Goal: Task Accomplishment & Management: Use online tool/utility

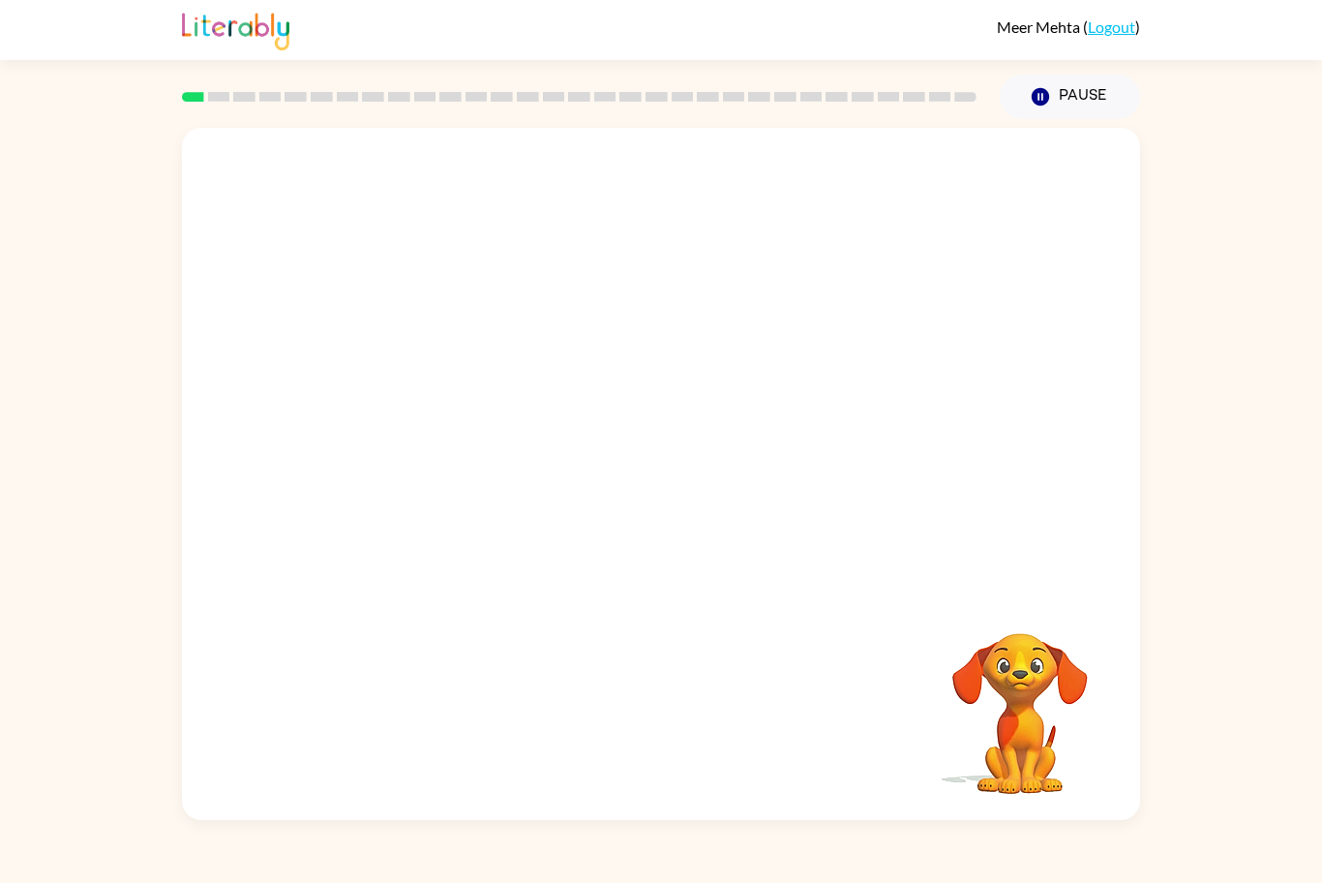
click at [0, 71] on div "[PERSON_NAME] ( Logout ) Pause Pause Your browser must support playing .mp4 fil…" at bounding box center [661, 441] width 1322 height 883
click at [1180, 704] on div "Your browser must support playing .mp4 files to use Literably. Please try using…" at bounding box center [661, 469] width 1322 height 701
click at [1155, 74] on div "[PERSON_NAME] ( Logout ) Pause Pause Your browser must support playing .mp4 fil…" at bounding box center [661, 441] width 1322 height 883
click at [1050, 107] on icon "Pause" at bounding box center [1040, 96] width 21 height 21
click at [1044, 100] on icon "button" at bounding box center [1040, 96] width 17 height 17
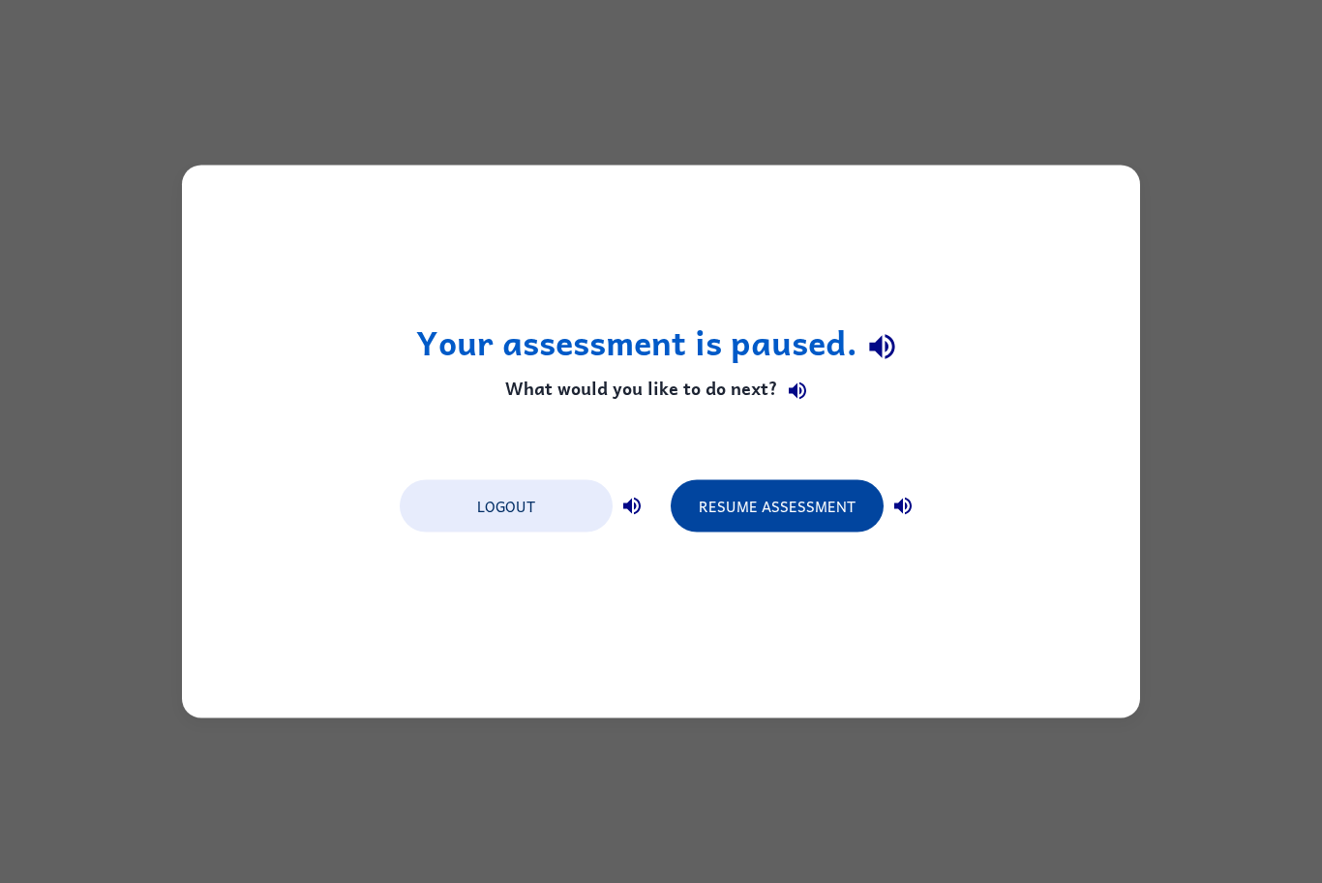
click at [716, 497] on button "Resume Assessment" at bounding box center [777, 506] width 213 height 52
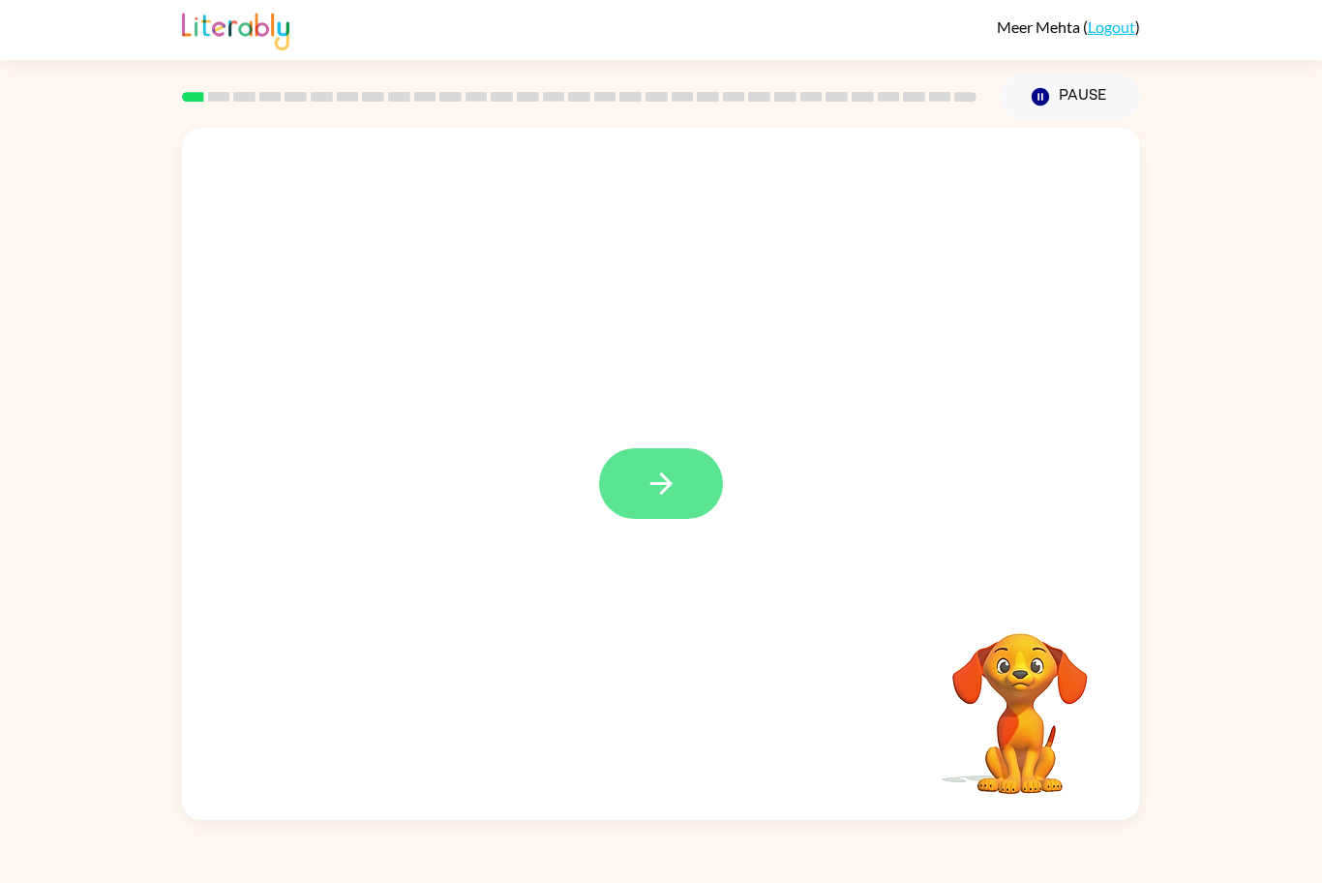
click at [677, 501] on button "button" at bounding box center [661, 483] width 124 height 71
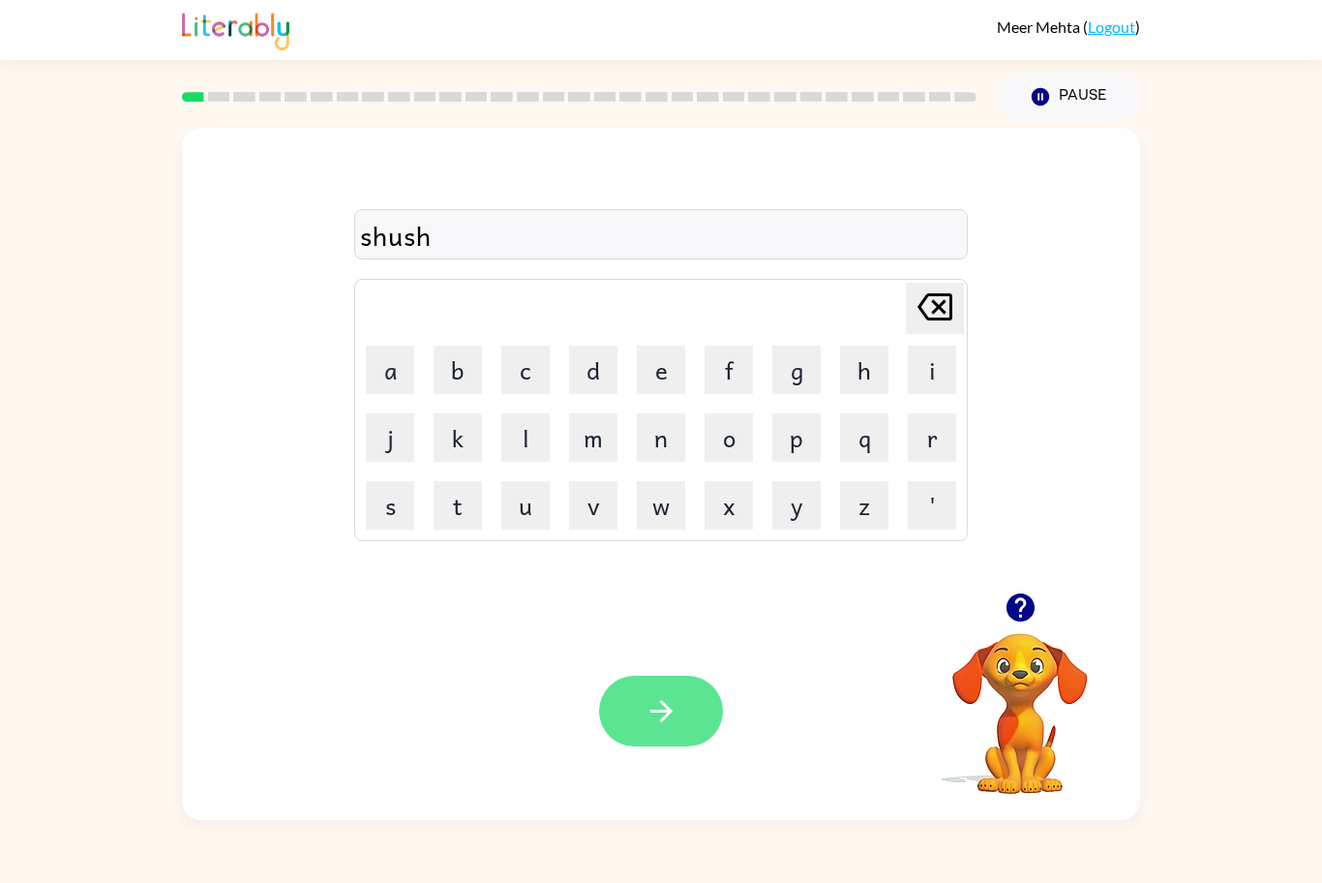
click at [640, 736] on button "button" at bounding box center [661, 711] width 124 height 71
click at [389, 236] on div "aperrences" at bounding box center [661, 235] width 602 height 41
click at [516, 246] on div "aperrencesa" at bounding box center [661, 235] width 602 height 41
click at [512, 249] on div "aperrencesa" at bounding box center [661, 235] width 602 height 41
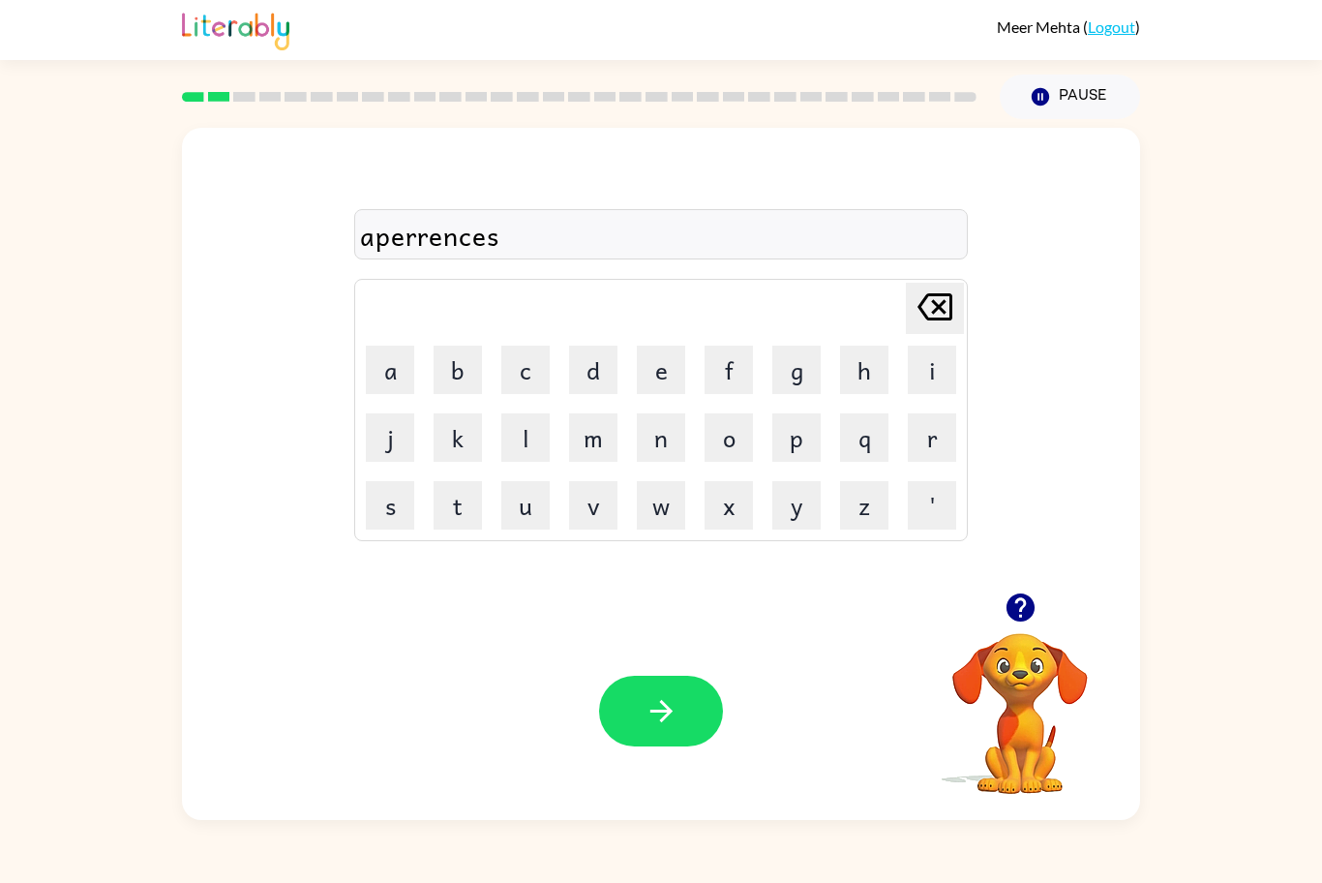
click at [930, 302] on icon "[PERSON_NAME] last character input" at bounding box center [935, 307] width 46 height 46
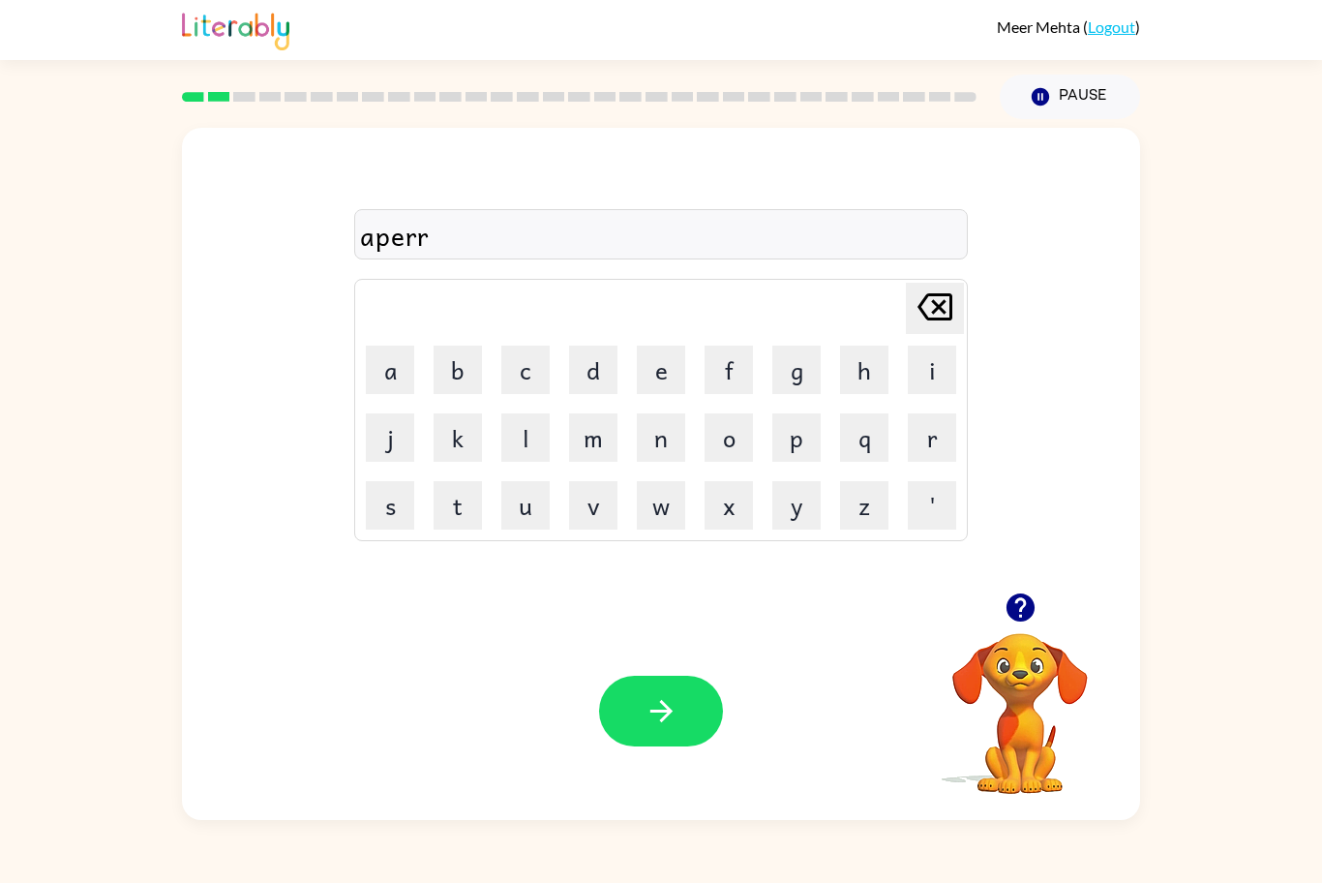
click at [930, 302] on icon "[PERSON_NAME] last character input" at bounding box center [935, 307] width 46 height 46
click at [931, 310] on icon "[PERSON_NAME] last character input" at bounding box center [935, 307] width 46 height 46
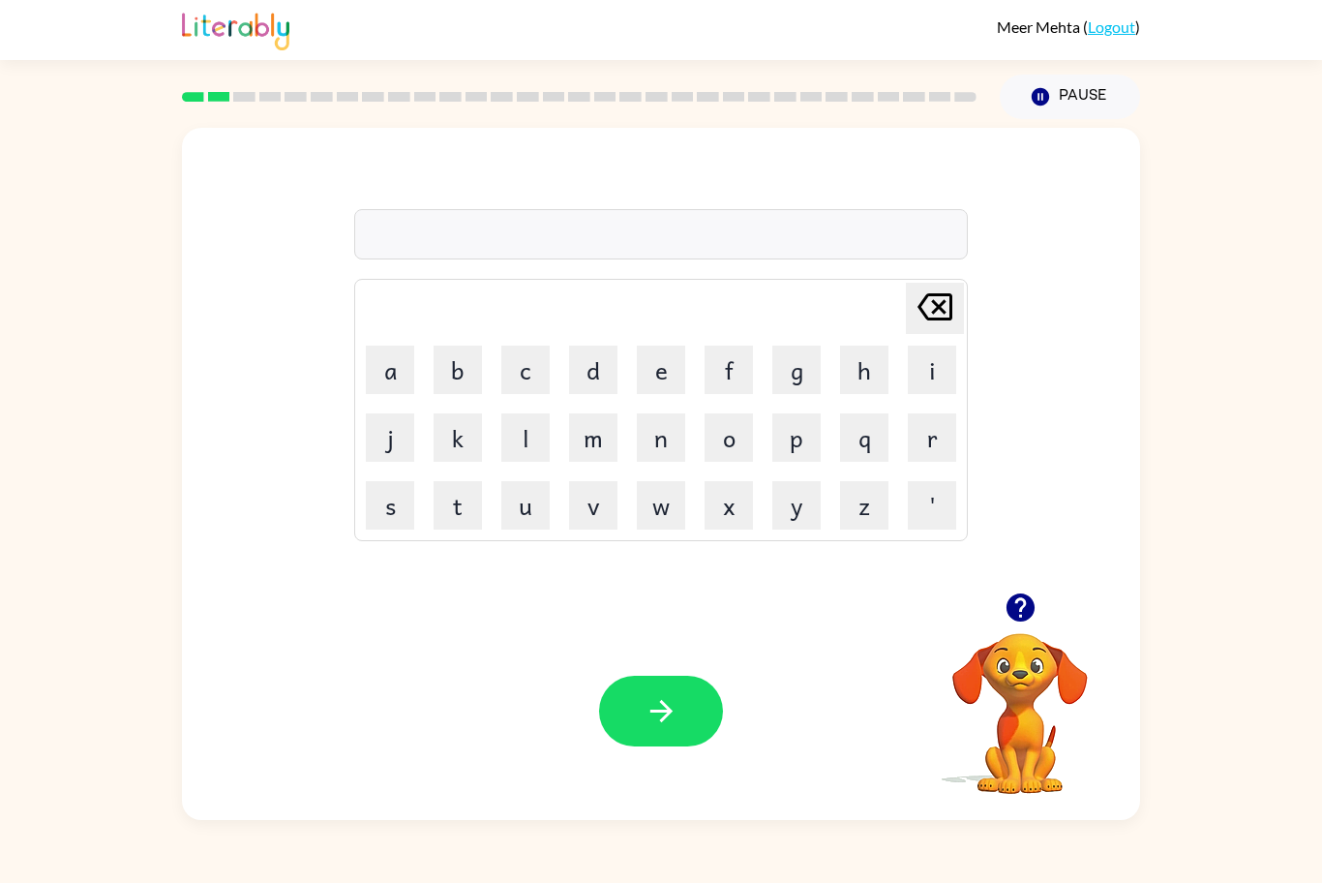
click at [931, 310] on icon "[PERSON_NAME] last character input" at bounding box center [935, 307] width 46 height 46
type button "delete"
click at [697, 718] on button "button" at bounding box center [661, 711] width 124 height 71
click at [1009, 615] on icon "button" at bounding box center [1020, 607] width 28 height 28
click at [654, 740] on button "button" at bounding box center [661, 711] width 124 height 71
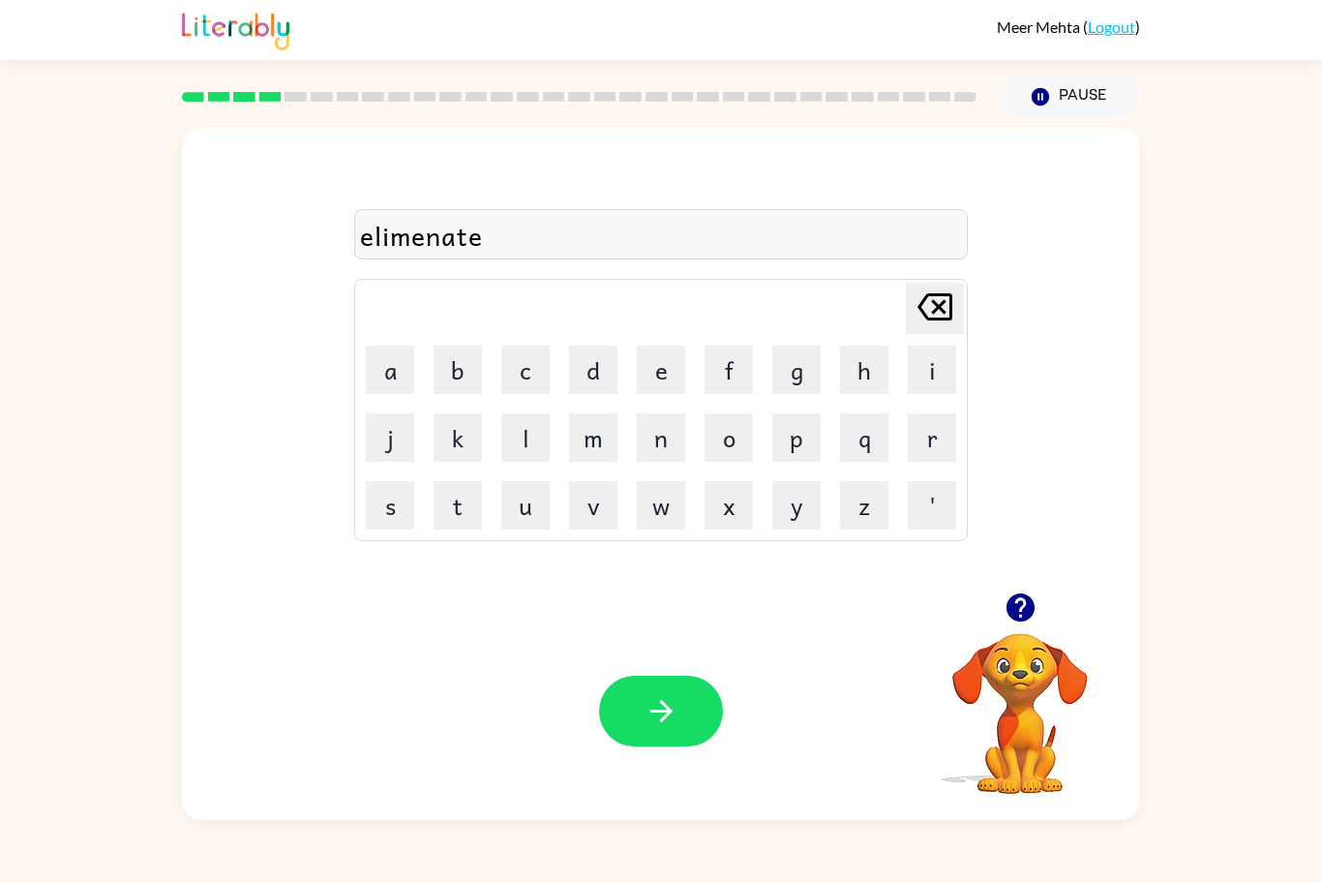
click at [422, 235] on div "elimenate" at bounding box center [661, 235] width 602 height 41
click at [652, 714] on icon "button" at bounding box center [662, 711] width 34 height 34
click at [698, 735] on button "button" at bounding box center [661, 711] width 124 height 71
click at [663, 714] on div at bounding box center [661, 711] width 124 height 71
click at [659, 773] on div "Your browser must support playing .mp4 files to use Literably. Please try using…" at bounding box center [661, 711] width 958 height 218
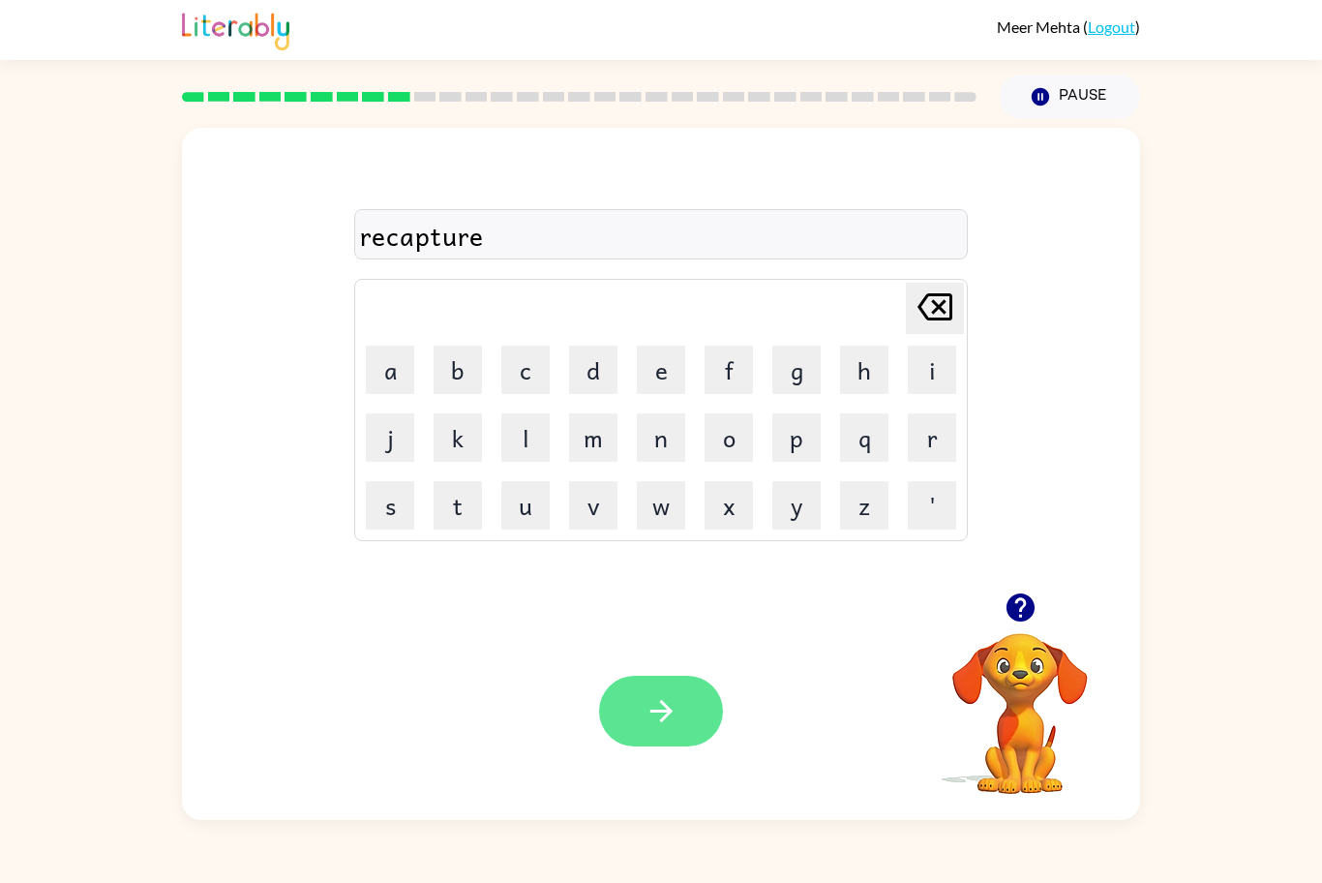
click at [698, 687] on button "button" at bounding box center [661, 711] width 124 height 71
click at [675, 694] on div at bounding box center [661, 711] width 124 height 71
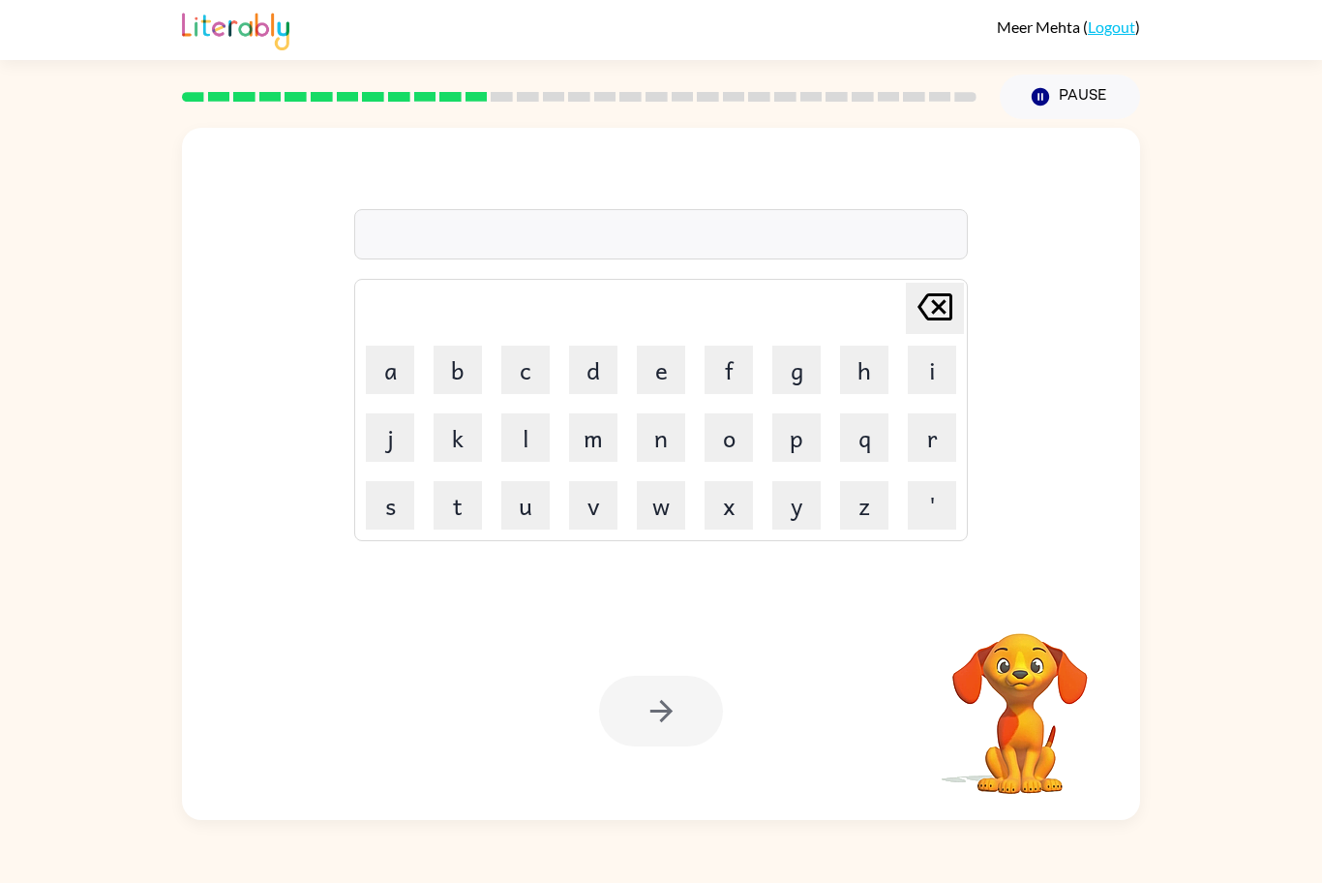
click at [1043, 608] on video "Your browser must support playing .mp4 files to use Literably. Please try using…" at bounding box center [1020, 700] width 194 height 194
drag, startPoint x: 1043, startPoint y: 608, endPoint x: 887, endPoint y: 639, distance: 159.8
click at [887, 639] on div "Your browser must support playing .mp4 files to use Literably. Please try using…" at bounding box center [661, 711] width 958 height 218
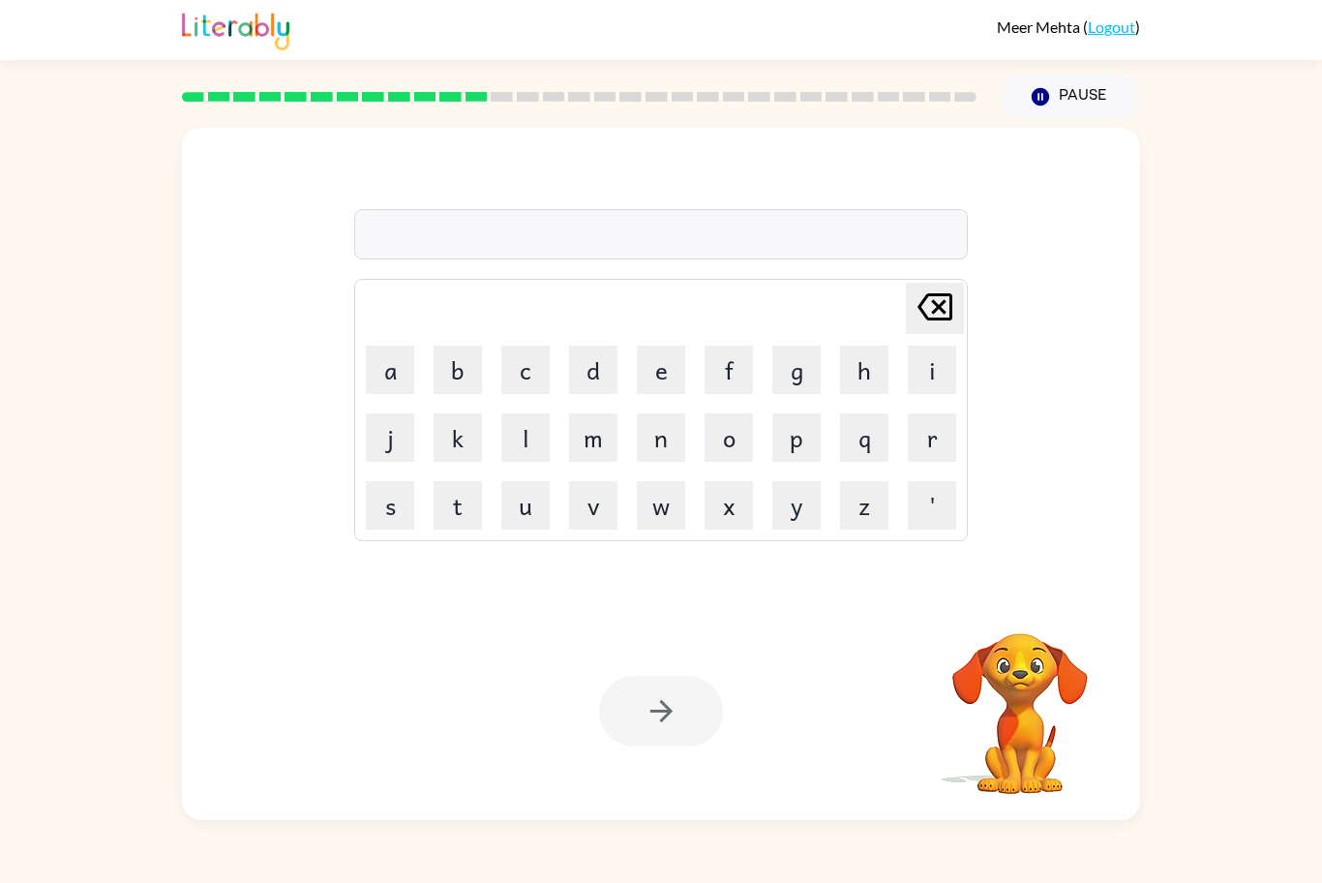
click at [887, 639] on div "Your browser must support playing .mp4 files to use Literably. Please try using…" at bounding box center [661, 711] width 958 height 218
click at [657, 741] on button "button" at bounding box center [661, 711] width 124 height 71
click at [690, 685] on div at bounding box center [661, 711] width 124 height 71
click at [781, 620] on div "Your browser must support playing .mp4 files to use Literably. Please try using…" at bounding box center [661, 711] width 958 height 218
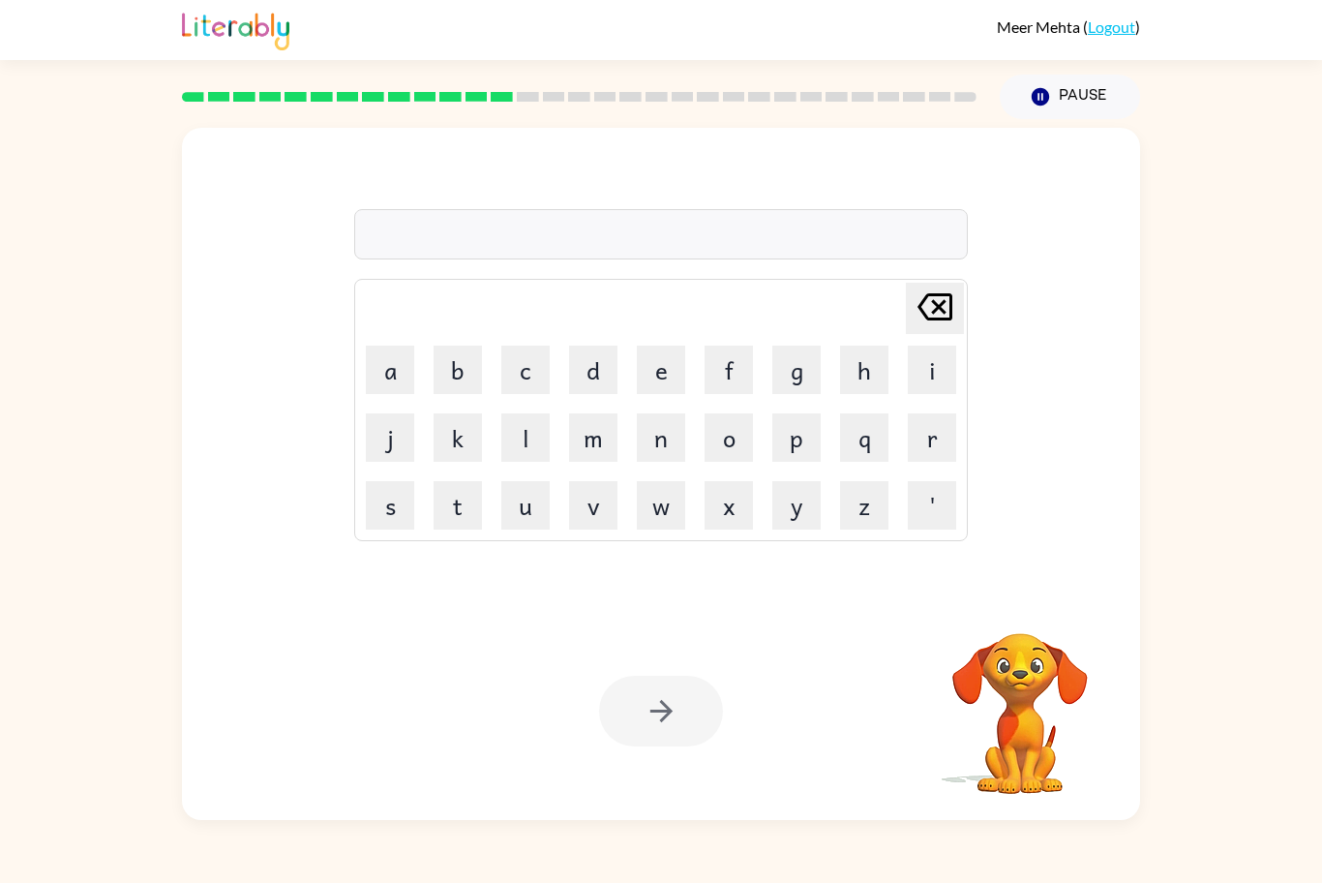
click at [781, 620] on div "Your browser must support playing .mp4 files to use Literably. Please try using…" at bounding box center [661, 711] width 958 height 218
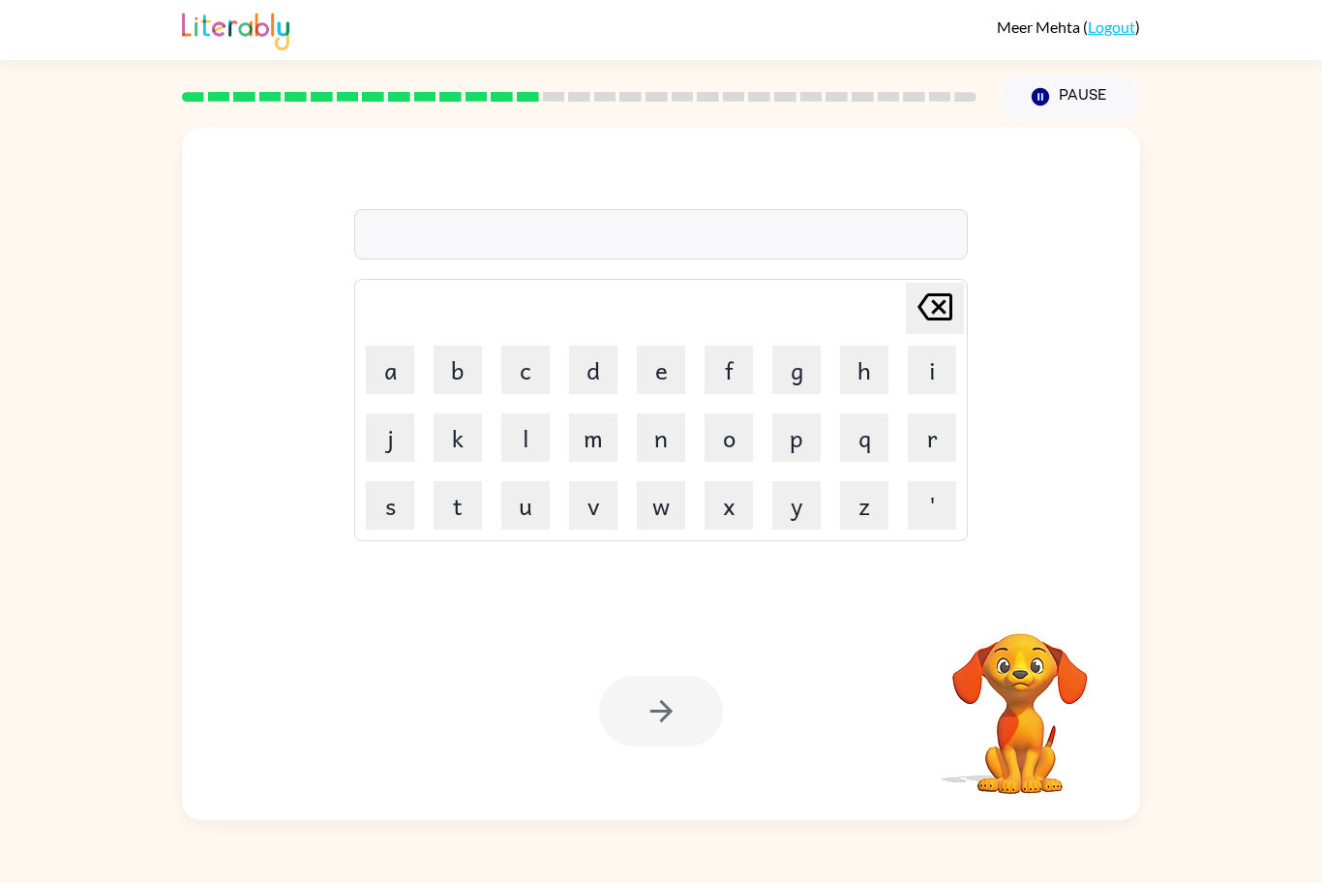
click at [781, 620] on div "Your browser must support playing .mp4 files to use Literably. Please try using…" at bounding box center [661, 711] width 958 height 218
click at [540, 226] on div at bounding box center [661, 234] width 614 height 50
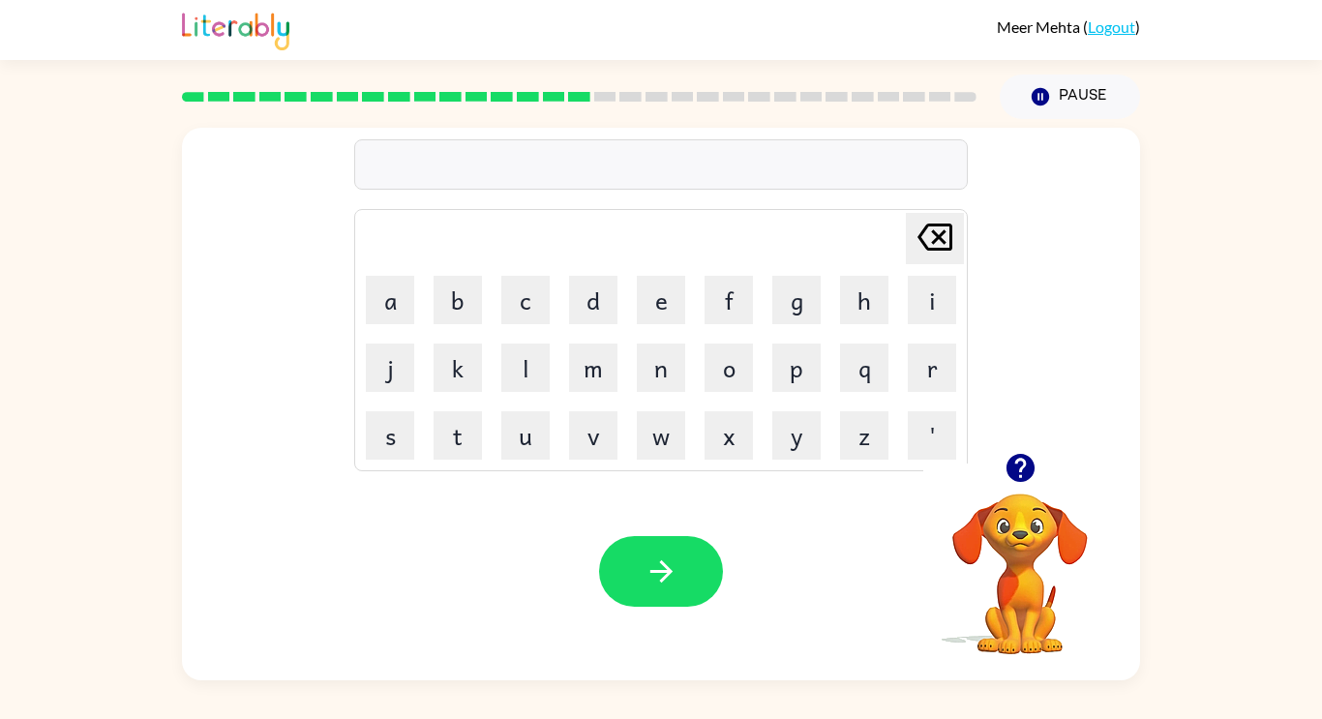
click at [1024, 474] on icon "button" at bounding box center [1020, 468] width 28 height 28
click at [485, 178] on div "spinng" at bounding box center [661, 165] width 602 height 41
click at [1022, 483] on icon "button" at bounding box center [1021, 468] width 34 height 34
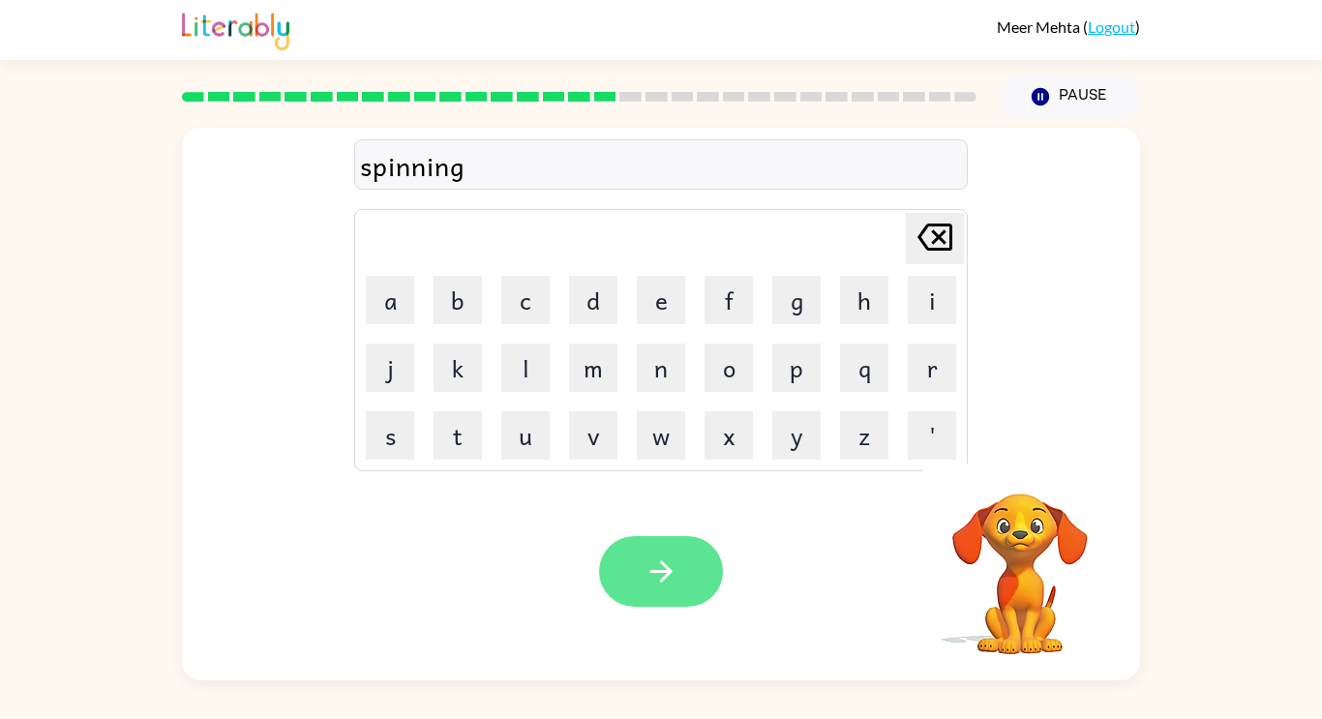
click at [661, 568] on icon "button" at bounding box center [662, 572] width 34 height 34
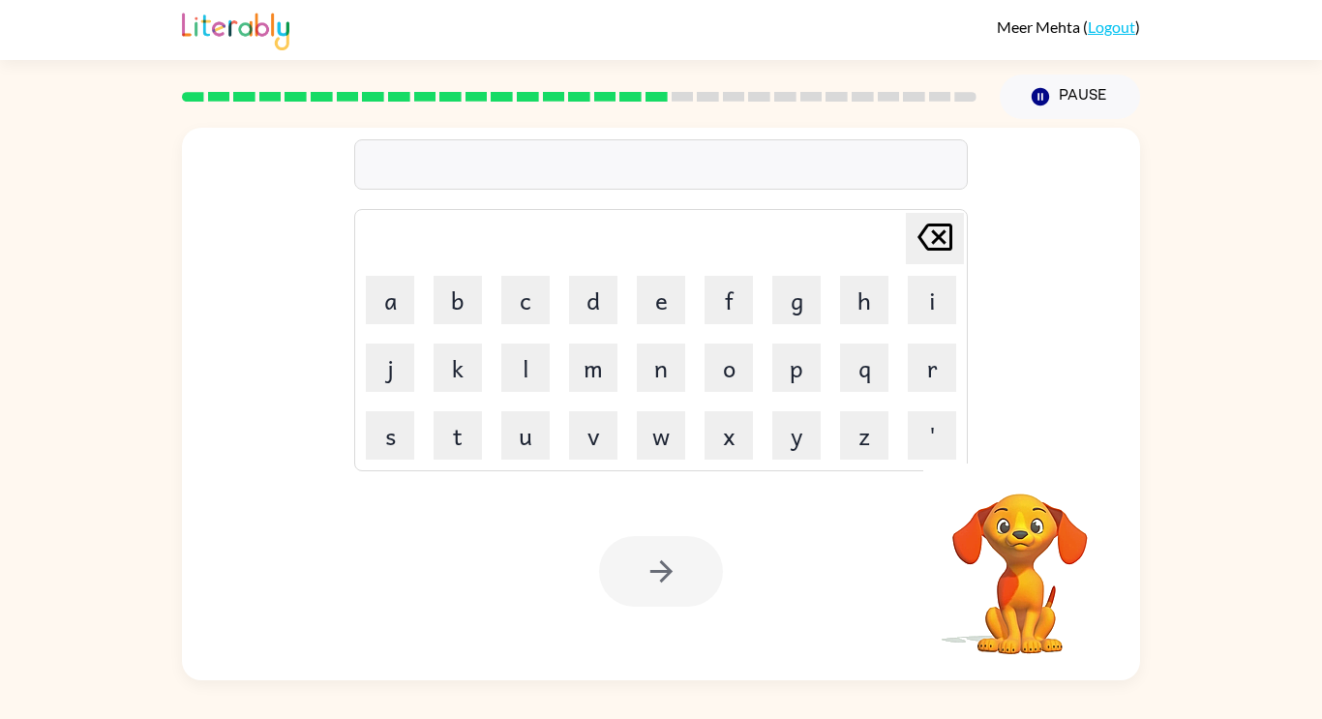
click at [554, 108] on div at bounding box center [579, 97] width 818 height 68
click at [993, 502] on video "Your browser must support playing .mp4 files to use Literably. Please try using…" at bounding box center [1020, 561] width 194 height 194
click at [1058, 582] on video "Your browser must support playing .mp4 files to use Literably. Please try using…" at bounding box center [1020, 561] width 194 height 194
click at [826, 204] on div "[PERSON_NAME] last character input a b c d e f g h i j k l m n o p q r s t u v …" at bounding box center [661, 290] width 614 height 361
click at [839, 183] on div at bounding box center [661, 164] width 614 height 50
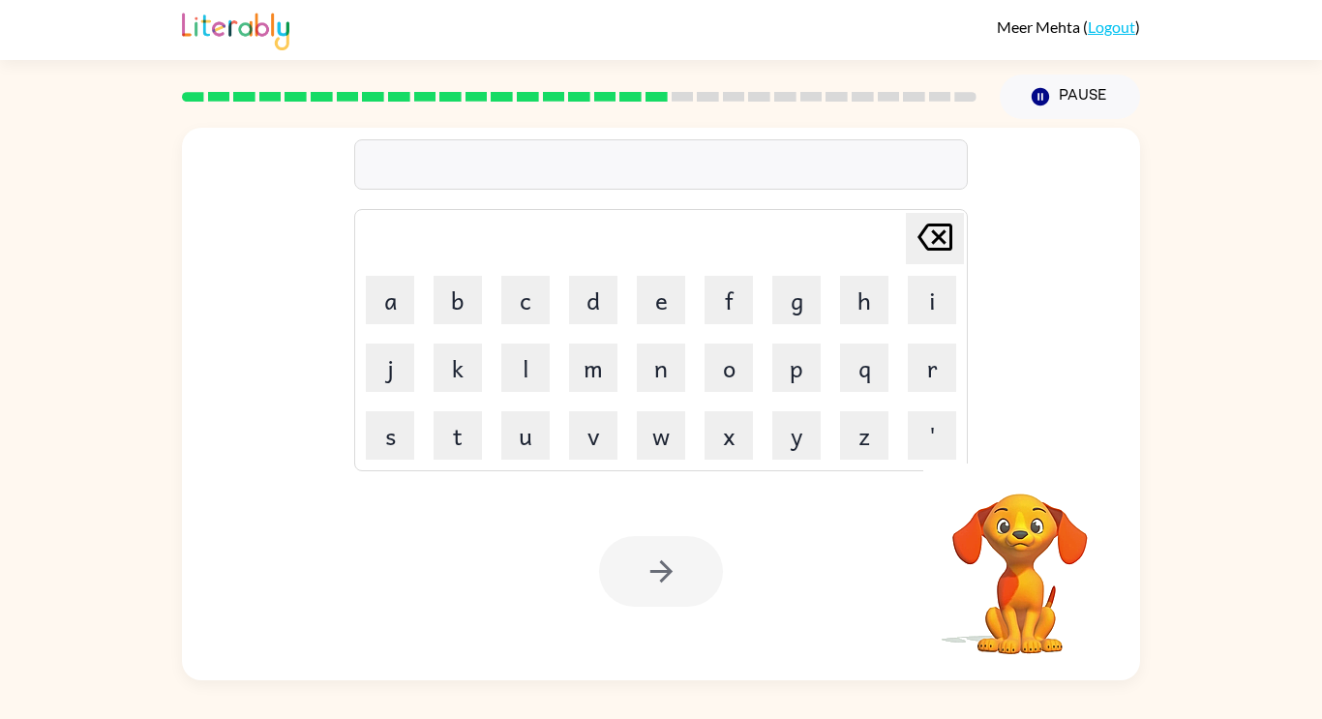
click at [1103, 215] on div "[PERSON_NAME] last character input a b c d e f g h i j k l m n o p q r s t u v …" at bounding box center [661, 290] width 958 height 325
click at [1041, 605] on video "Your browser must support playing .mp4 files to use Literably. Please try using…" at bounding box center [1020, 561] width 194 height 194
click at [1043, 564] on video "Your browser must support playing .mp4 files to use Literably. Please try using…" at bounding box center [1020, 561] width 194 height 194
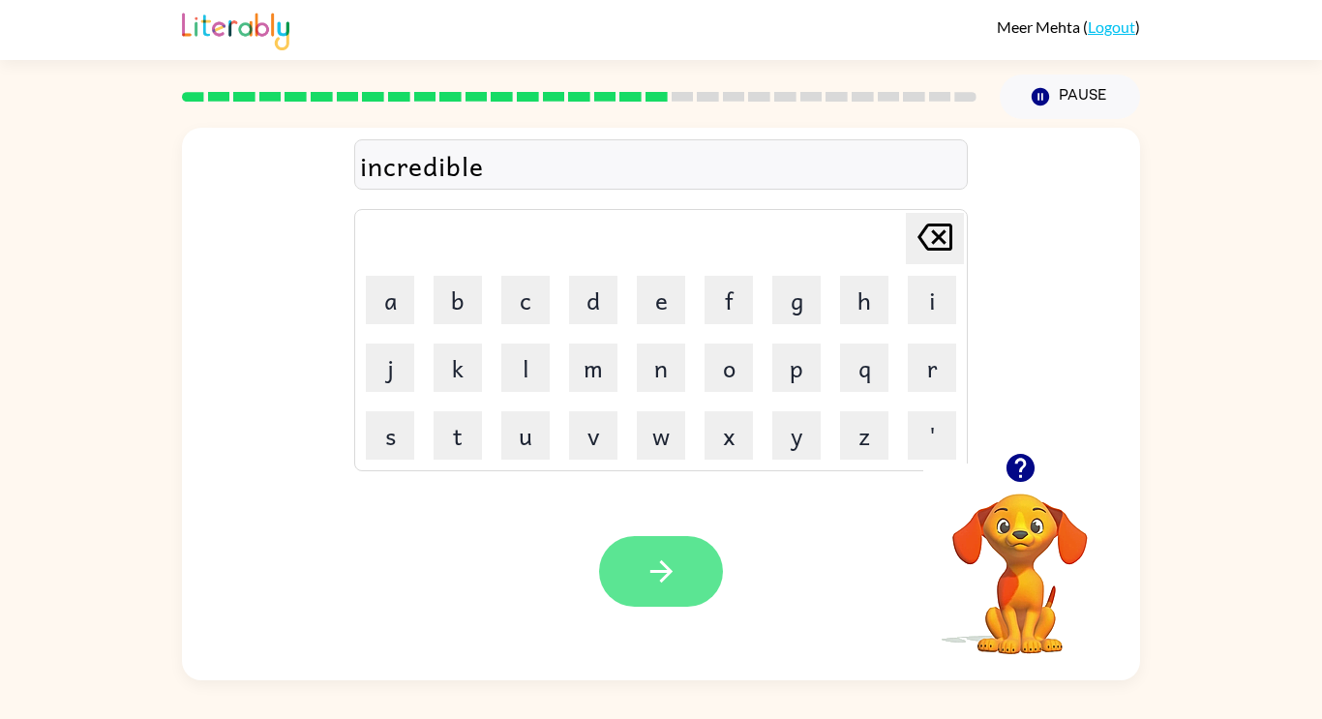
click at [687, 587] on button "button" at bounding box center [661, 571] width 124 height 71
click at [695, 590] on div at bounding box center [661, 571] width 124 height 71
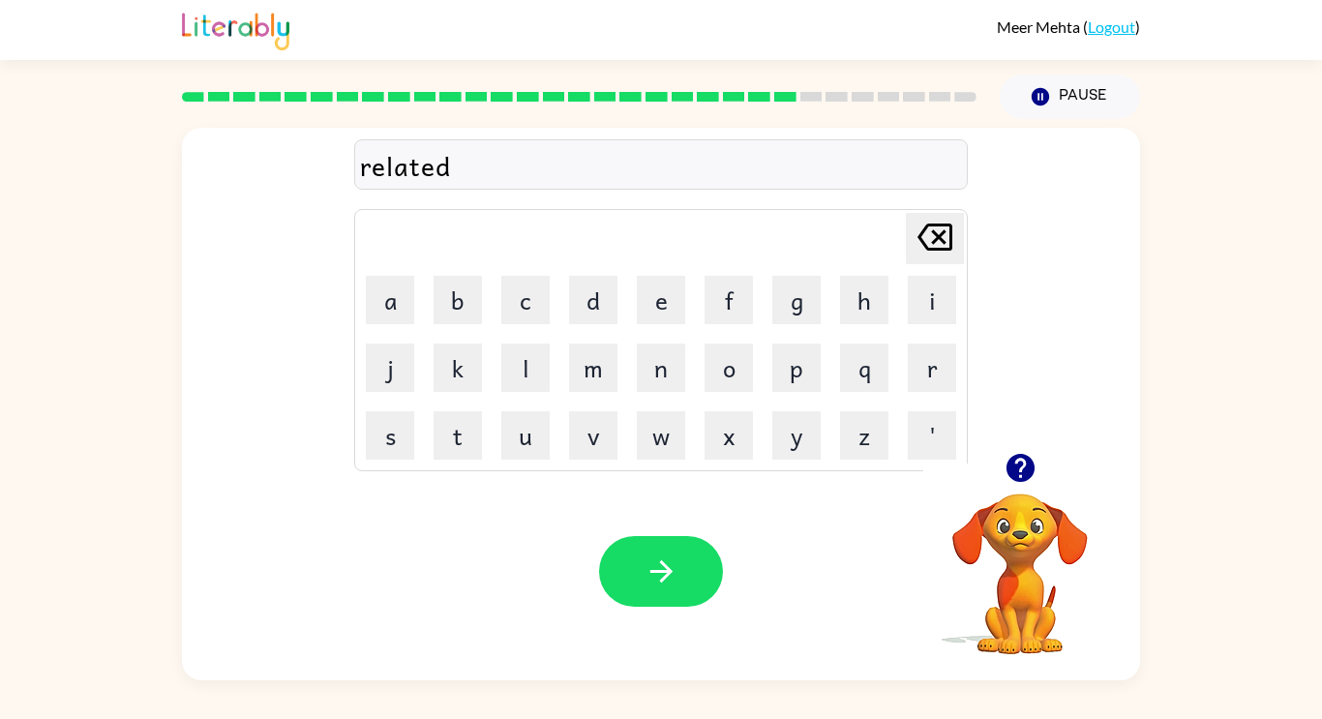
click at [666, 674] on div "Your browser must support playing .mp4 files to use Literably. Please try using…" at bounding box center [661, 572] width 958 height 218
click at [662, 602] on button "button" at bounding box center [661, 571] width 124 height 71
click at [671, 583] on div at bounding box center [661, 571] width 124 height 71
click at [686, 585] on div at bounding box center [661, 571] width 124 height 71
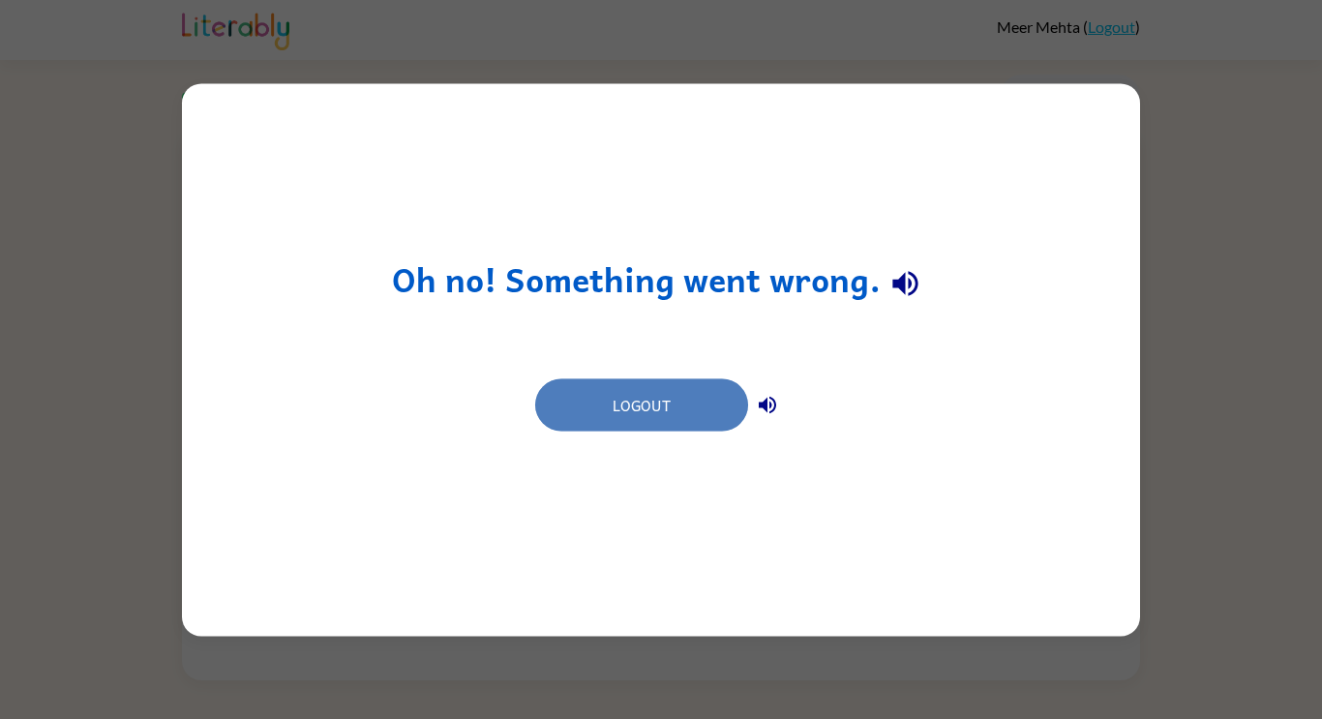
click at [708, 400] on button "Logout" at bounding box center [641, 404] width 213 height 52
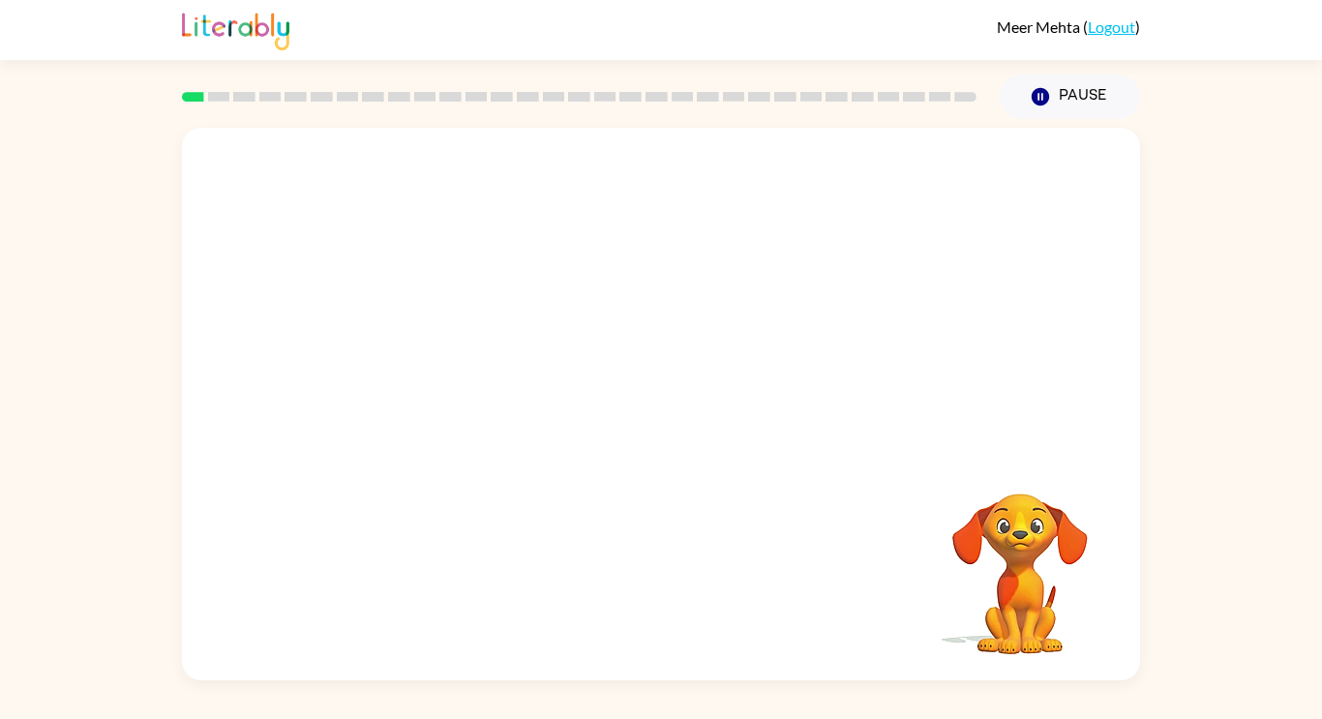
click at [465, 105] on div at bounding box center [579, 97] width 818 height 68
click at [473, 105] on div at bounding box center [579, 97] width 818 height 68
click at [278, 93] on rect at bounding box center [270, 97] width 22 height 10
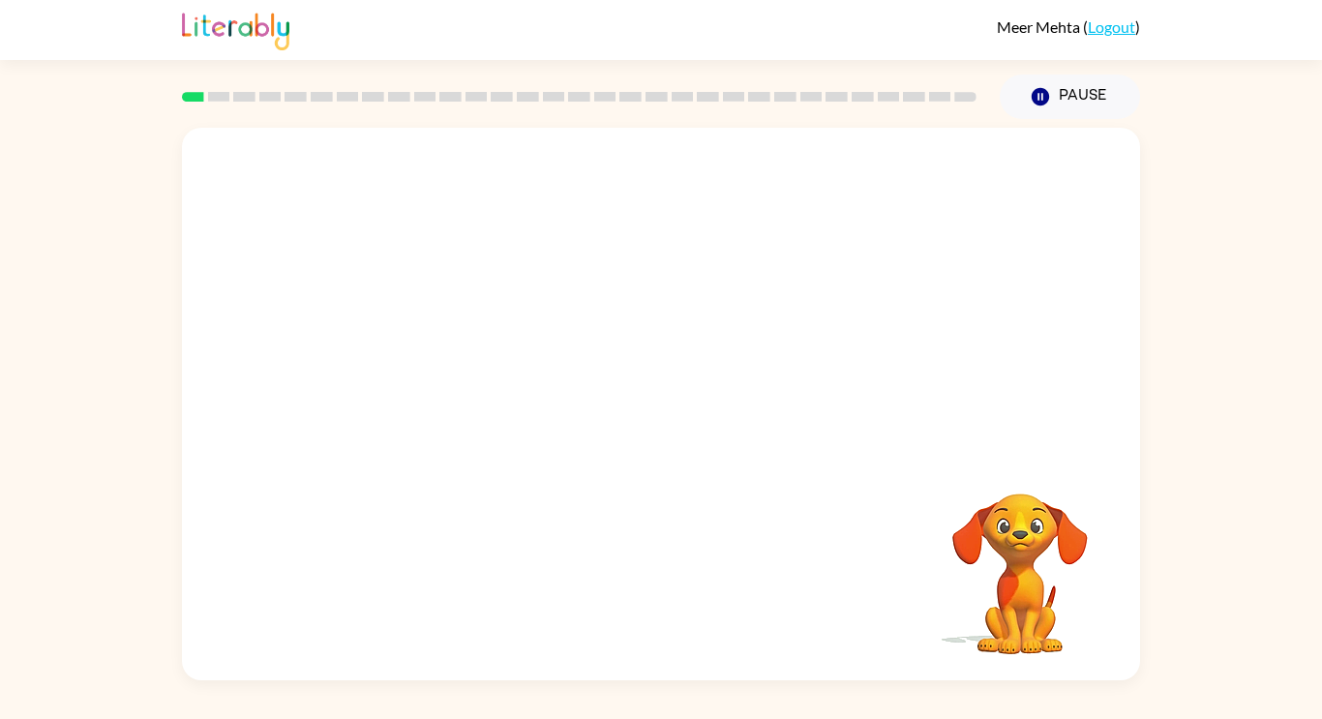
click at [278, 93] on rect at bounding box center [270, 97] width 22 height 10
click at [338, 135] on div at bounding box center [661, 290] width 958 height 325
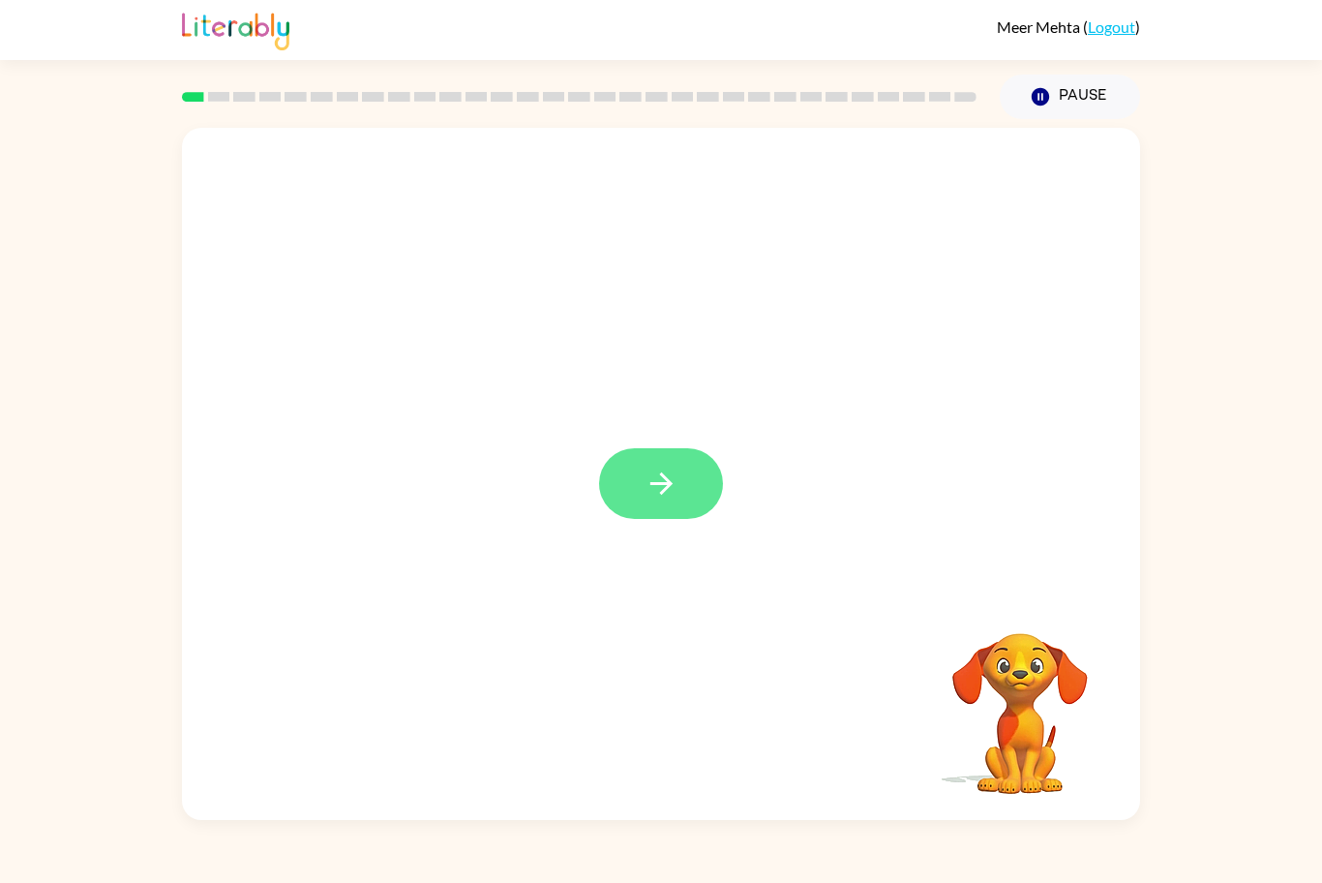
click at [661, 516] on button "button" at bounding box center [661, 483] width 124 height 71
click at [634, 497] on div at bounding box center [661, 483] width 124 height 71
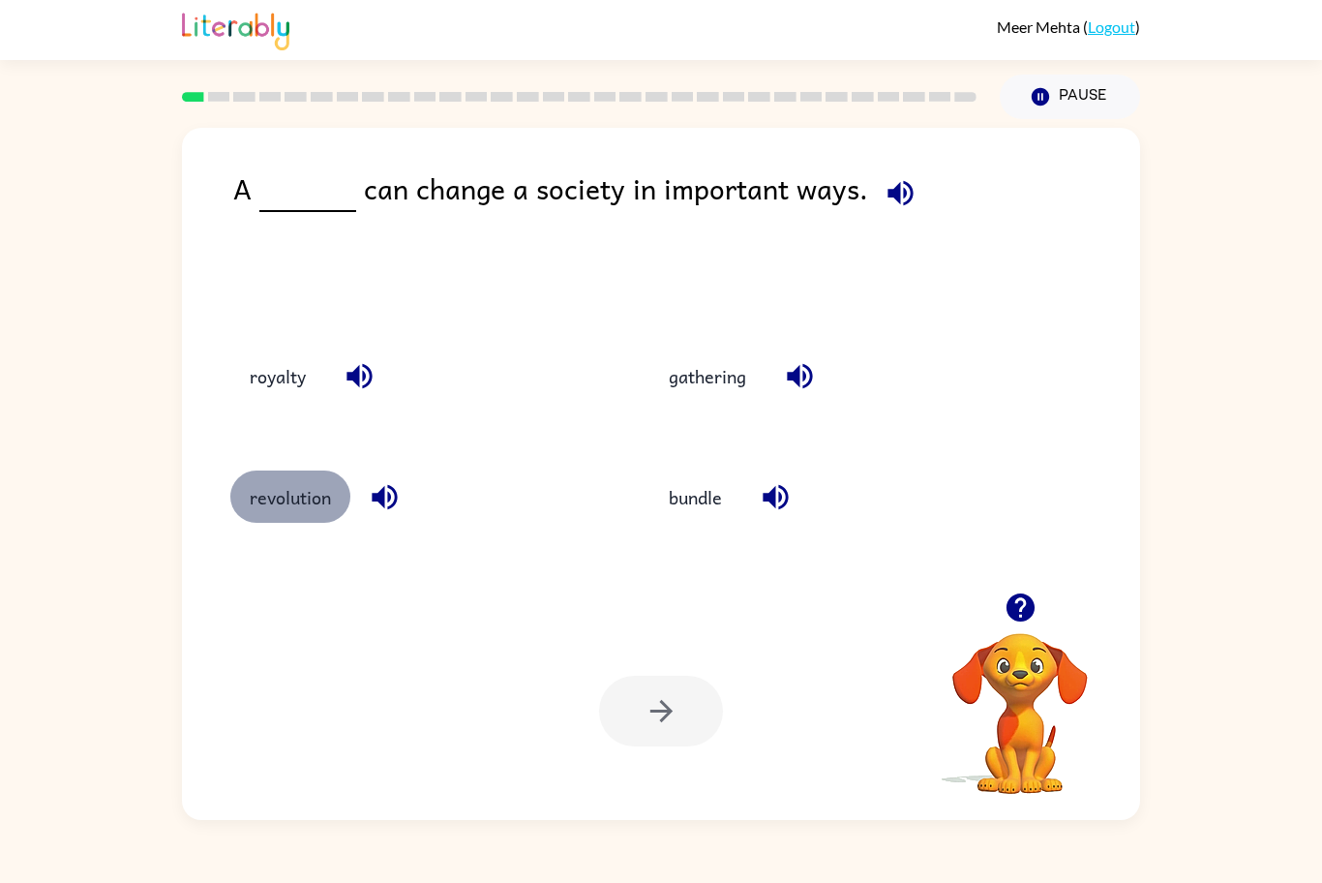
click at [318, 509] on button "revolution" at bounding box center [290, 496] width 120 height 52
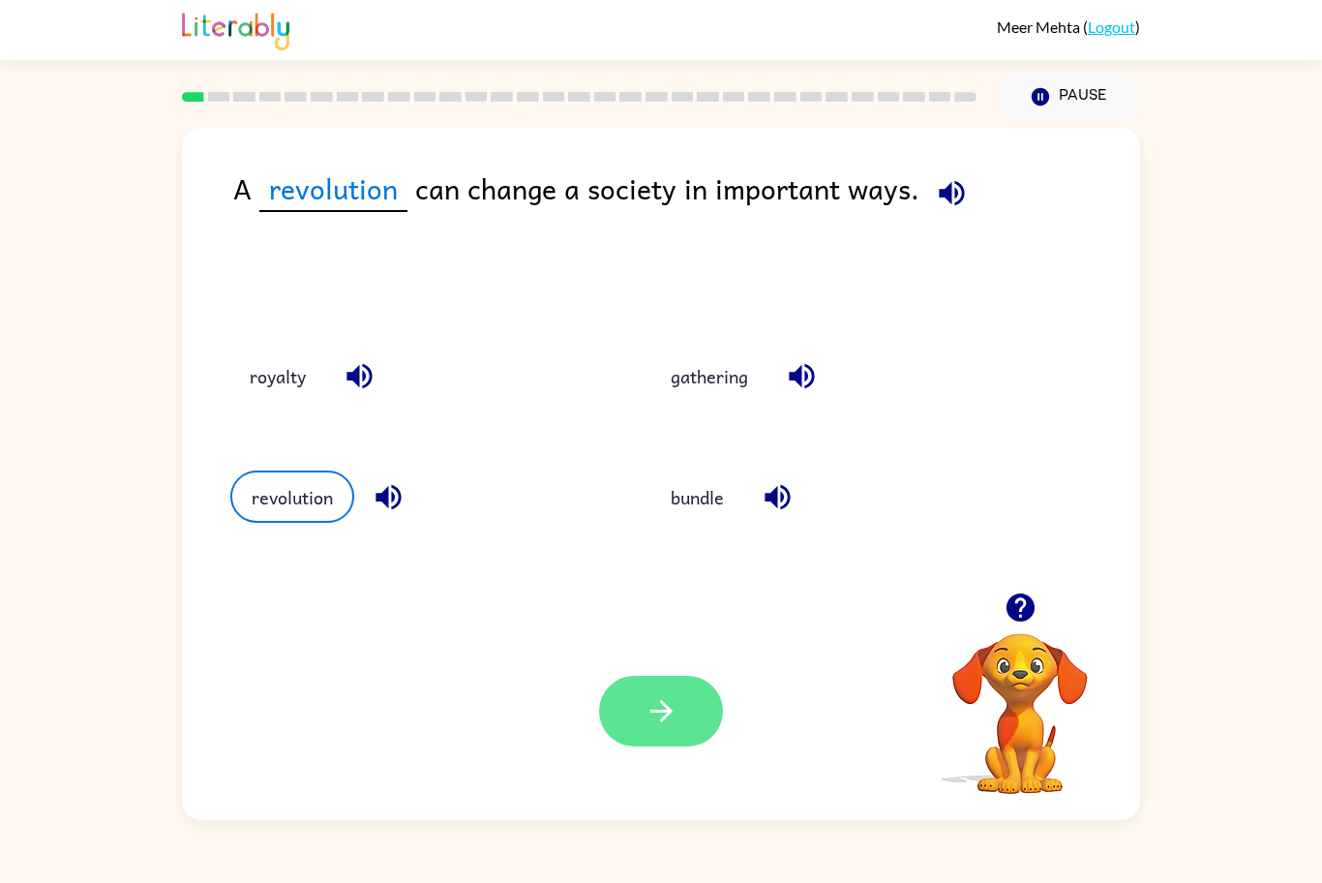
click at [660, 709] on icon "button" at bounding box center [660, 711] width 22 height 22
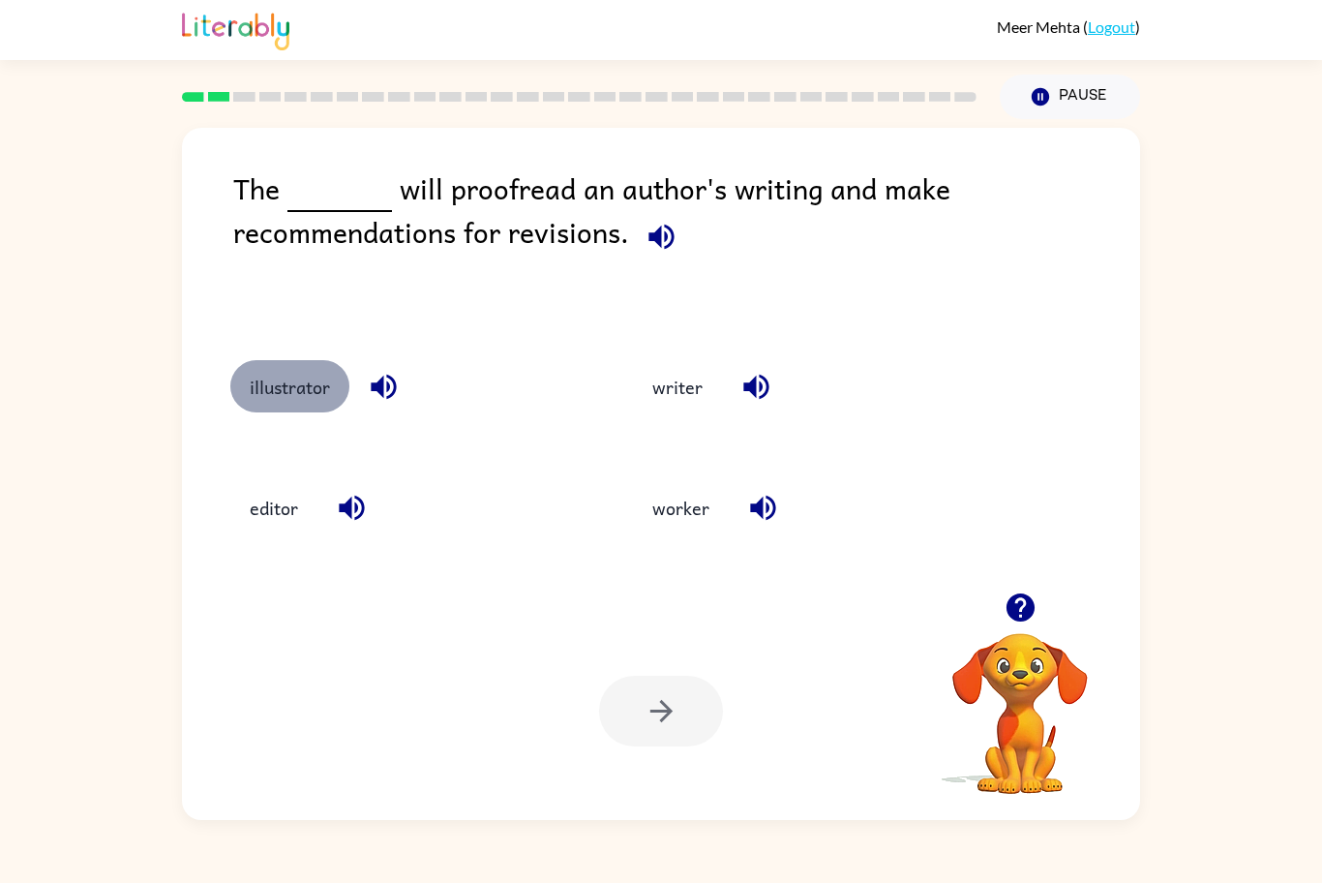
click at [289, 403] on button "illustrator" at bounding box center [289, 386] width 119 height 52
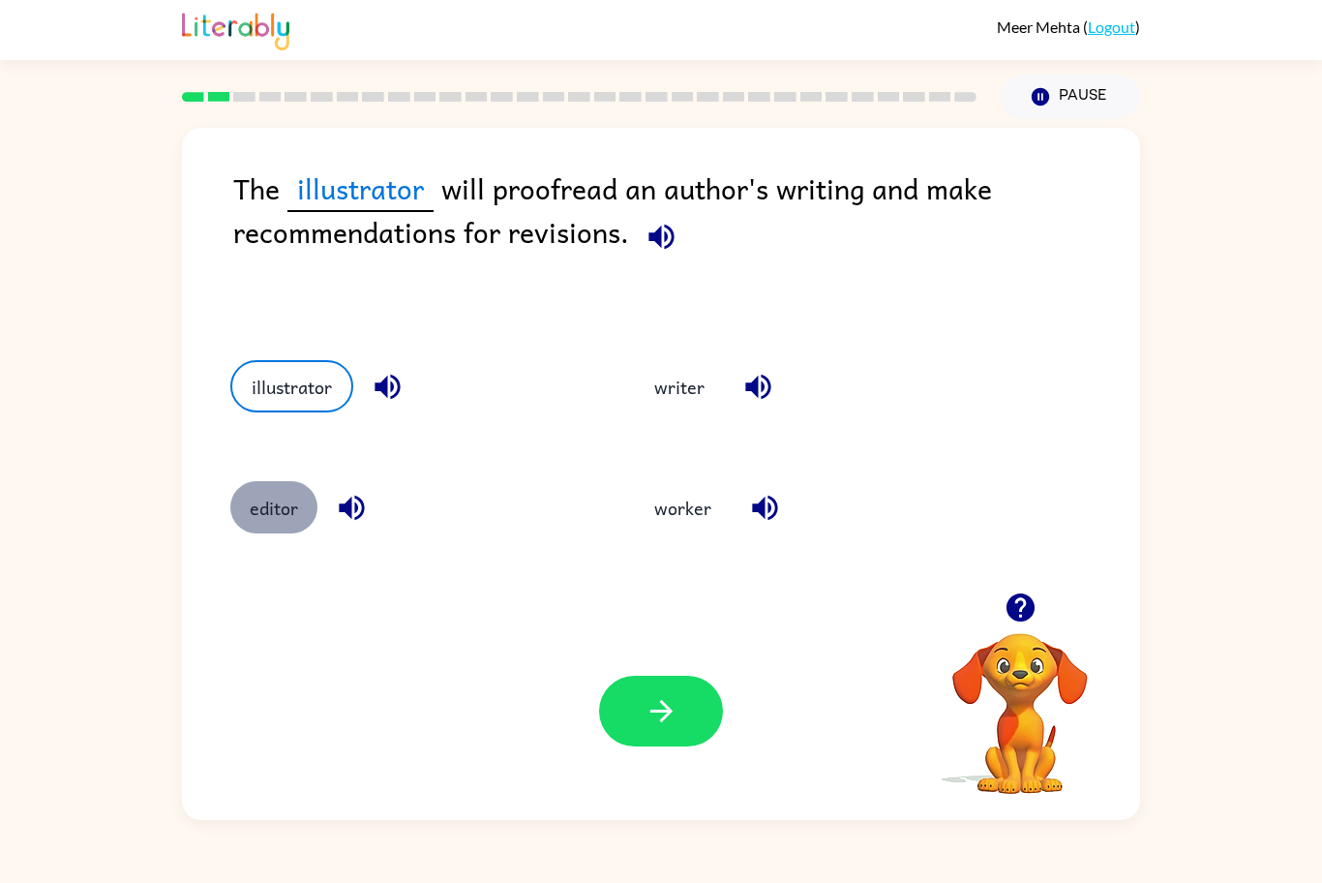
click at [292, 505] on button "editor" at bounding box center [273, 507] width 87 height 52
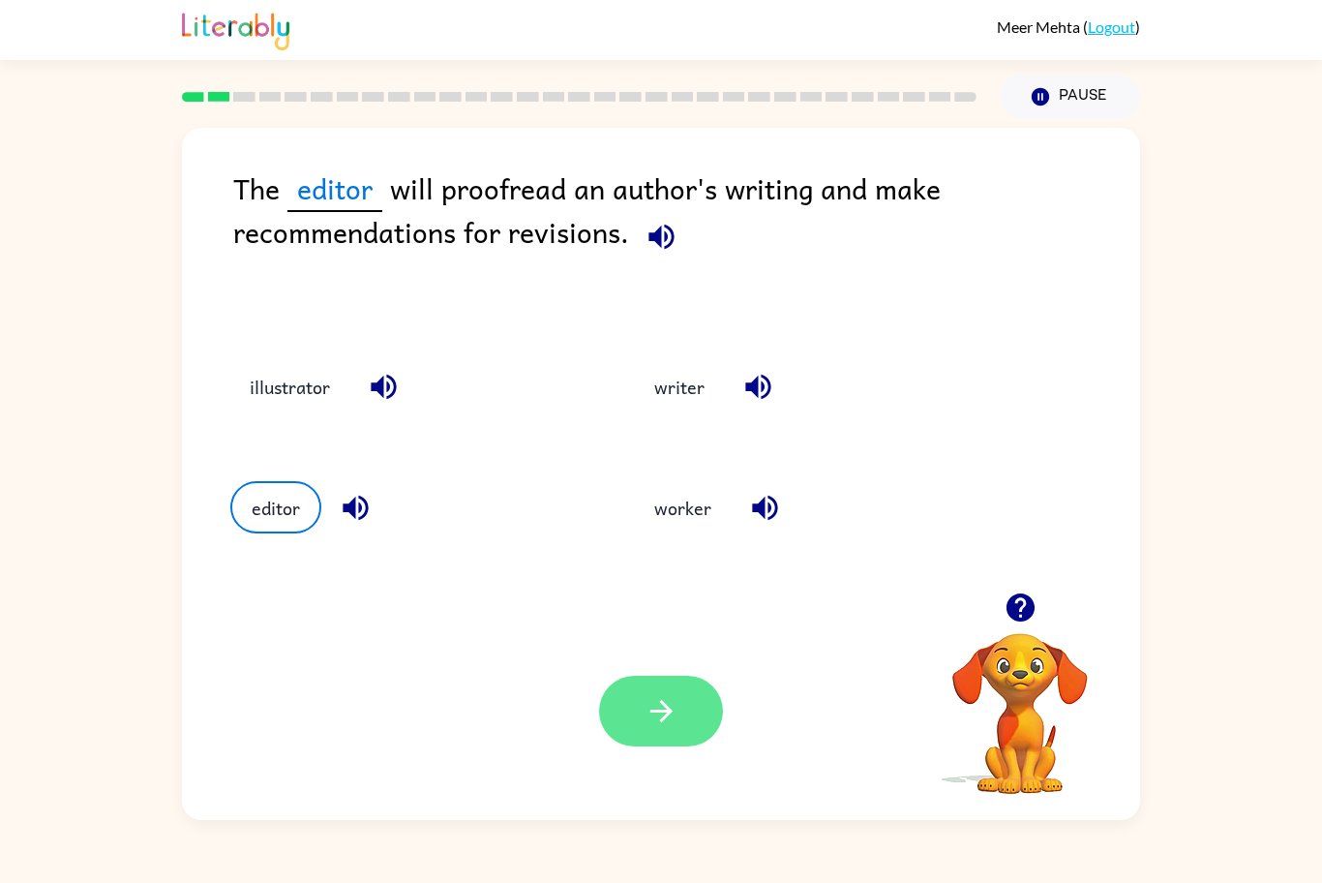
click at [696, 732] on button "button" at bounding box center [661, 711] width 124 height 71
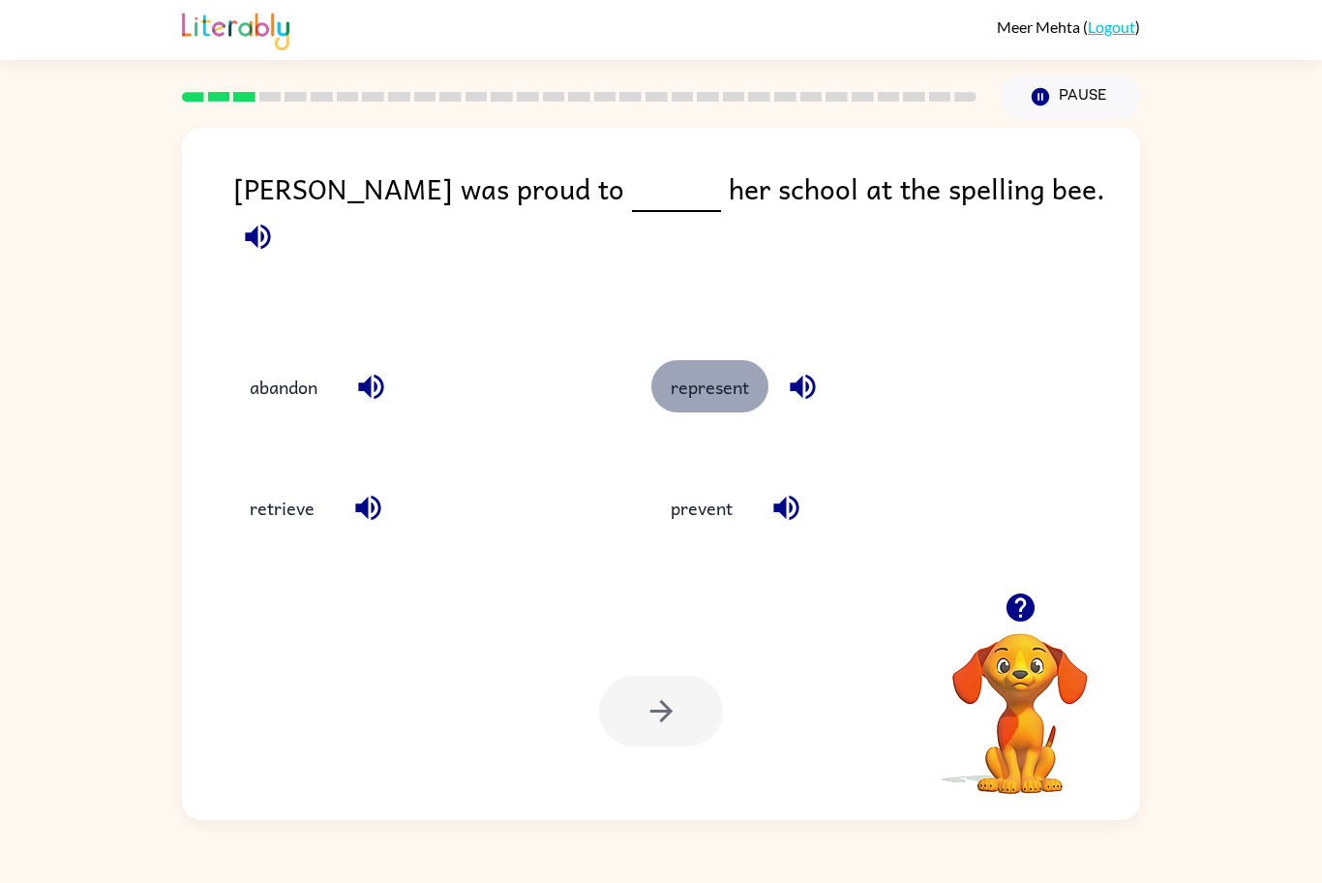
click at [677, 373] on button "represent" at bounding box center [709, 386] width 117 height 52
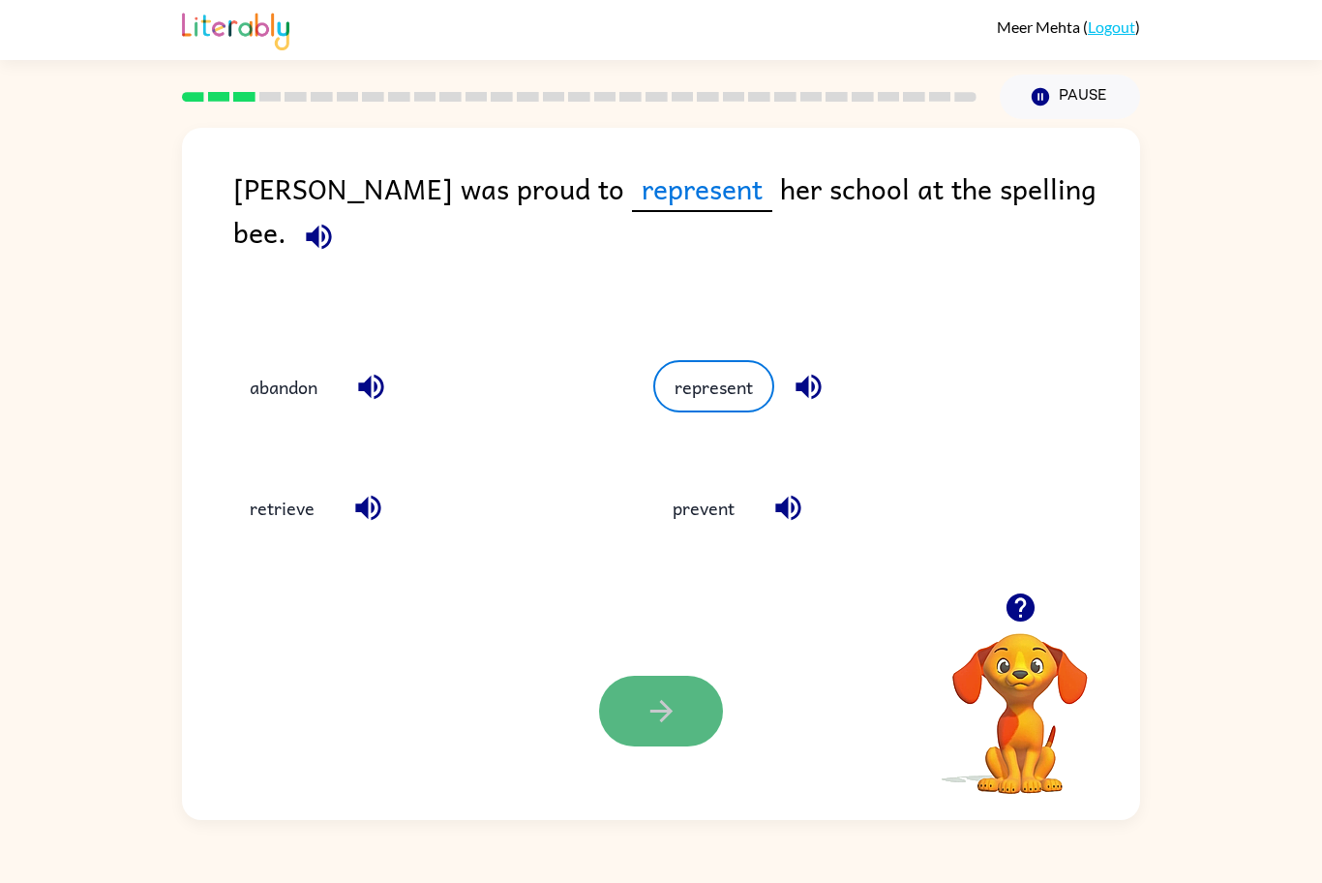
click at [632, 710] on button "button" at bounding box center [661, 711] width 124 height 71
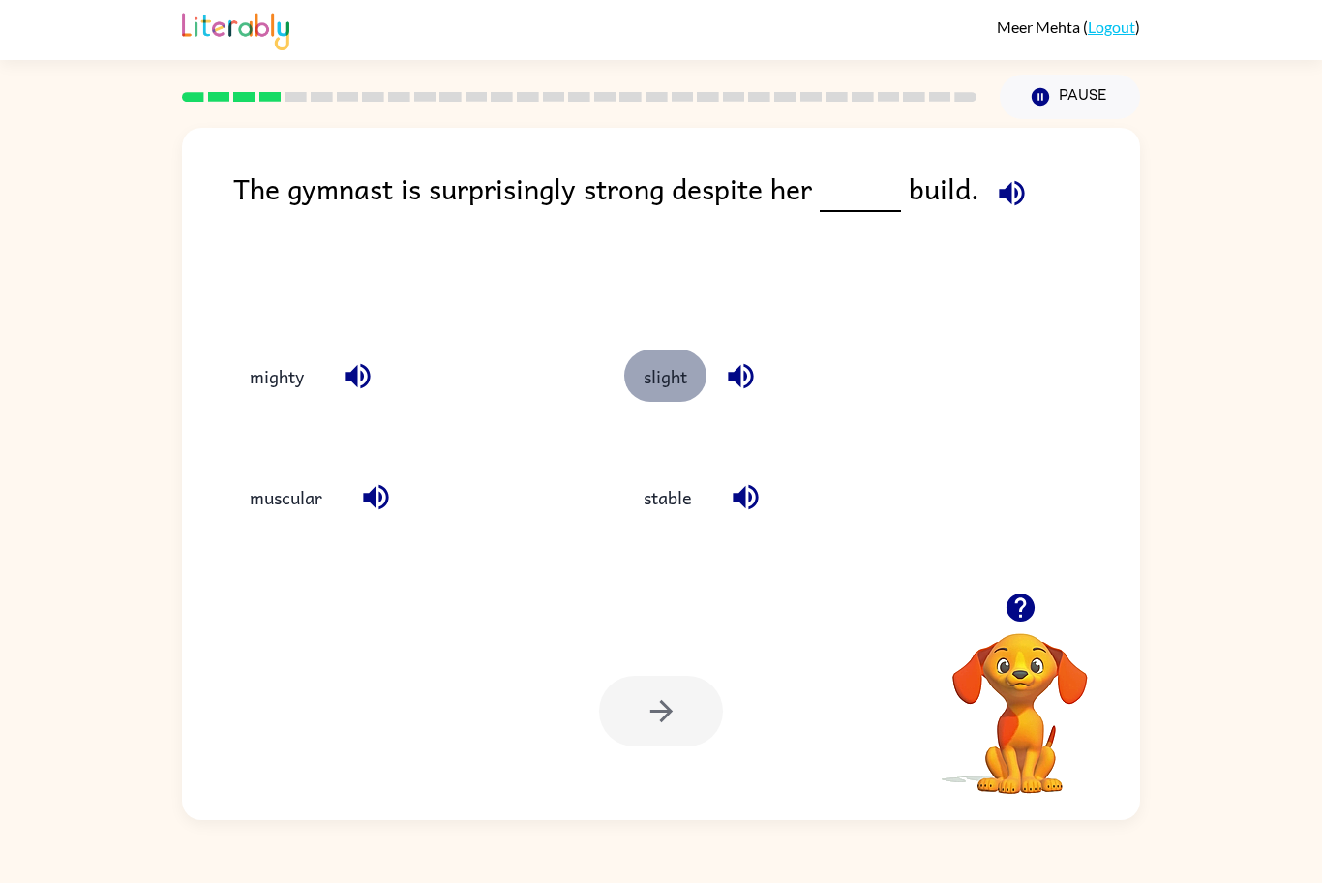
click at [665, 359] on button "slight" at bounding box center [665, 375] width 82 height 52
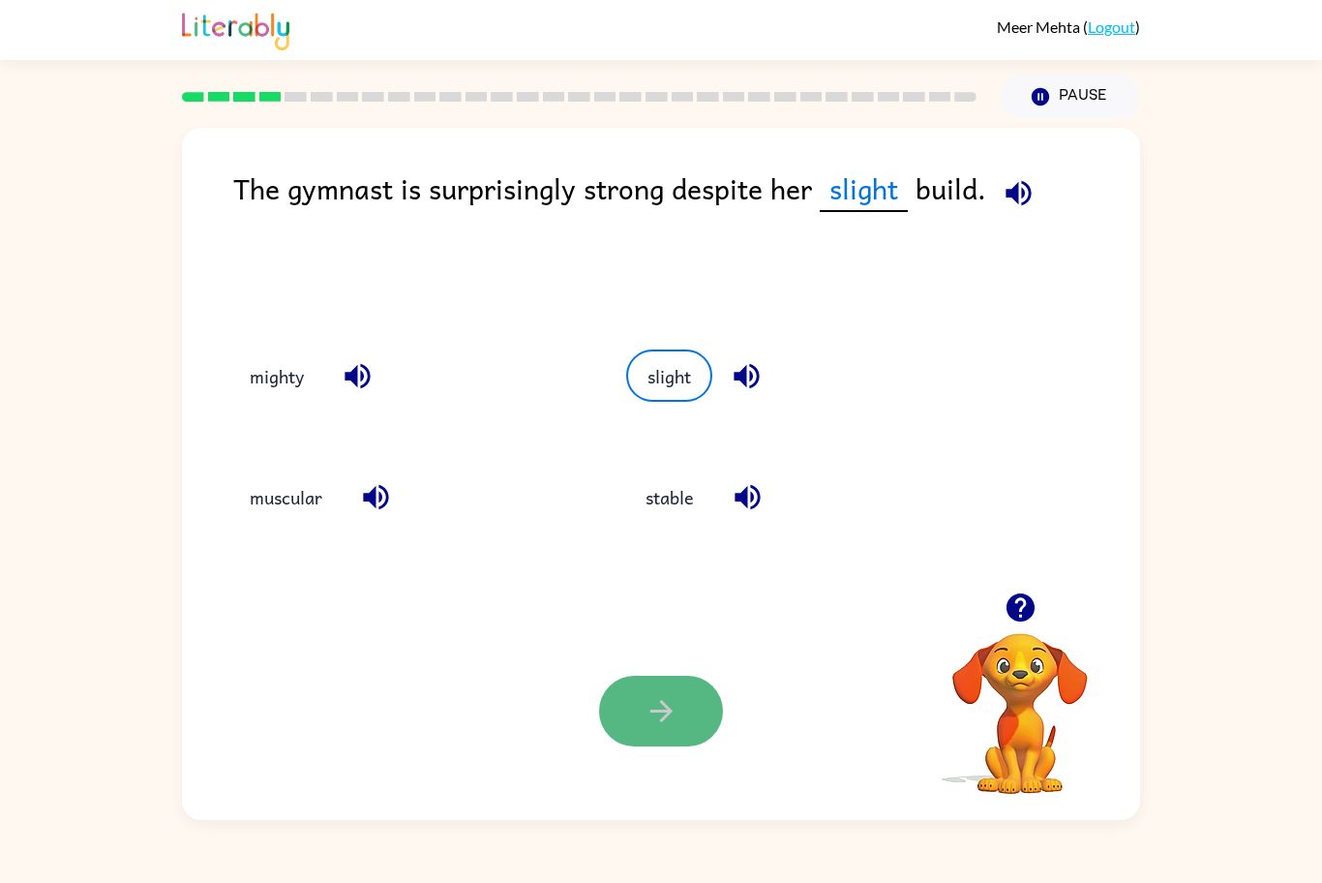
click at [634, 724] on button "button" at bounding box center [661, 711] width 124 height 71
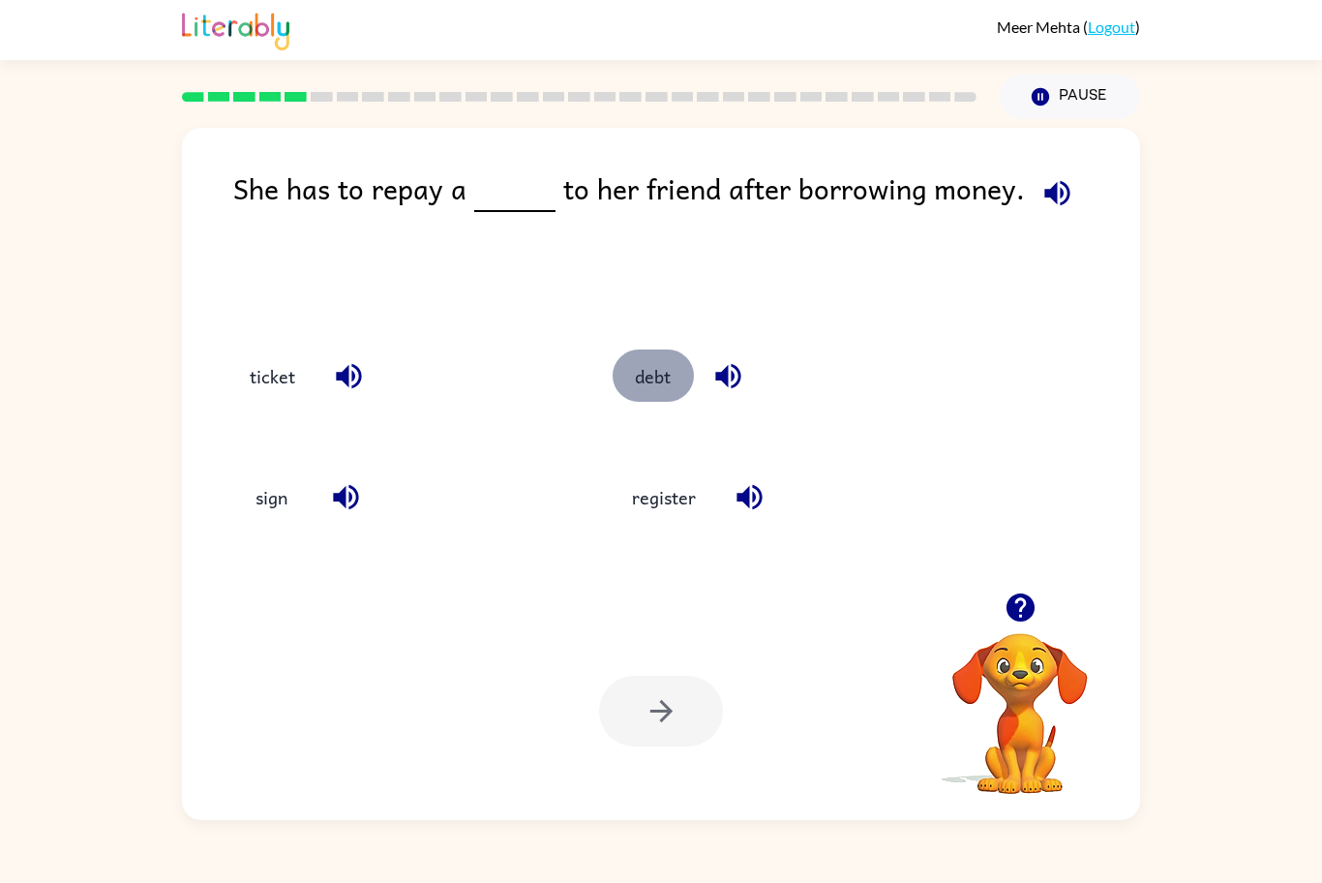
click at [646, 364] on button "debt" at bounding box center [653, 375] width 81 height 52
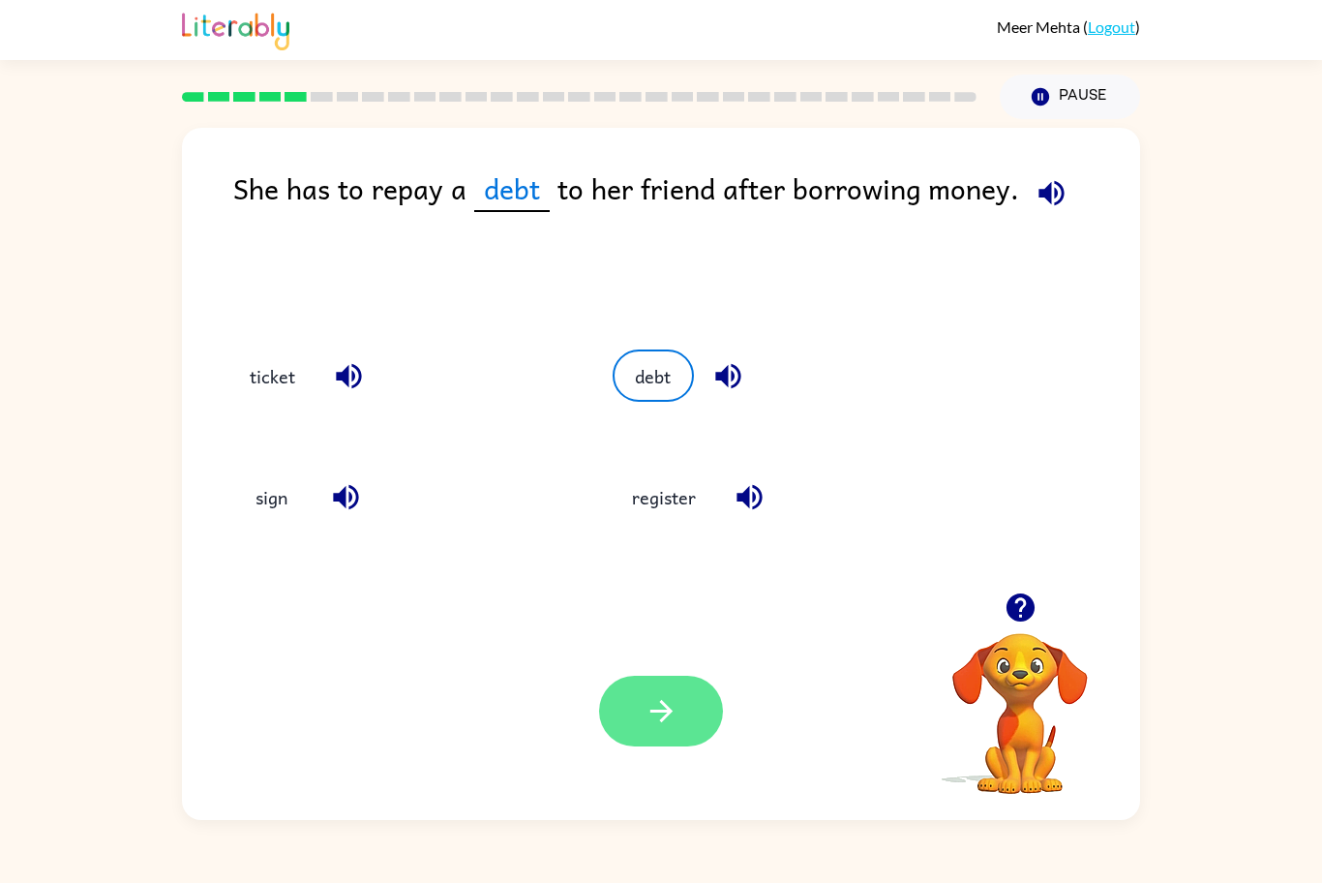
click at [678, 703] on icon "button" at bounding box center [662, 711] width 34 height 34
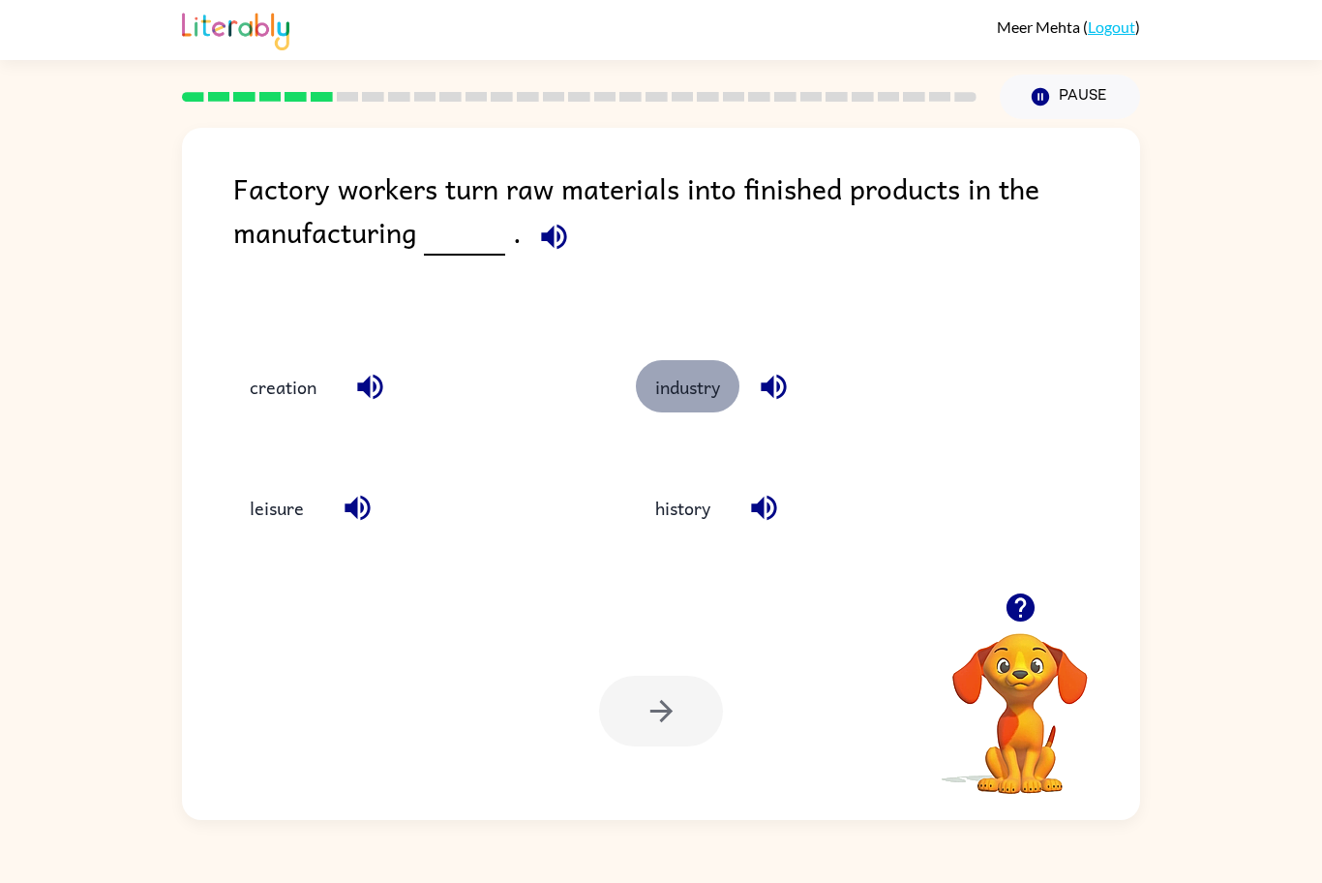
click at [685, 386] on button "industry" at bounding box center [688, 386] width 104 height 52
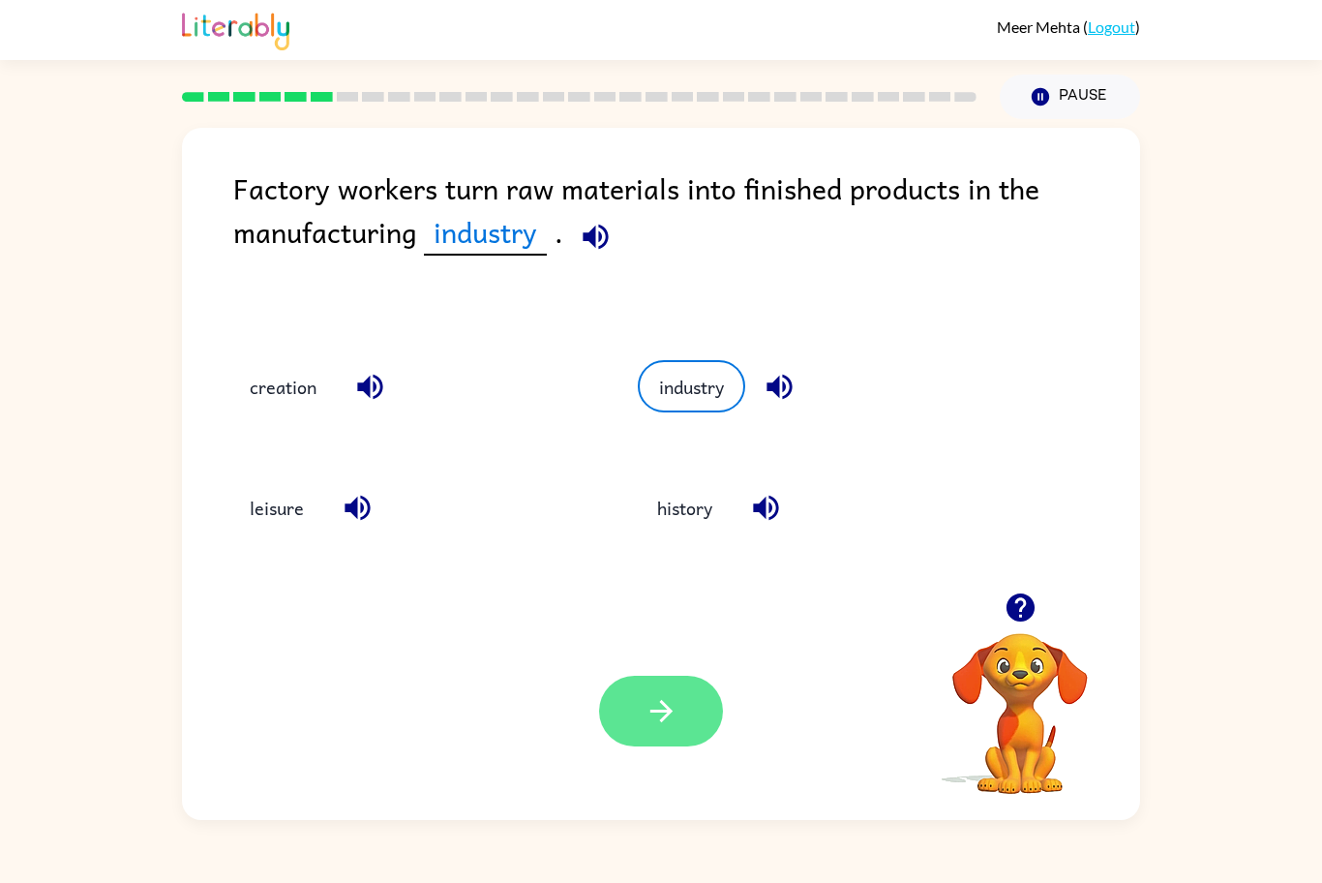
click at [639, 722] on button "button" at bounding box center [661, 711] width 124 height 71
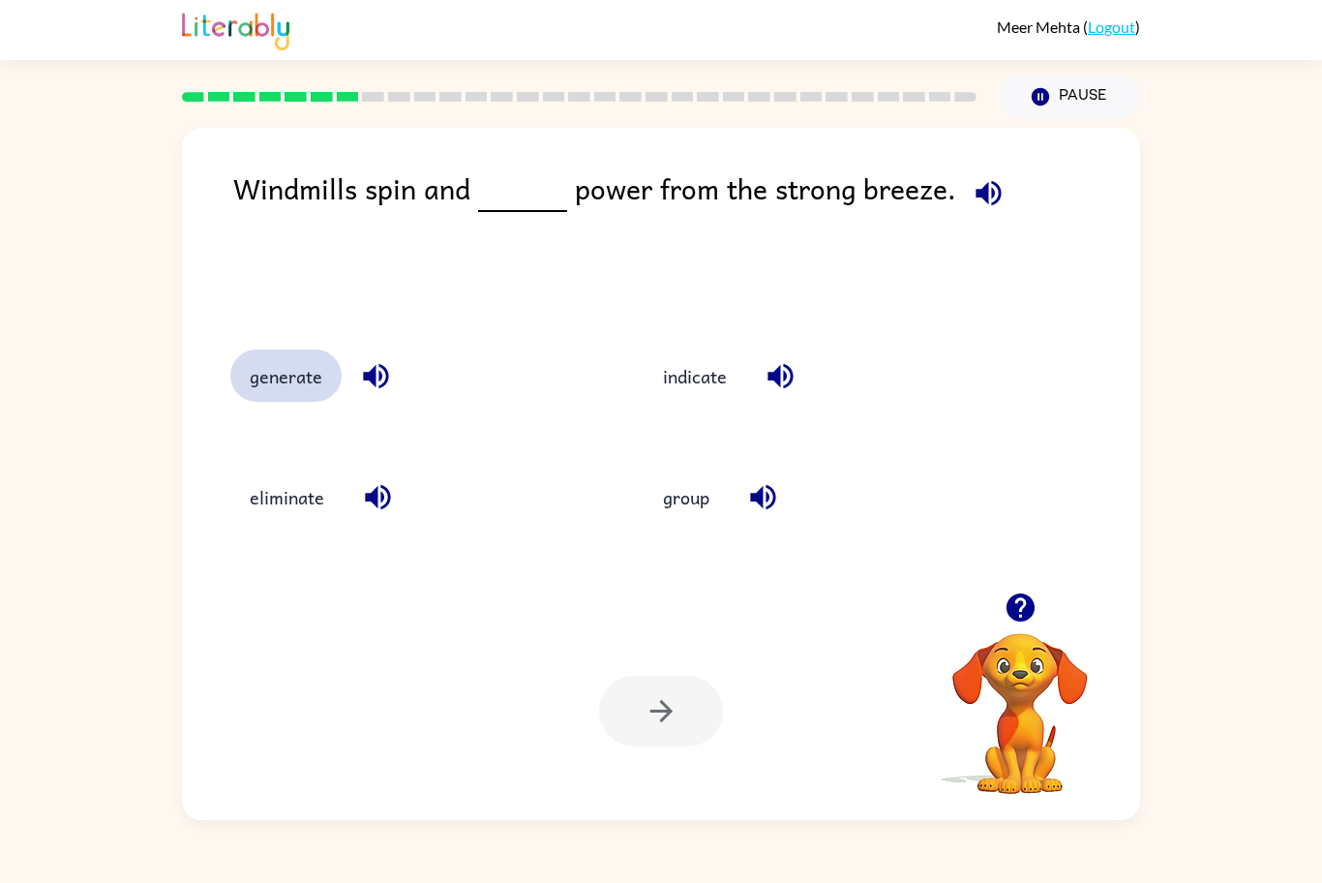
click at [289, 372] on button "generate" at bounding box center [285, 375] width 111 height 52
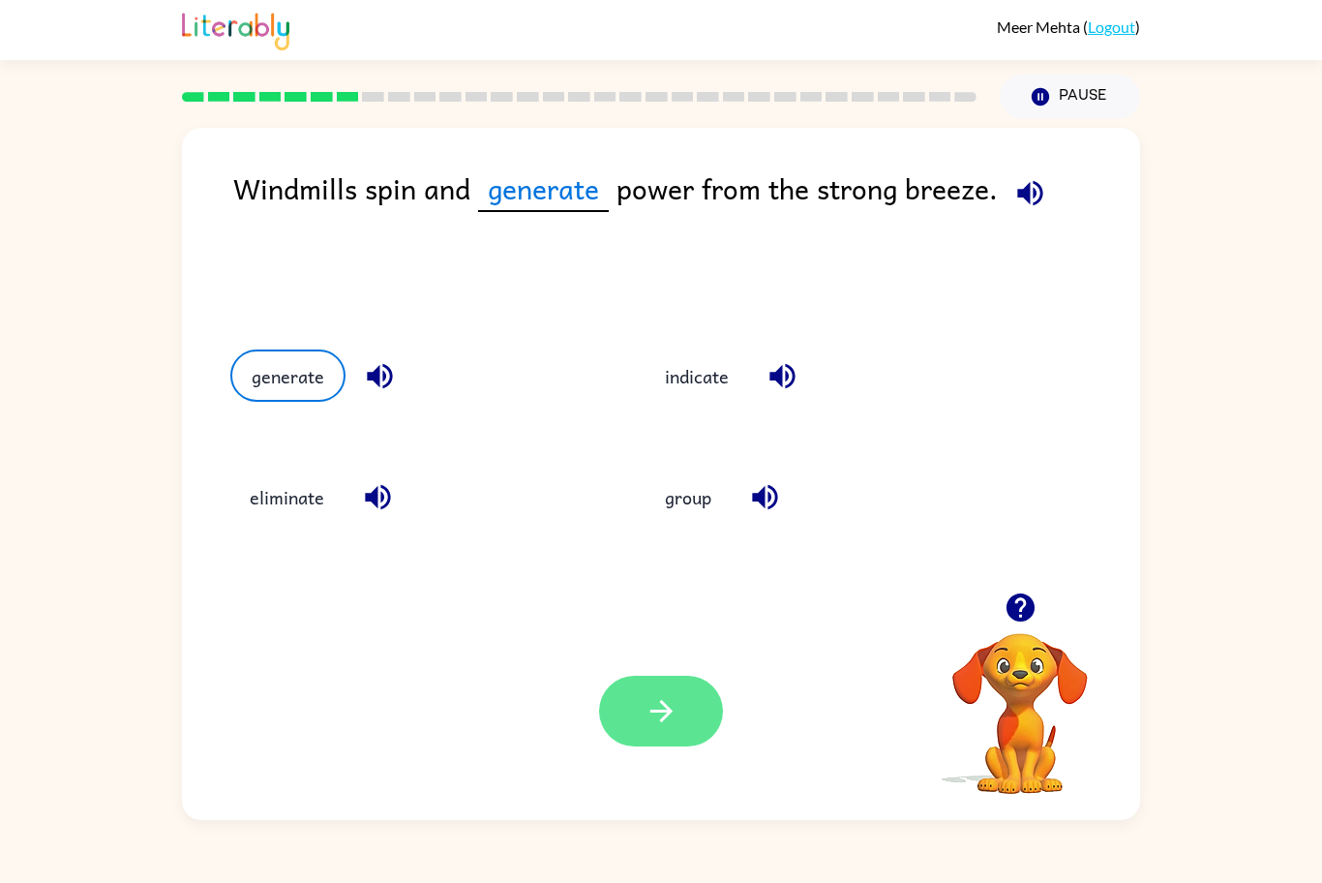
click at [648, 694] on icon "button" at bounding box center [662, 711] width 34 height 34
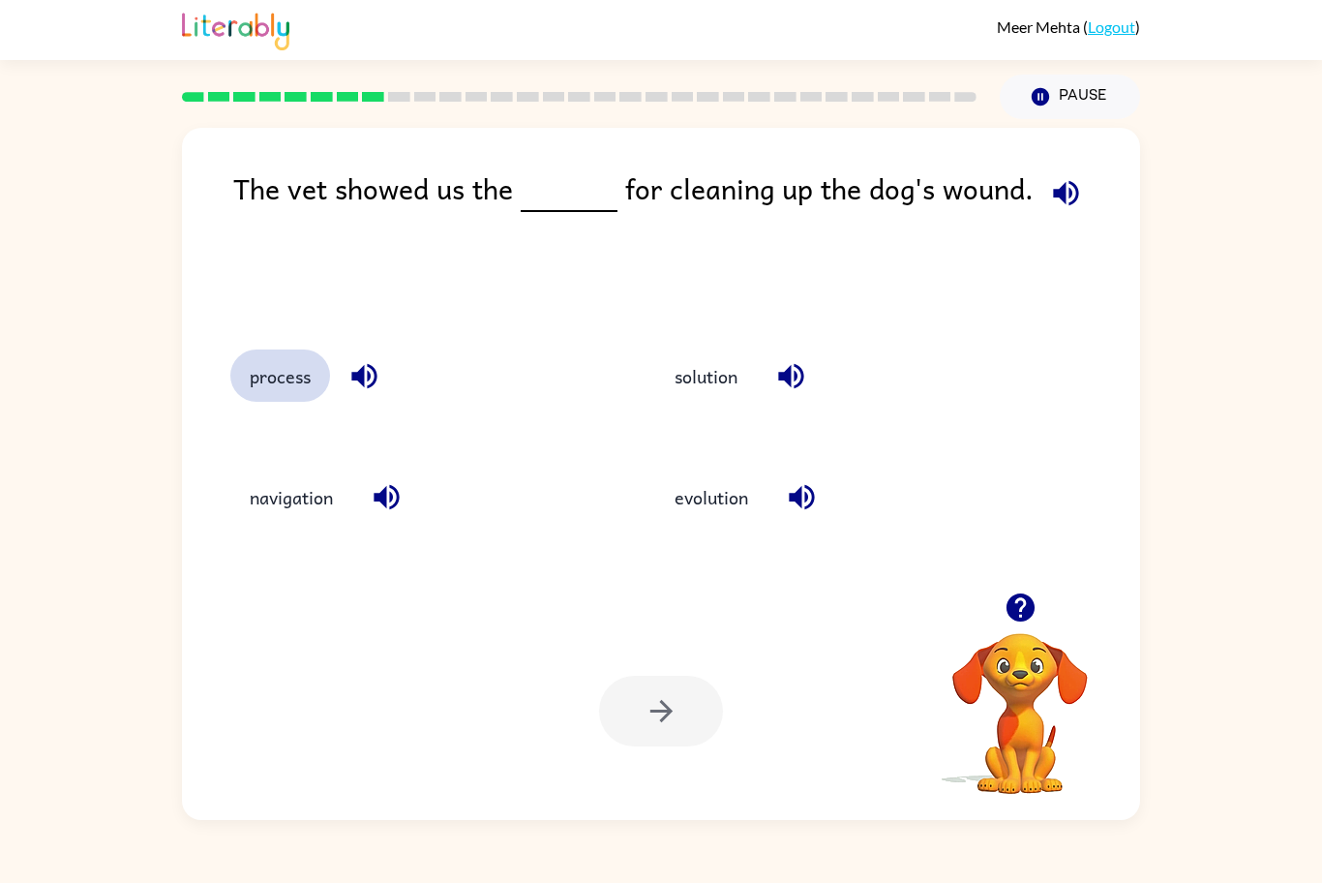
click at [261, 387] on button "process" at bounding box center [280, 375] width 100 height 52
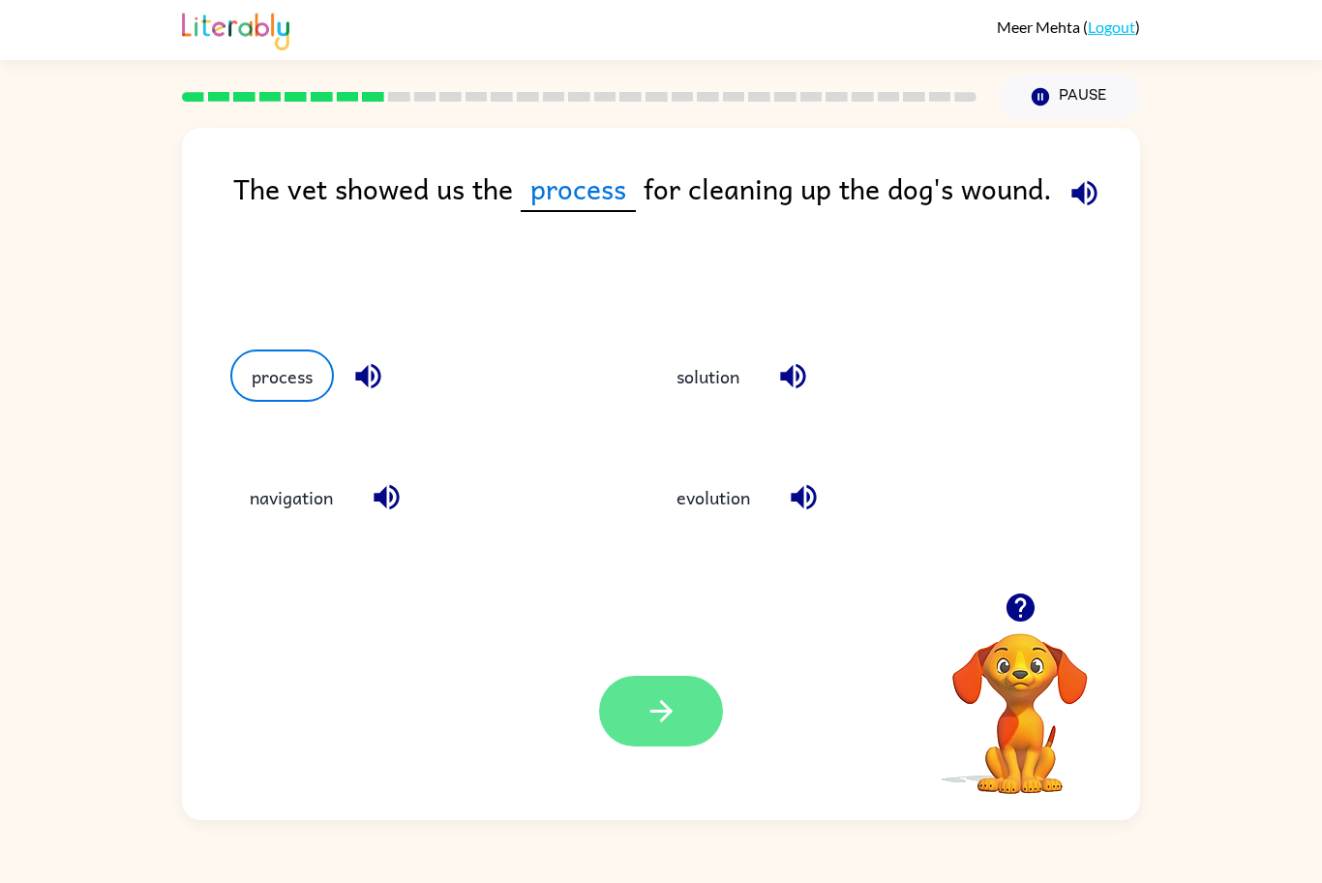
click at [654, 692] on button "button" at bounding box center [661, 711] width 124 height 71
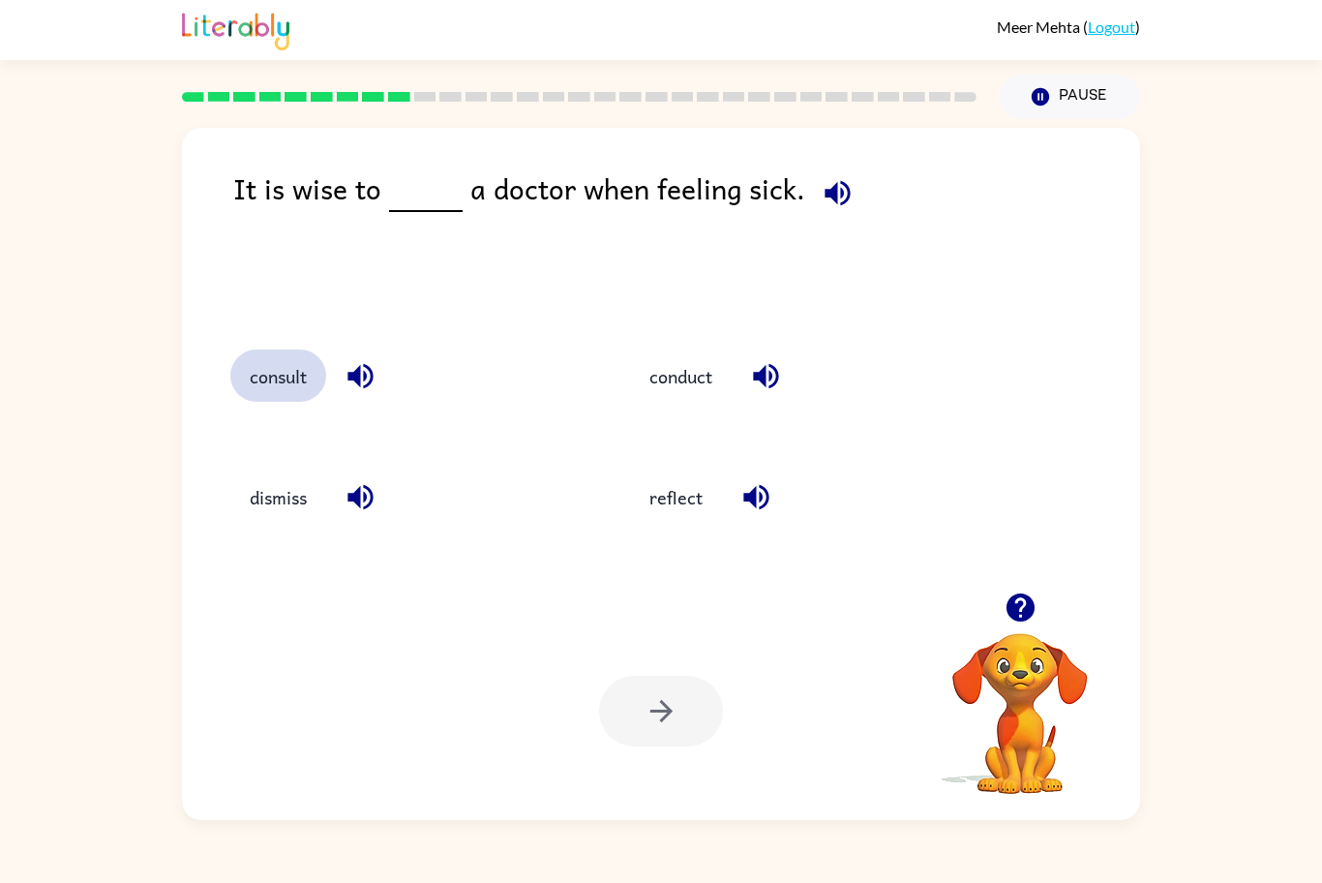
click at [279, 369] on button "consult" at bounding box center [278, 375] width 96 height 52
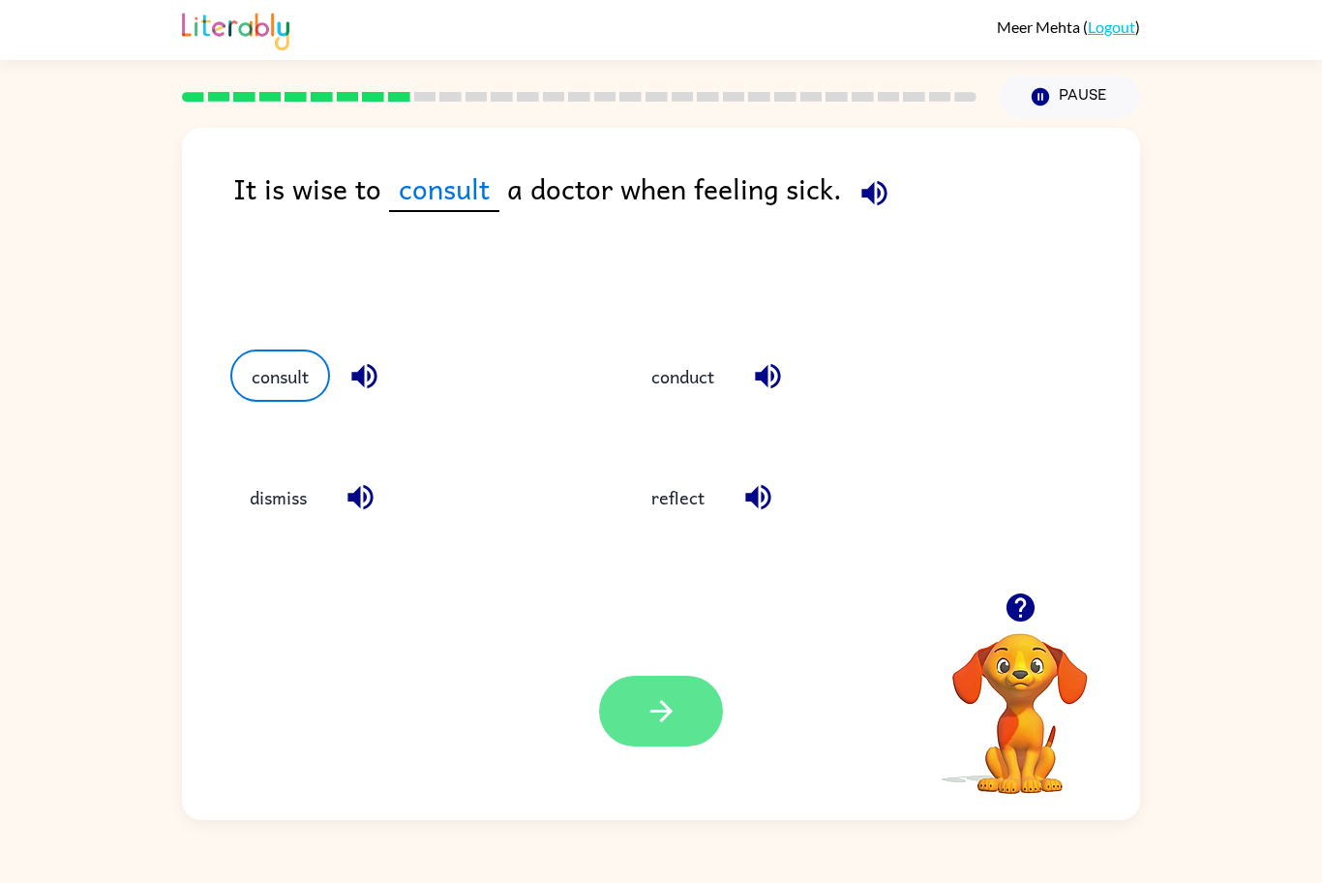
click at [629, 720] on button "button" at bounding box center [661, 711] width 124 height 71
click at [680, 711] on div at bounding box center [661, 711] width 124 height 71
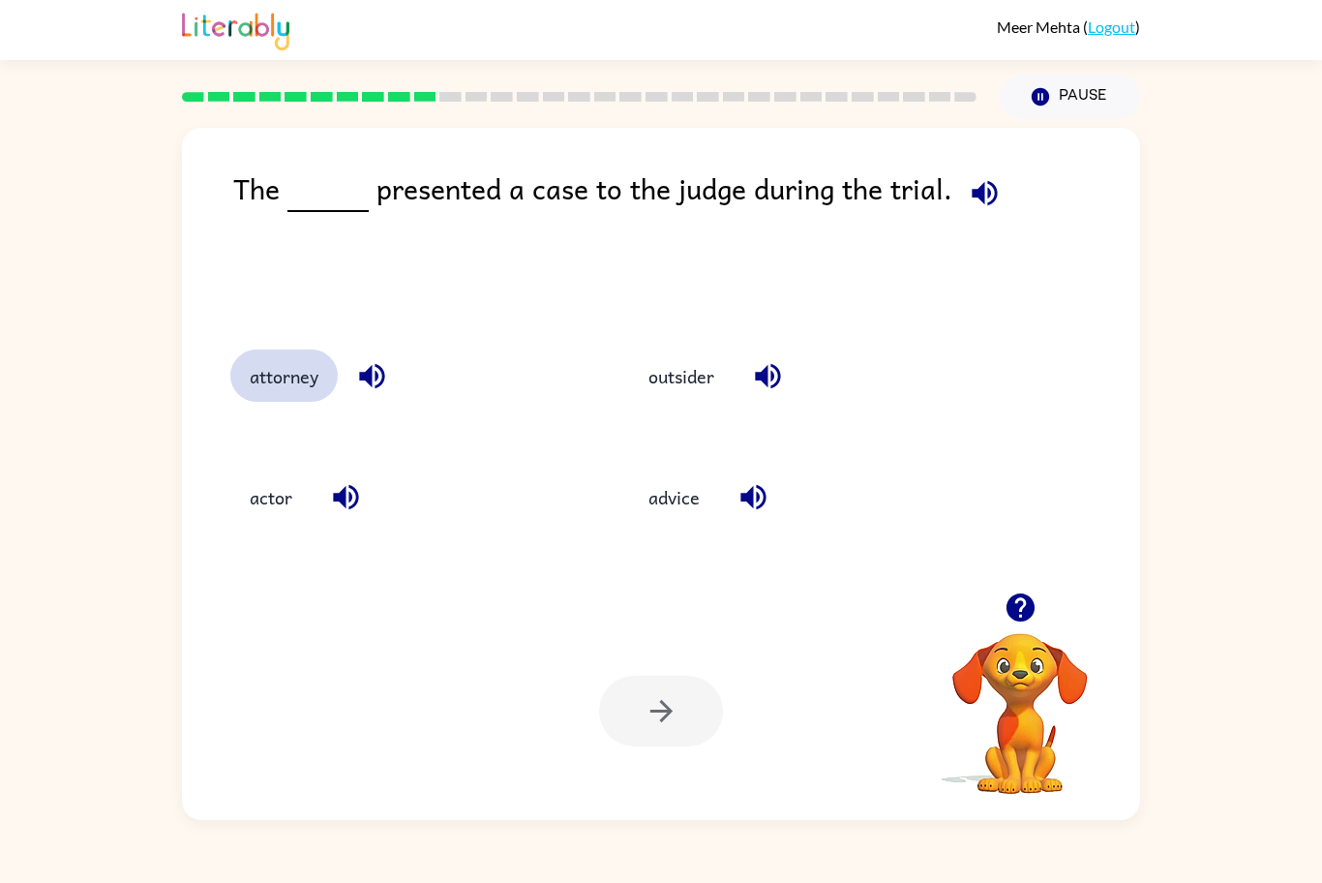
click at [251, 396] on button "attorney" at bounding box center [283, 375] width 107 height 52
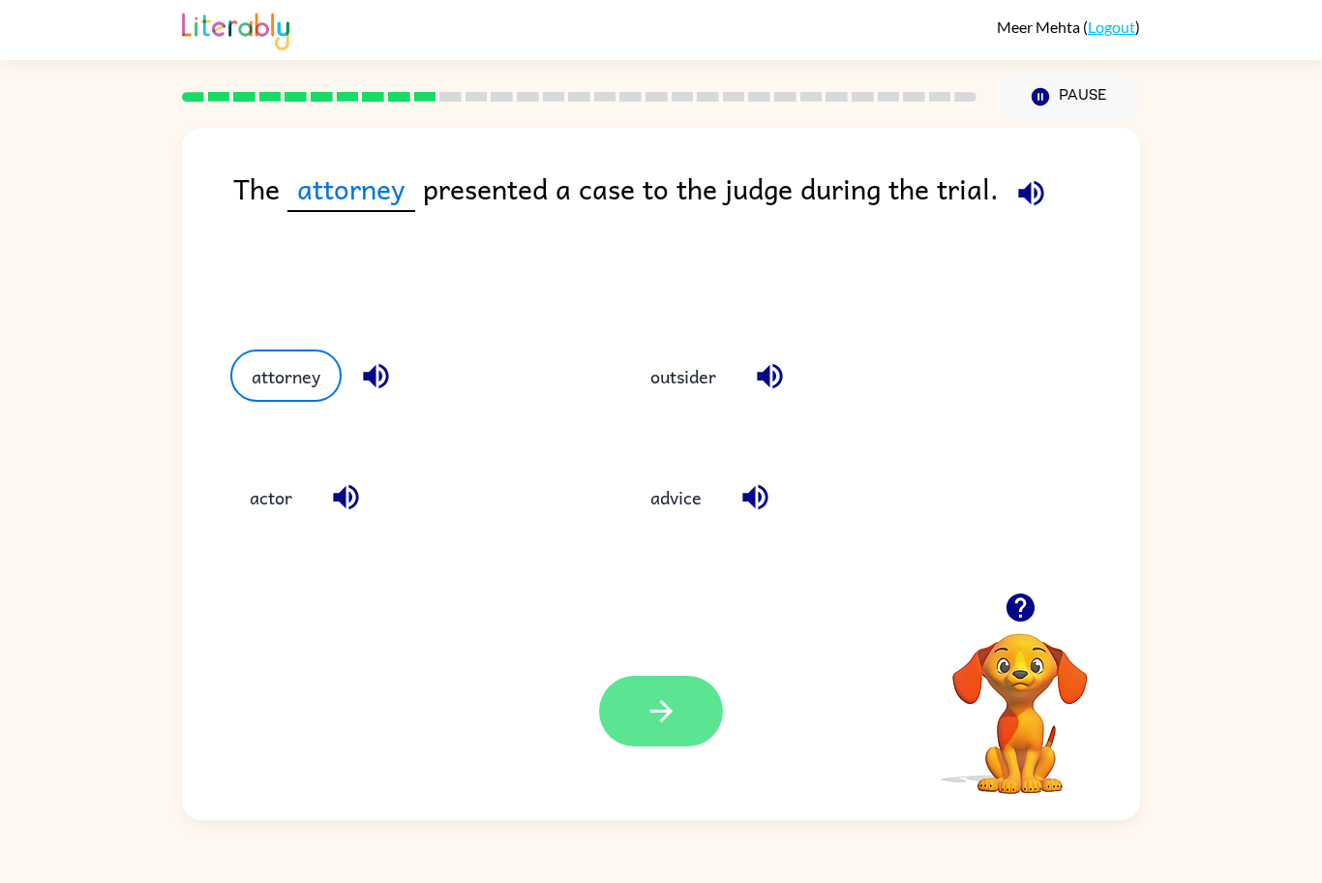
click at [628, 707] on button "button" at bounding box center [661, 711] width 124 height 71
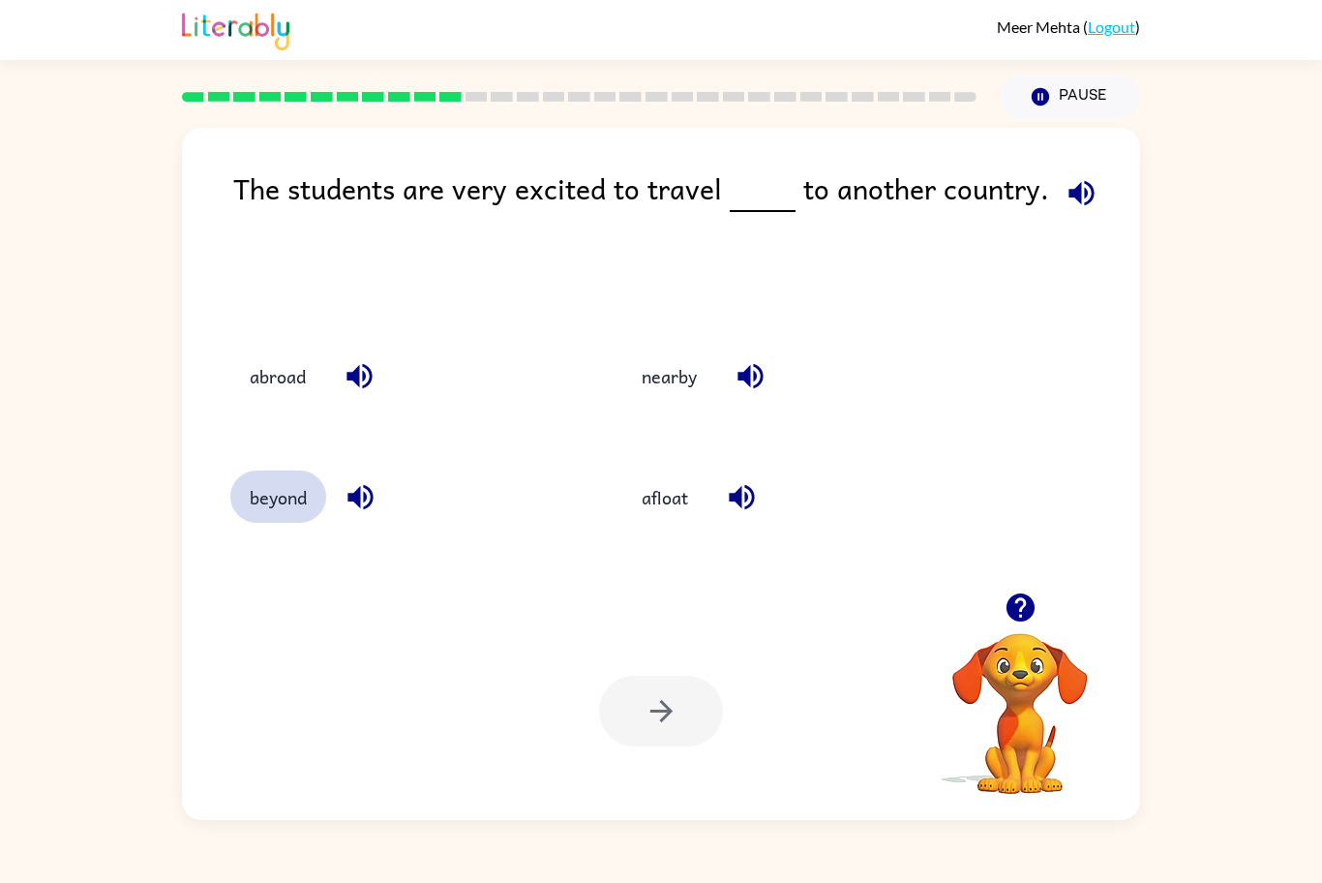
click at [281, 499] on button "beyond" at bounding box center [278, 496] width 96 height 52
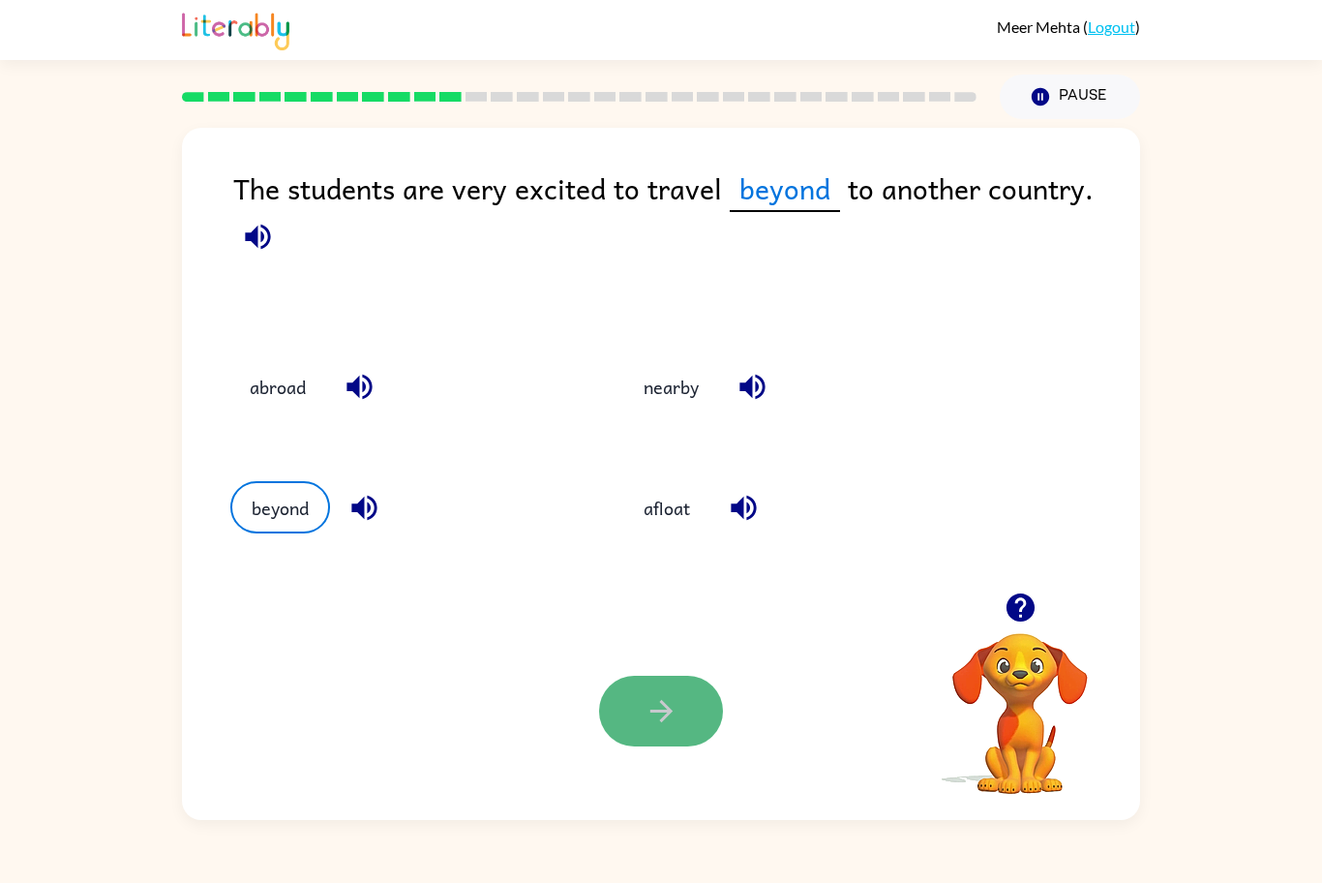
click at [669, 715] on icon "button" at bounding box center [662, 711] width 34 height 34
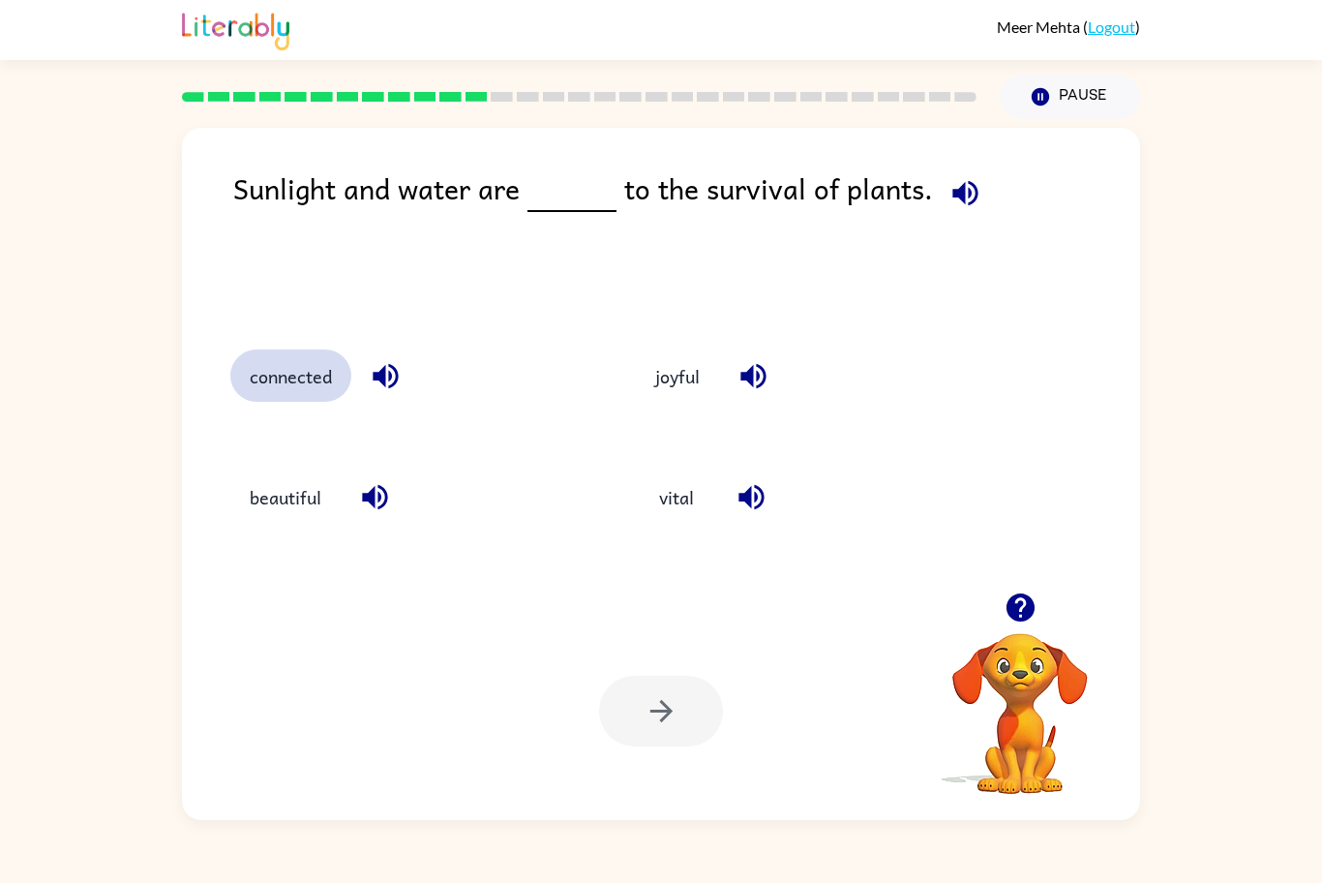
click at [274, 396] on button "connected" at bounding box center [290, 375] width 121 height 52
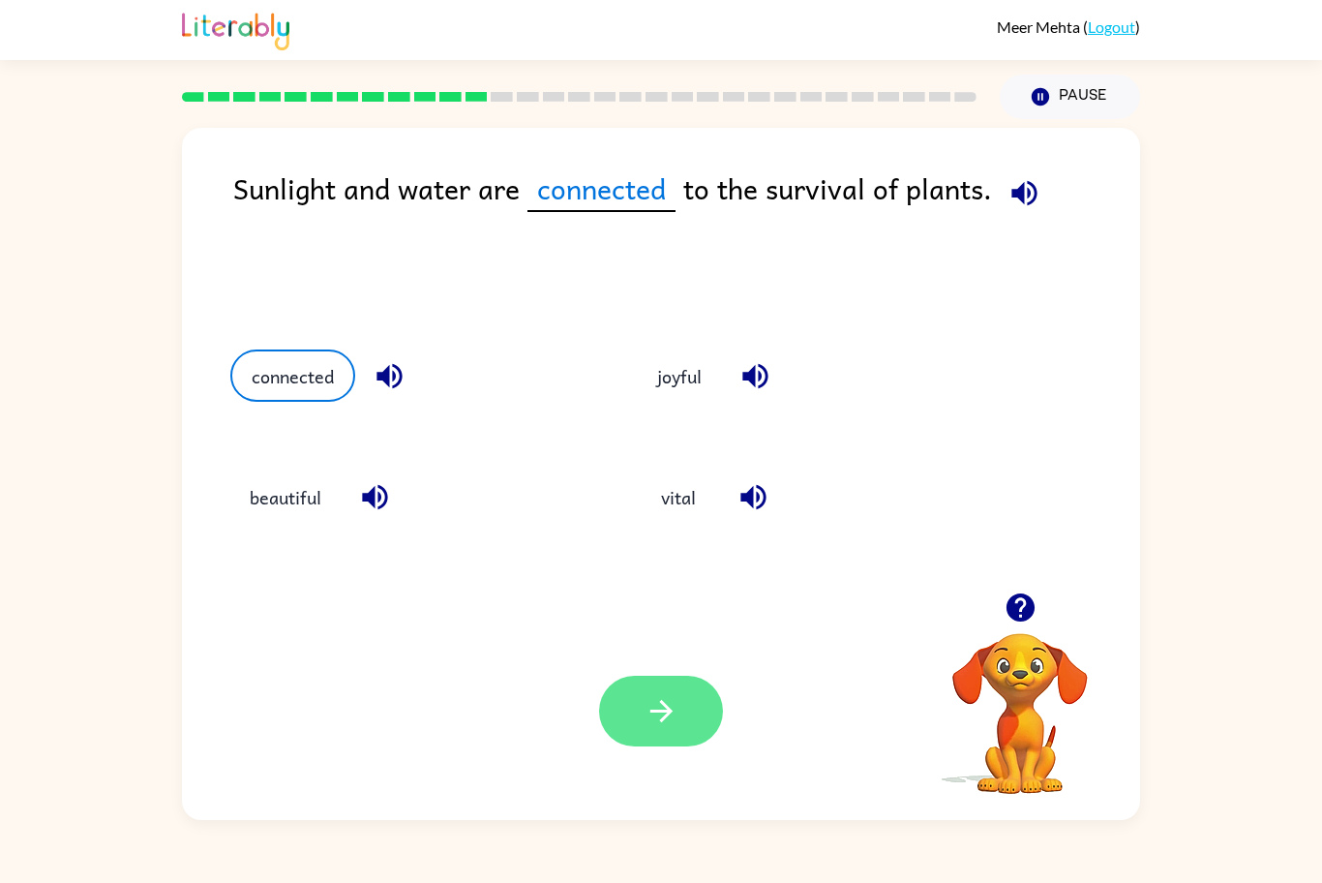
click at [661, 717] on icon "button" at bounding box center [662, 711] width 34 height 34
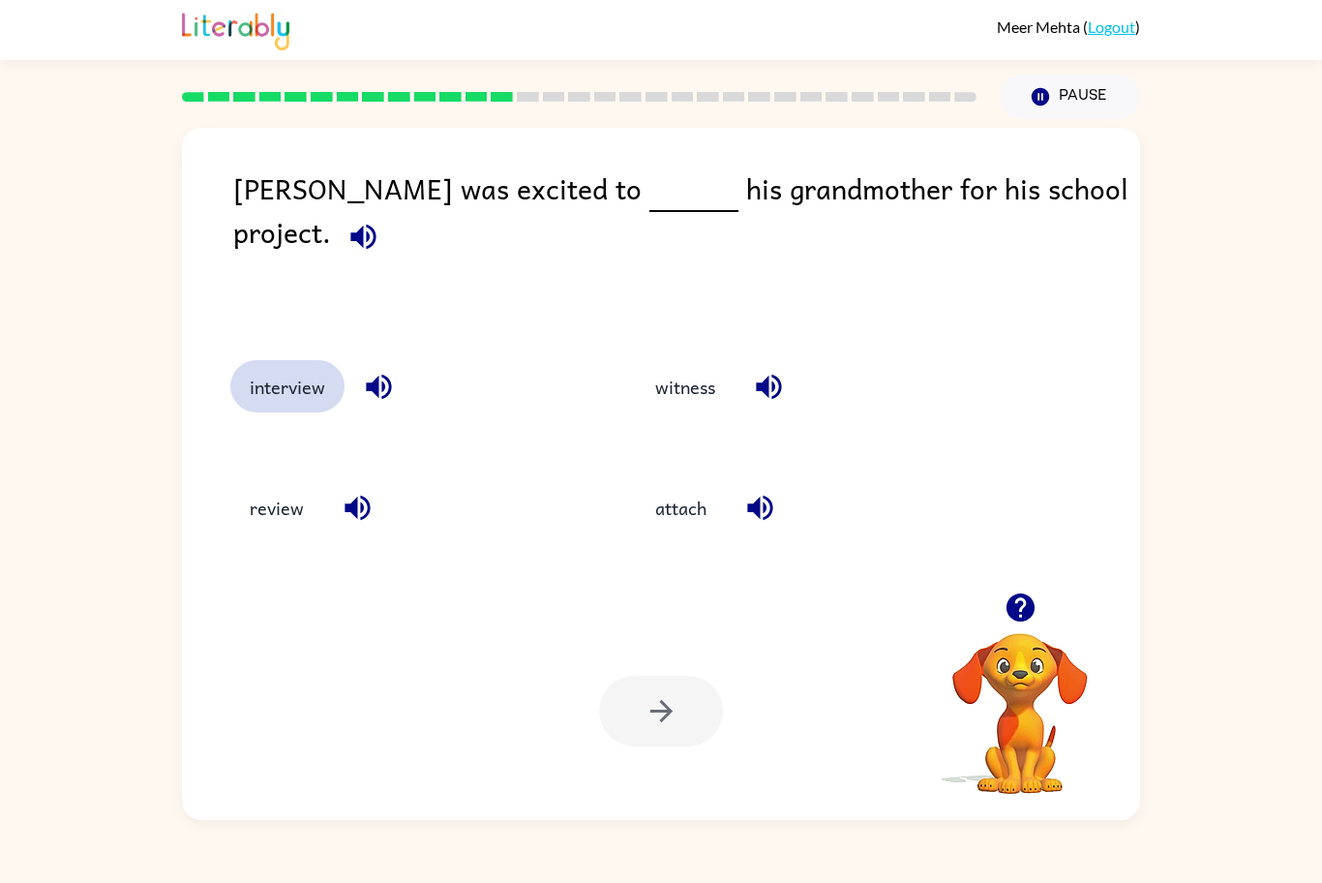
click at [253, 369] on button "interview" at bounding box center [287, 386] width 114 height 52
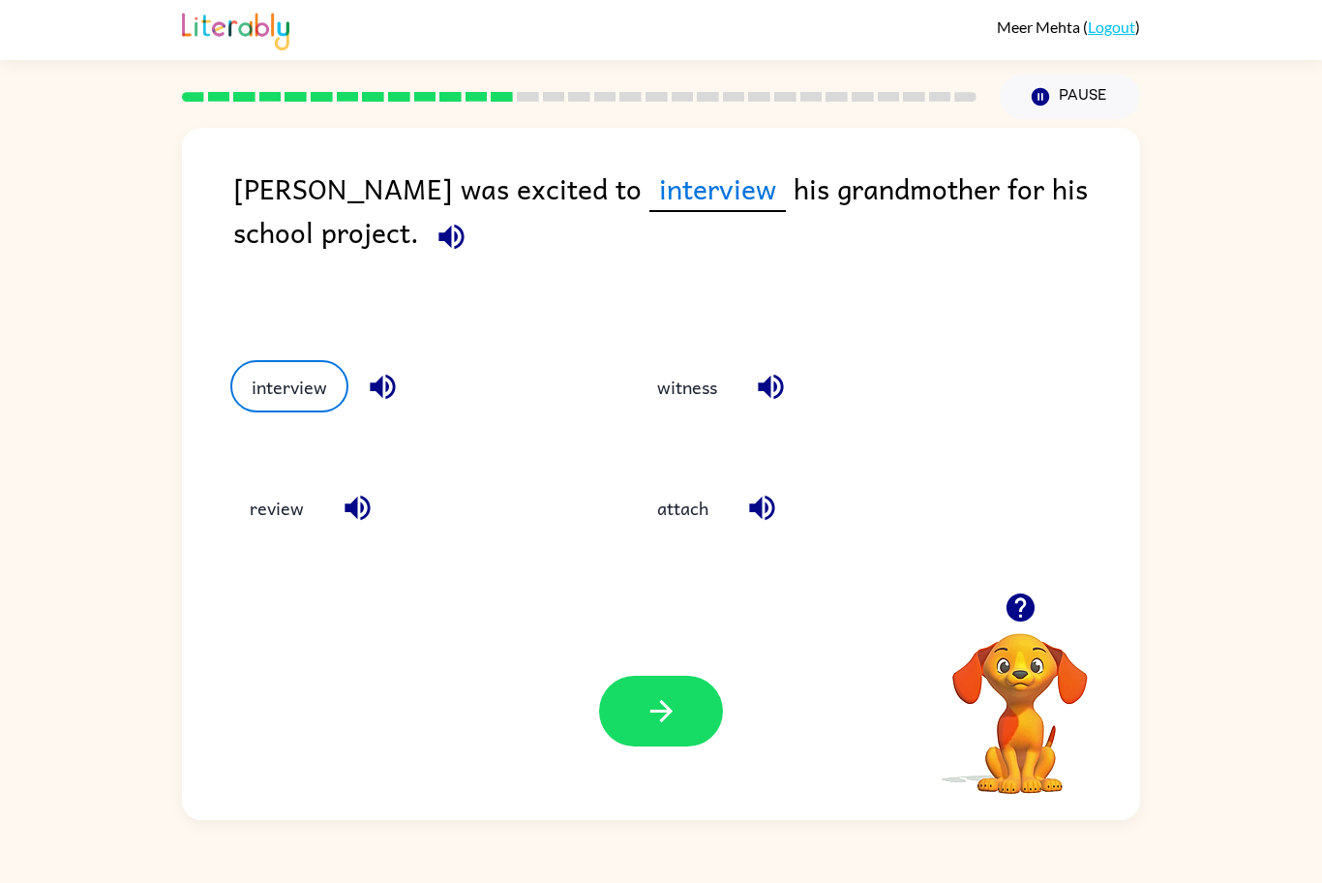
click at [576, 729] on div "Your browser must support playing .mp4 files to use Literably. Please try using…" at bounding box center [661, 711] width 958 height 218
click at [649, 730] on button "button" at bounding box center [661, 711] width 124 height 71
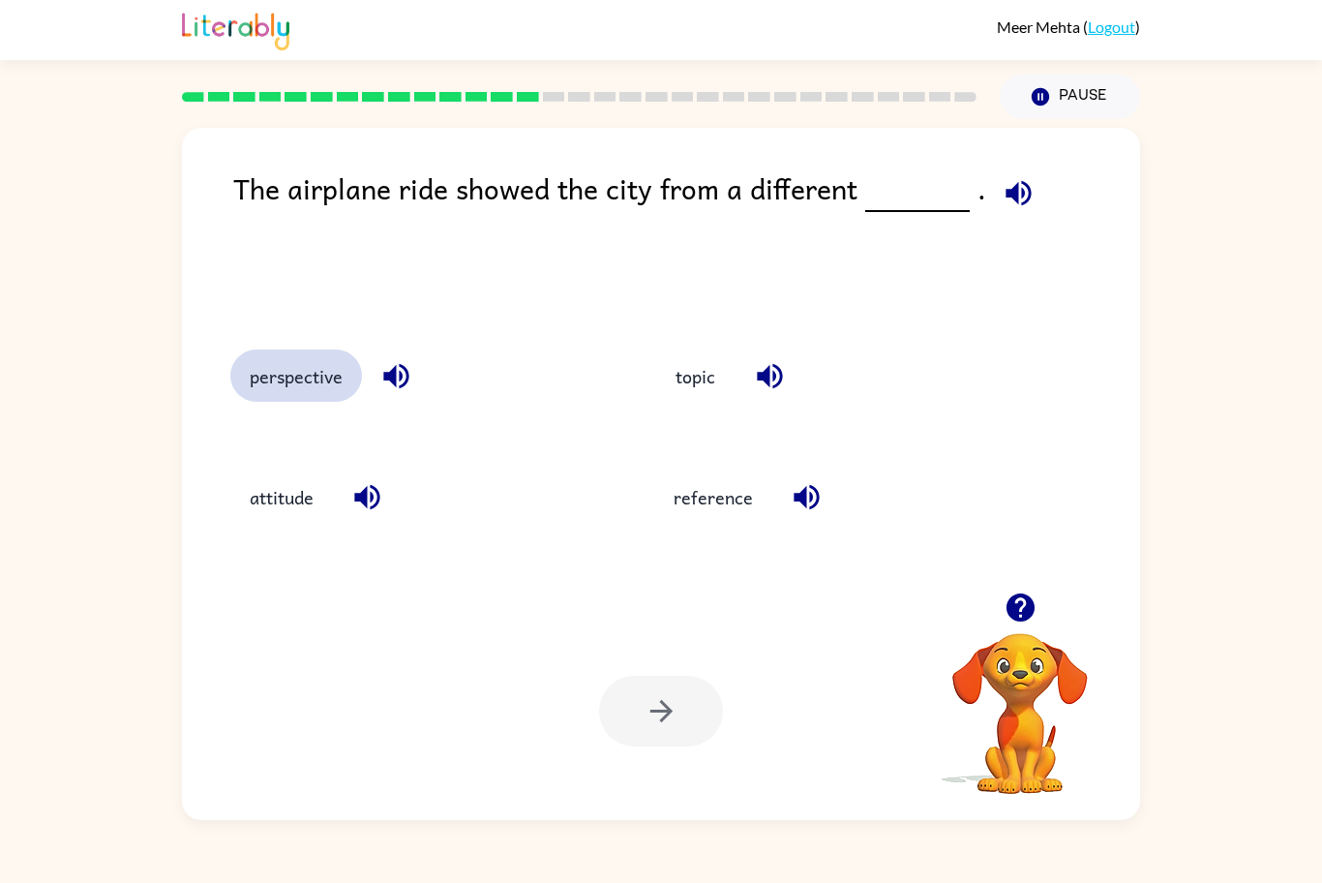
click at [301, 357] on button "perspective" at bounding box center [296, 375] width 132 height 52
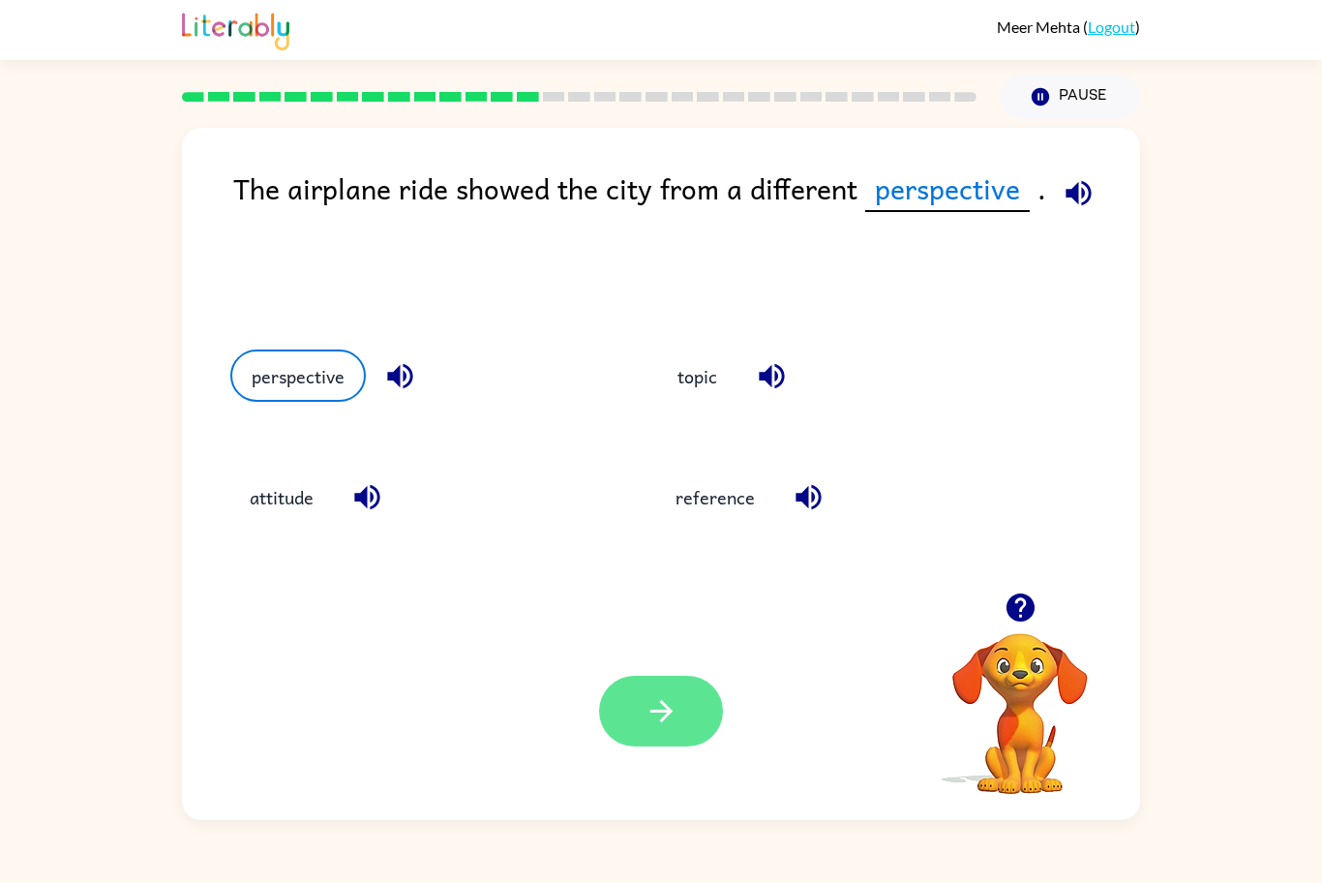
click at [664, 724] on icon "button" at bounding box center [662, 711] width 34 height 34
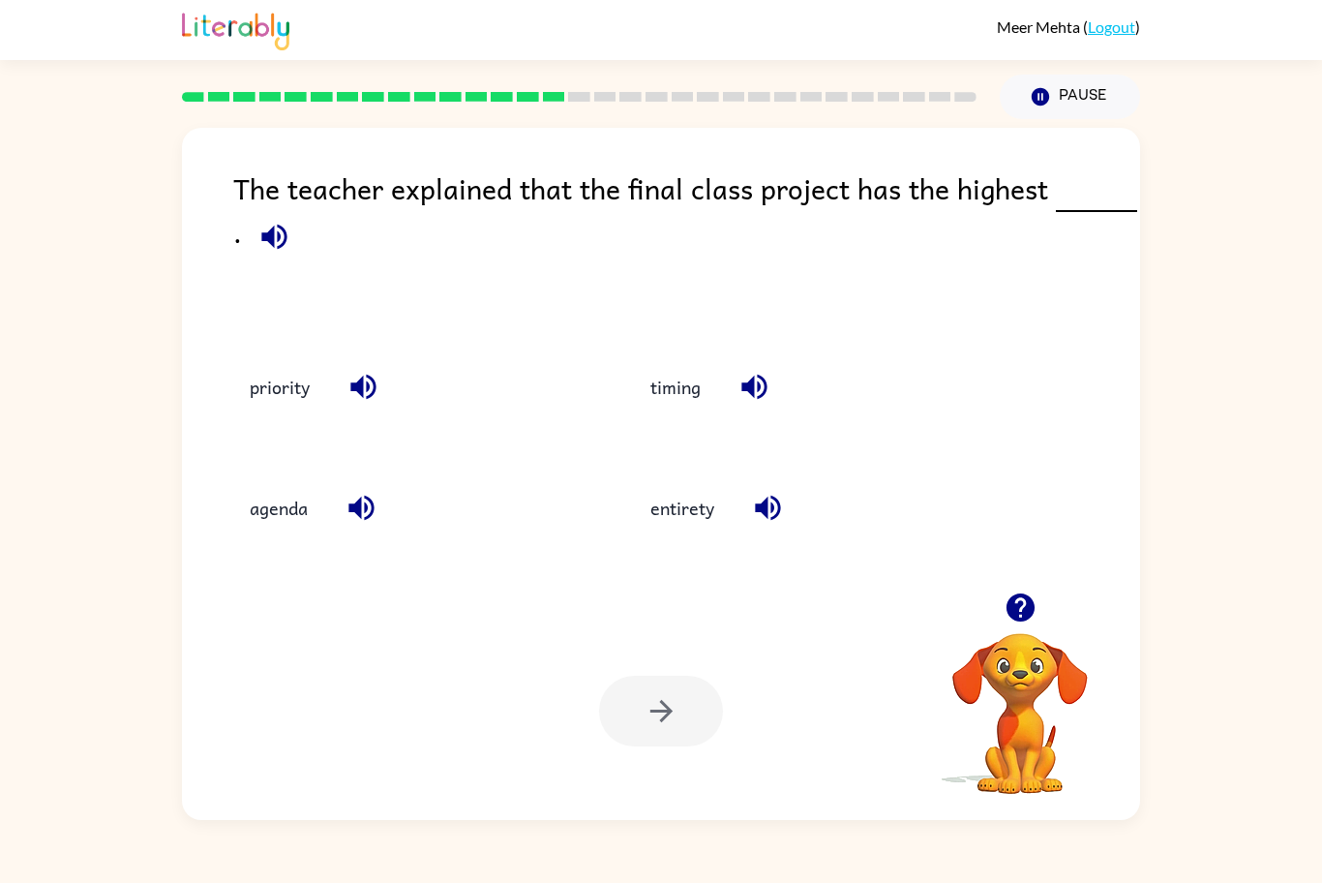
click at [330, 454] on div "agenda" at bounding box center [394, 504] width 401 height 121
click at [287, 501] on button "agenda" at bounding box center [278, 507] width 97 height 52
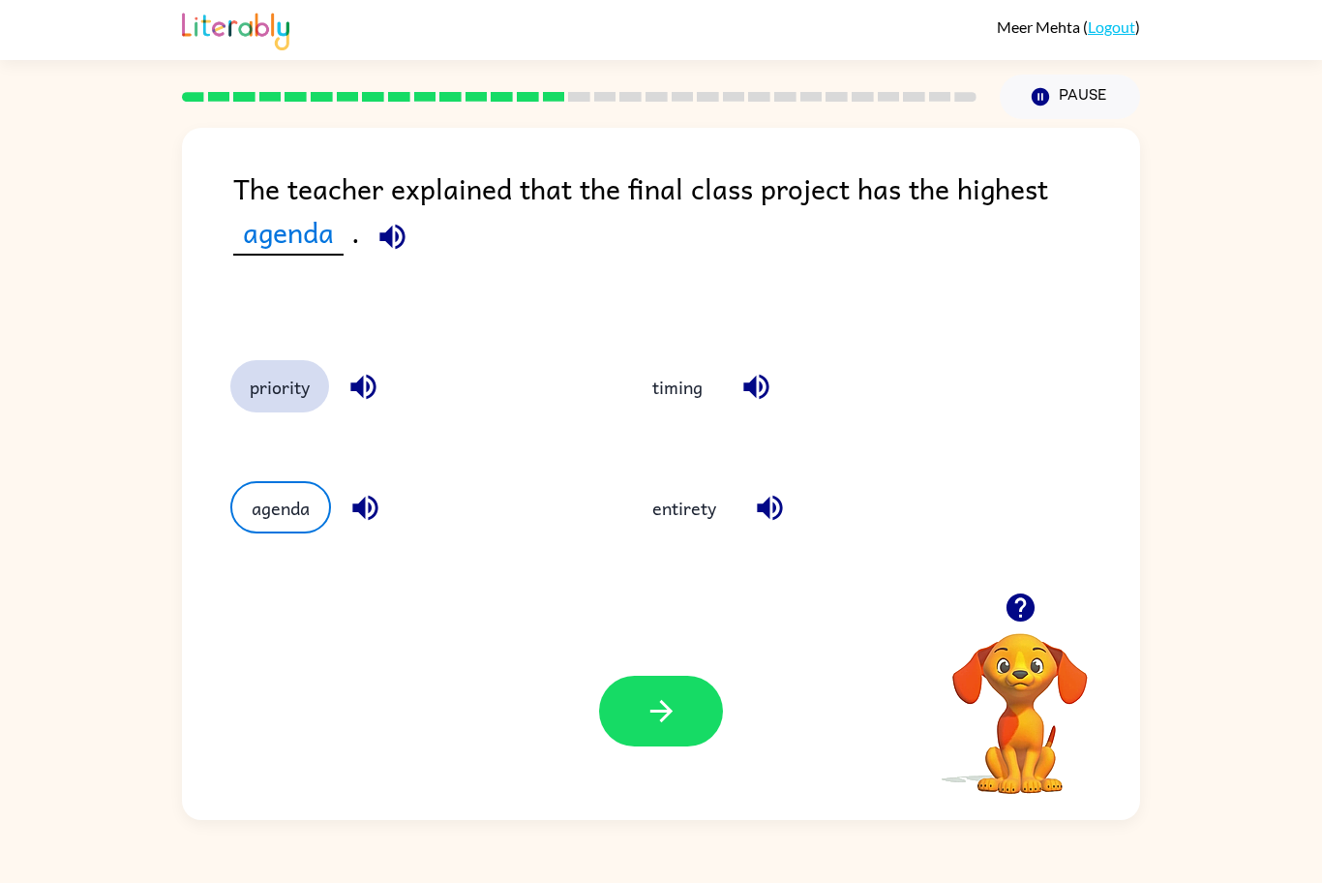
click at [293, 408] on button "priority" at bounding box center [279, 386] width 99 height 52
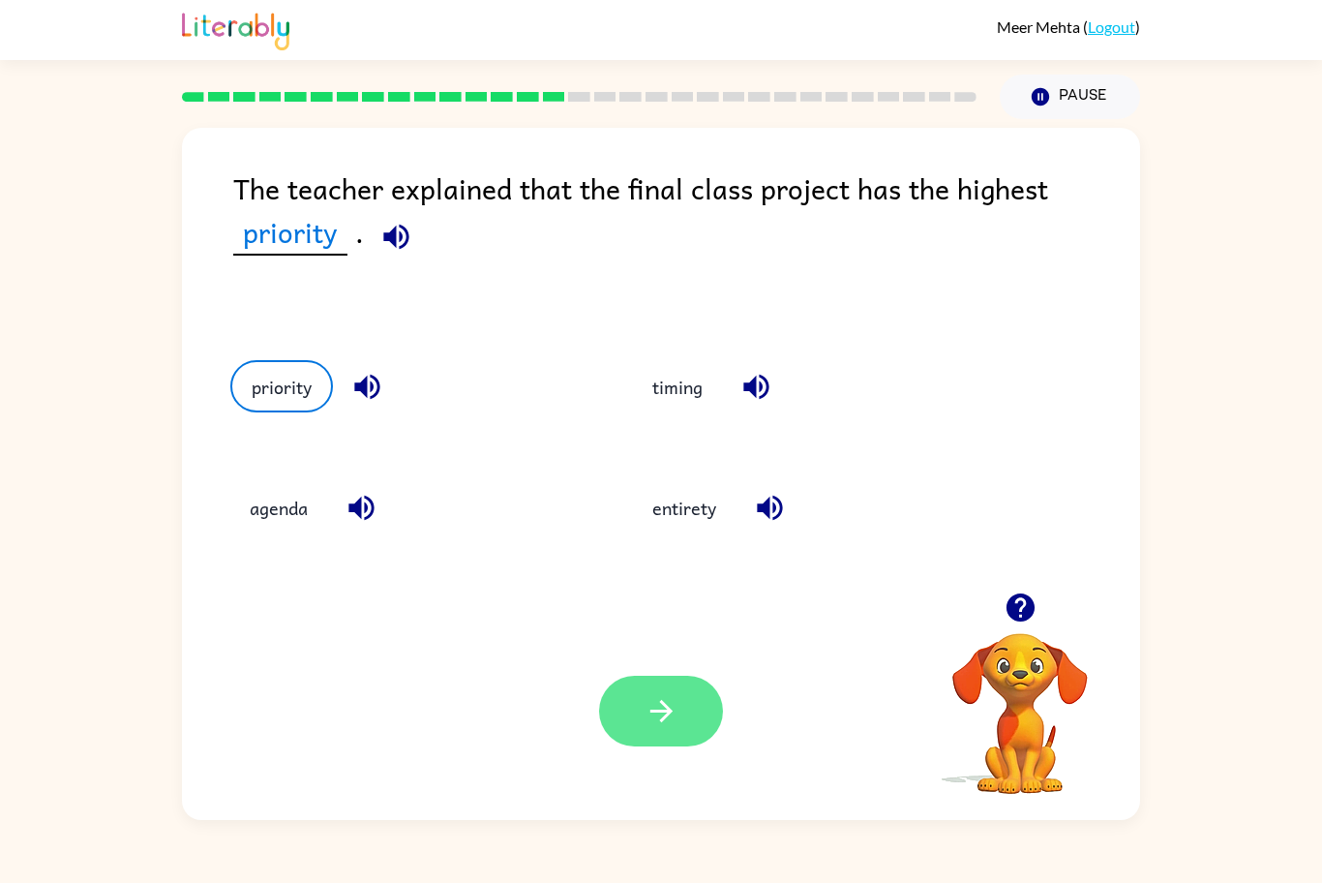
click at [650, 678] on button "button" at bounding box center [661, 711] width 124 height 71
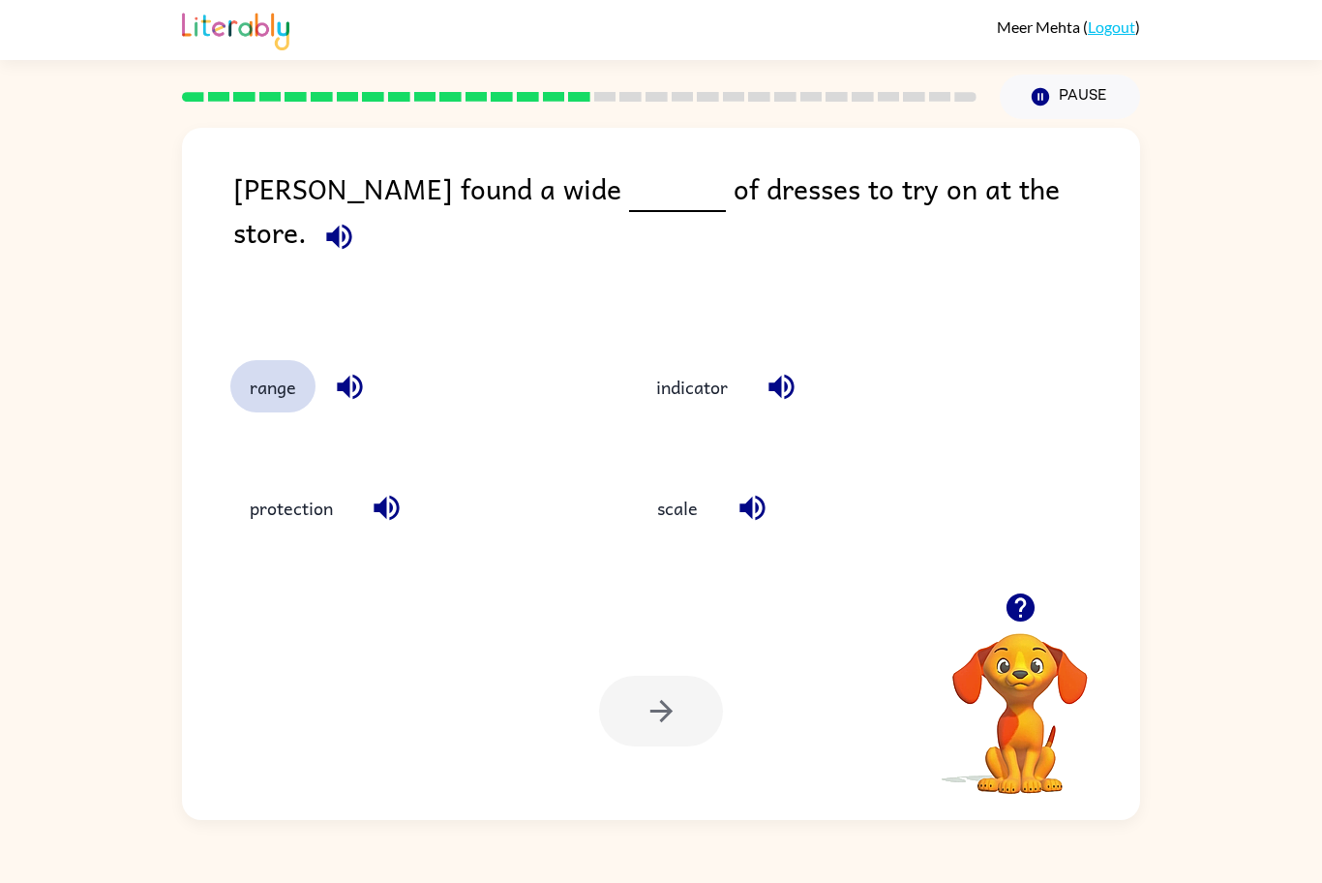
click at [267, 400] on button "range" at bounding box center [272, 386] width 85 height 52
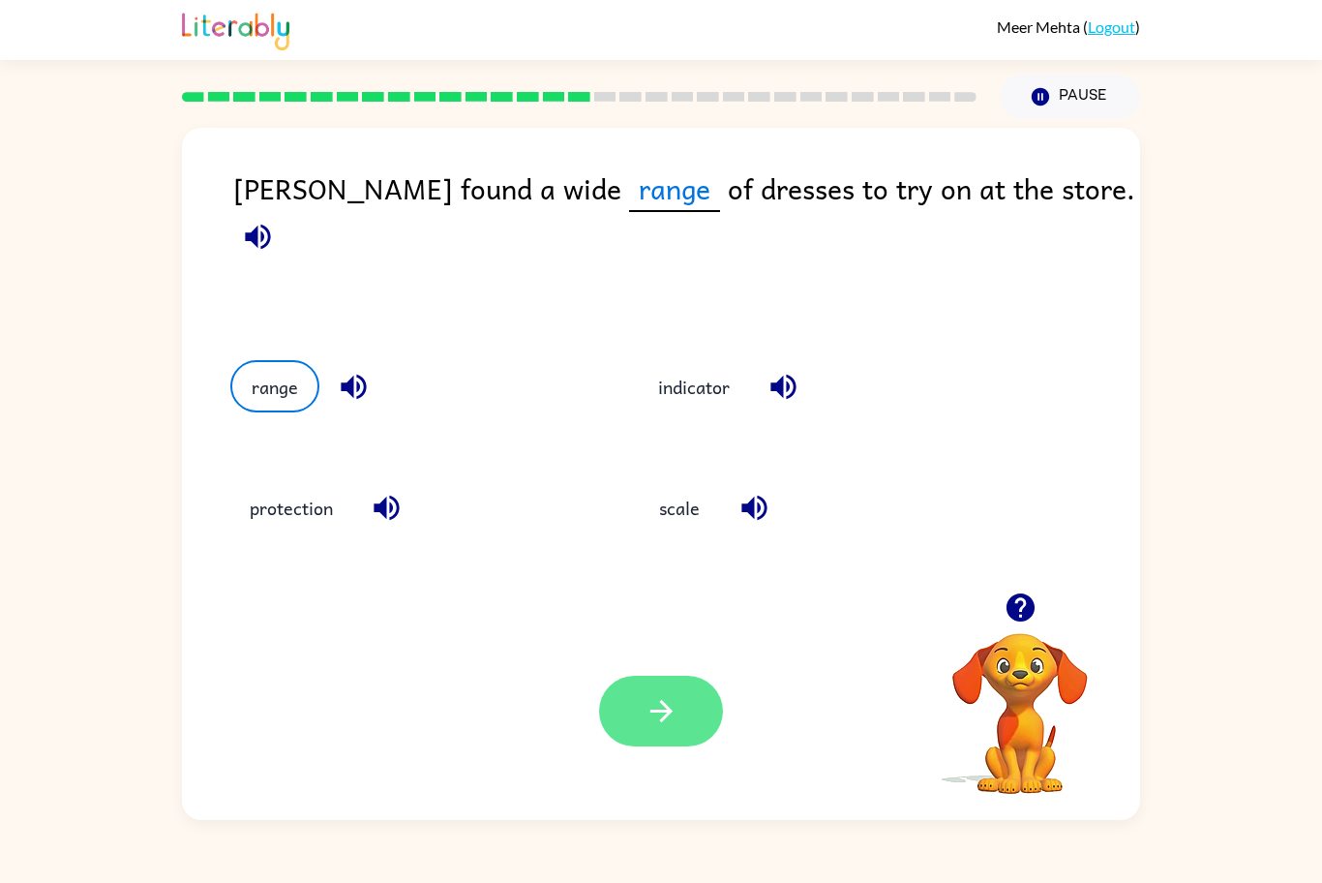
click at [716, 720] on button "button" at bounding box center [661, 711] width 124 height 71
click at [674, 748] on div "Your browser must support playing .mp4 files to use Literably. Please try using…" at bounding box center [661, 711] width 958 height 218
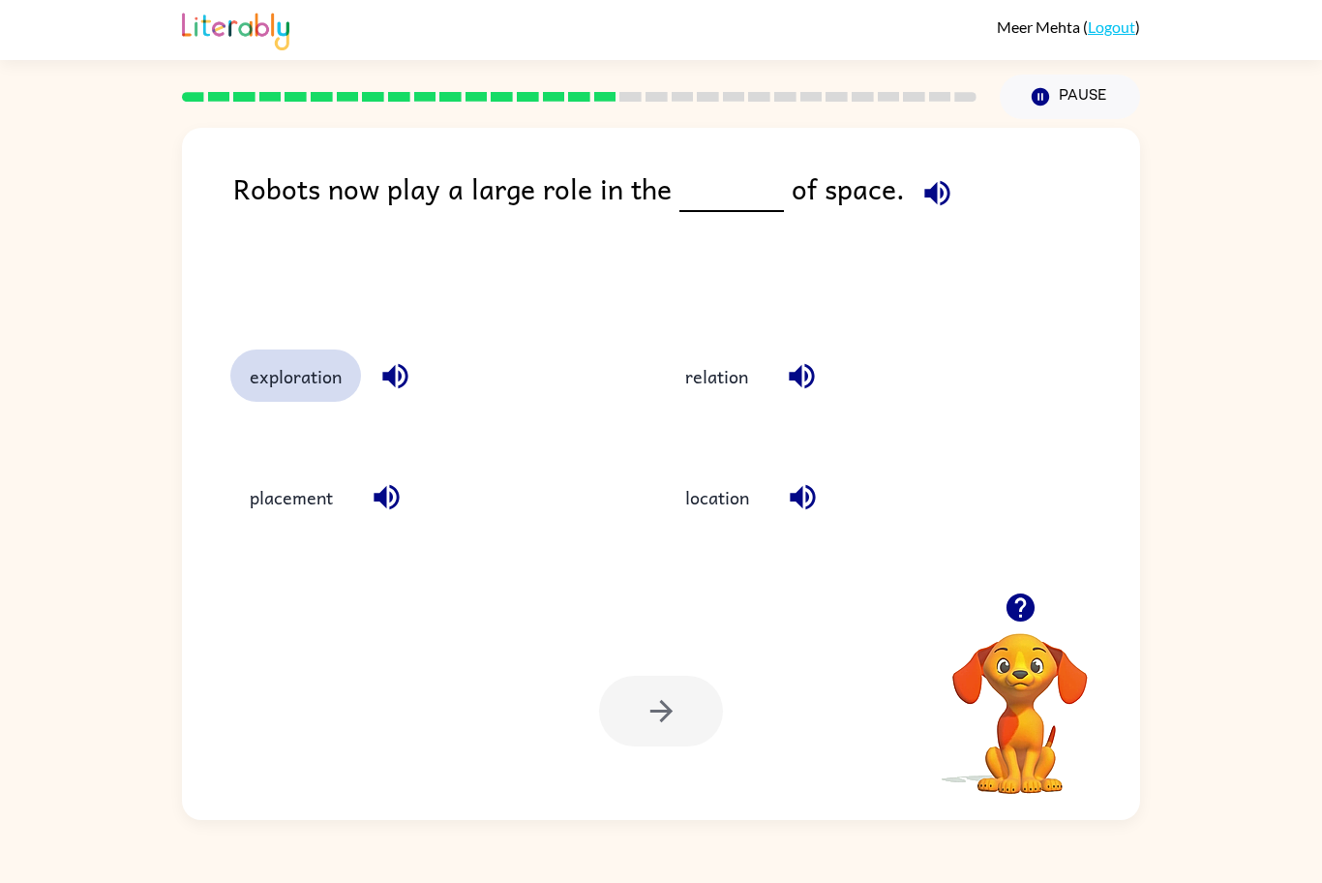
click at [270, 398] on button "exploration" at bounding box center [295, 375] width 131 height 52
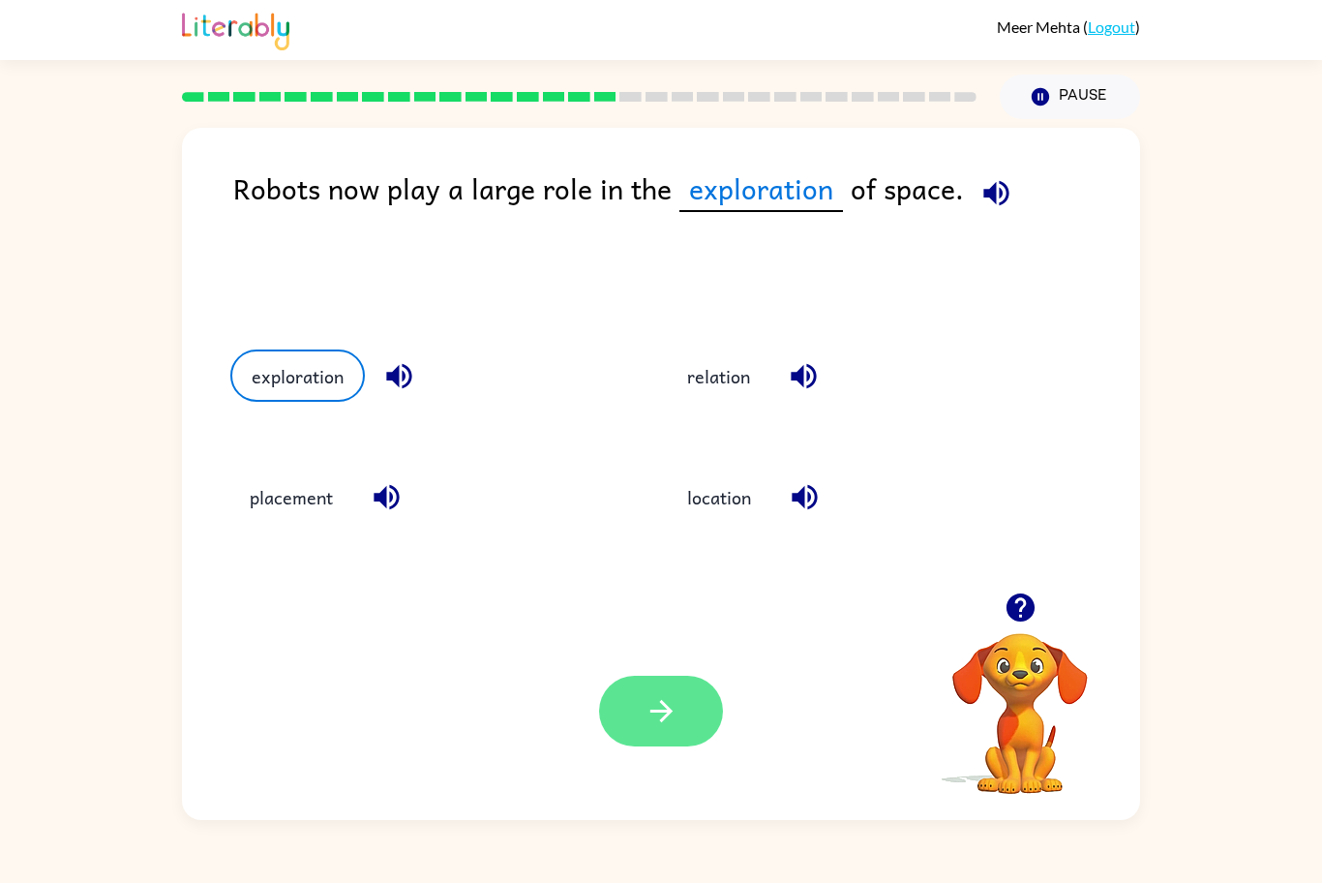
click at [644, 745] on button "button" at bounding box center [661, 711] width 124 height 71
click at [628, 708] on div at bounding box center [661, 711] width 124 height 71
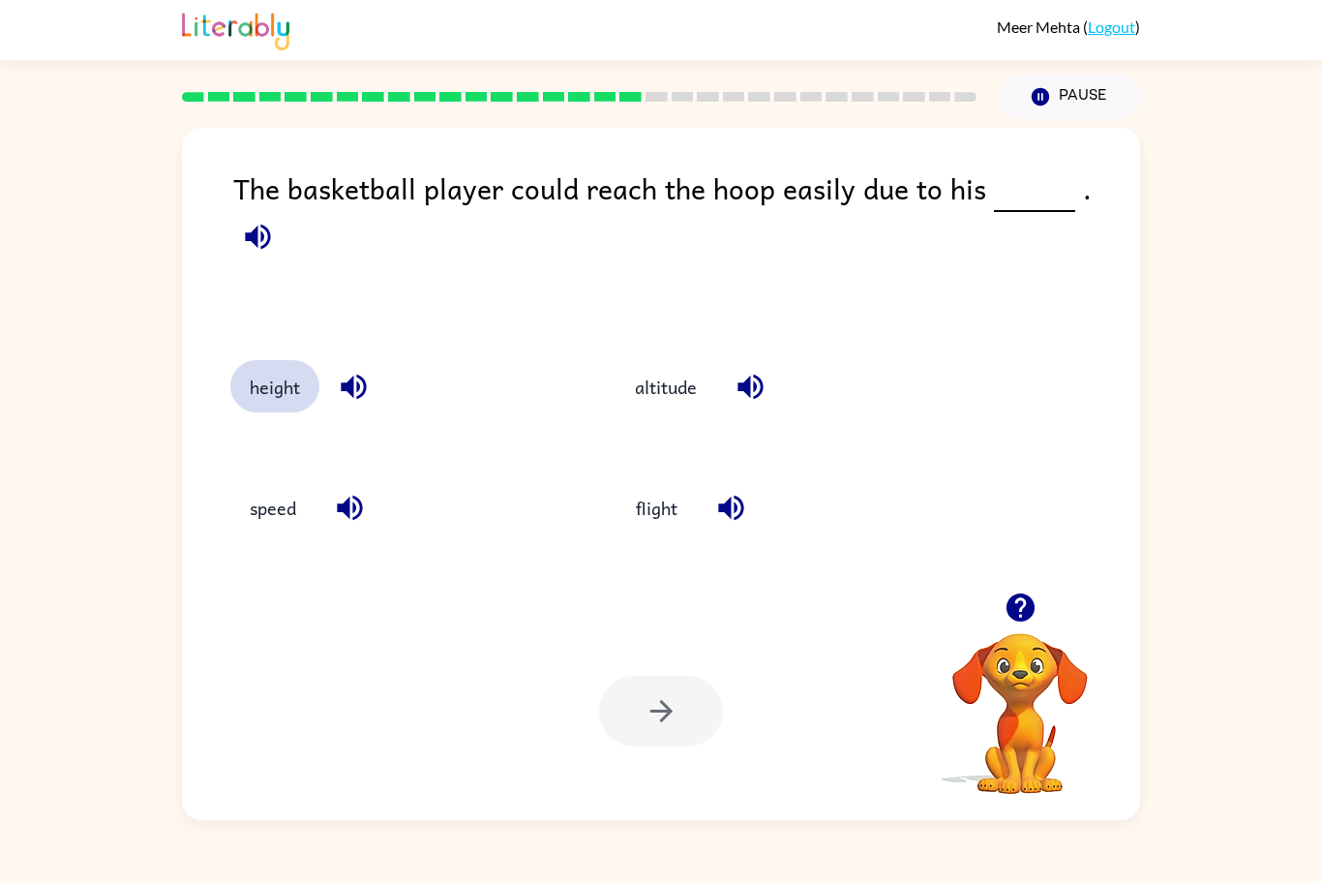
click at [270, 384] on button "height" at bounding box center [274, 386] width 89 height 52
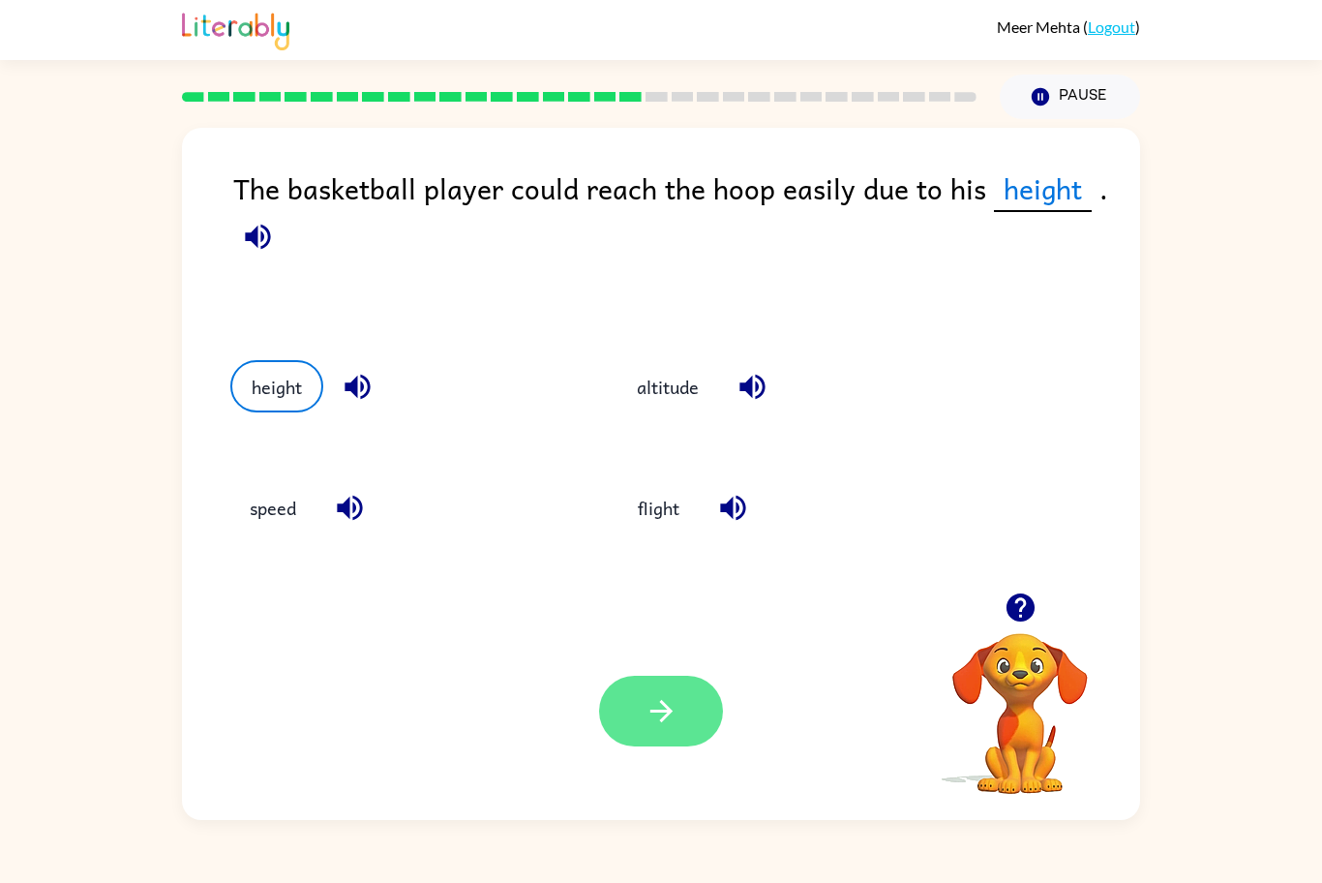
click at [689, 742] on button "button" at bounding box center [661, 711] width 124 height 71
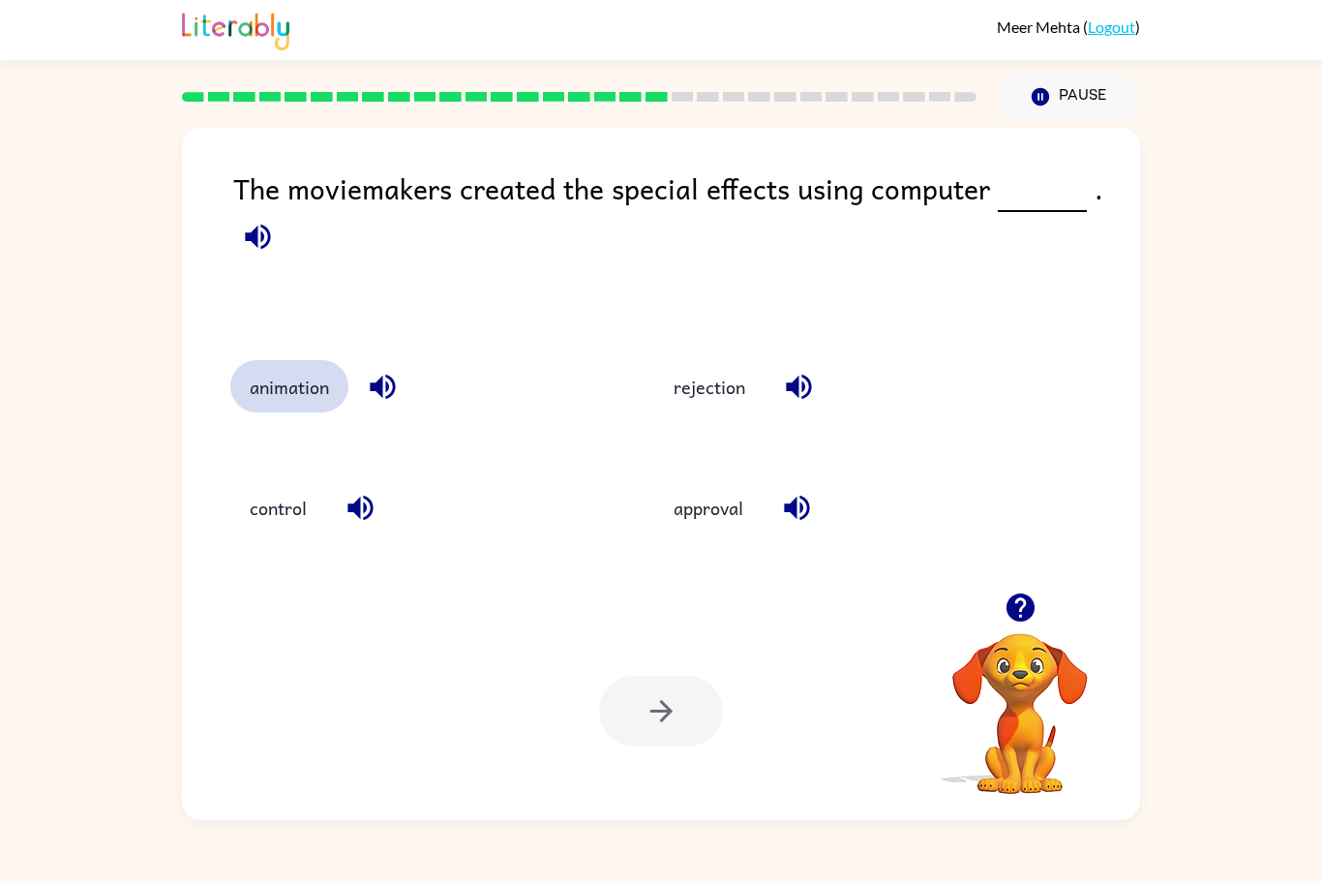
click at [316, 387] on button "animation" at bounding box center [289, 386] width 118 height 52
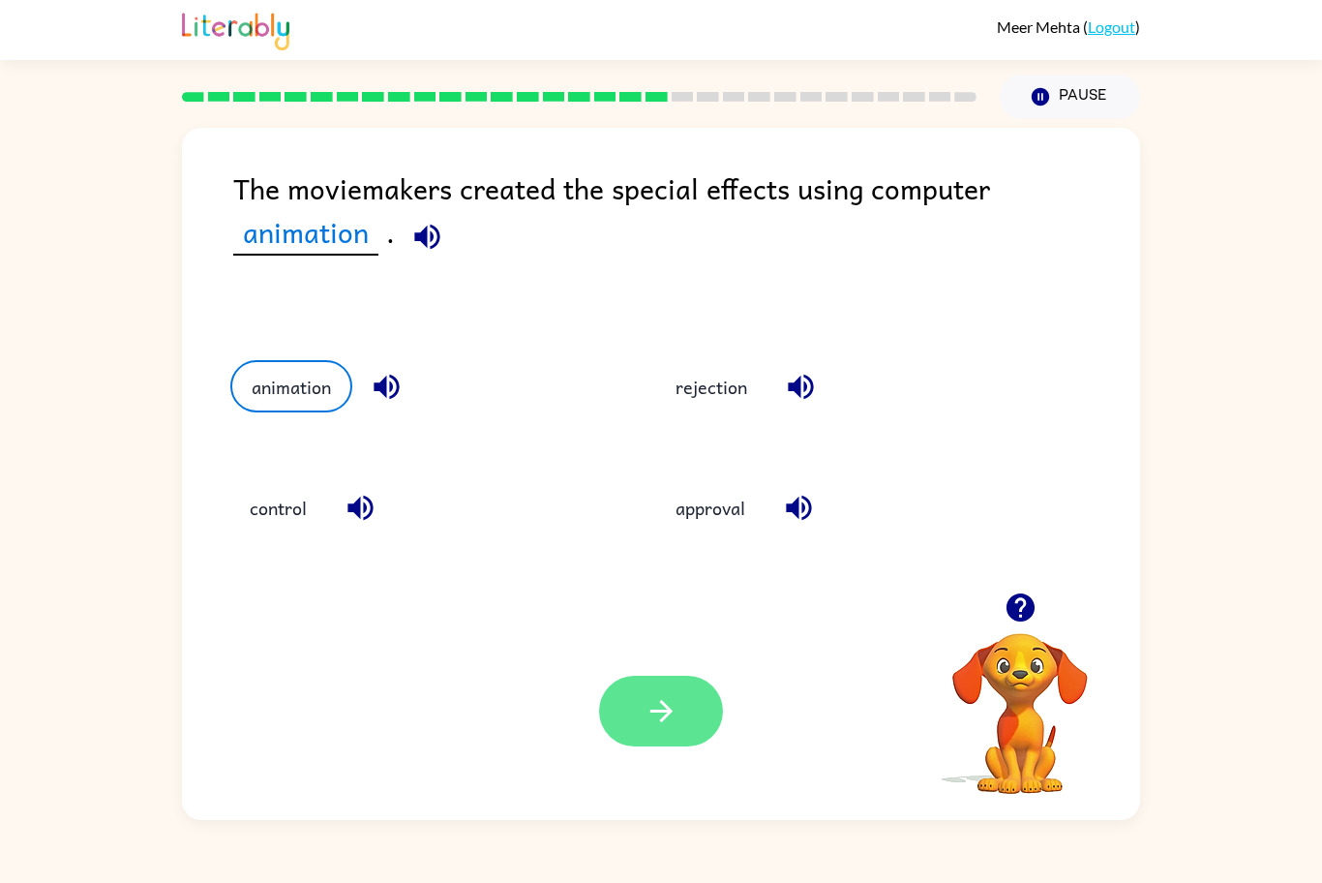
click at [637, 707] on button "button" at bounding box center [661, 711] width 124 height 71
click at [694, 708] on div at bounding box center [661, 711] width 124 height 71
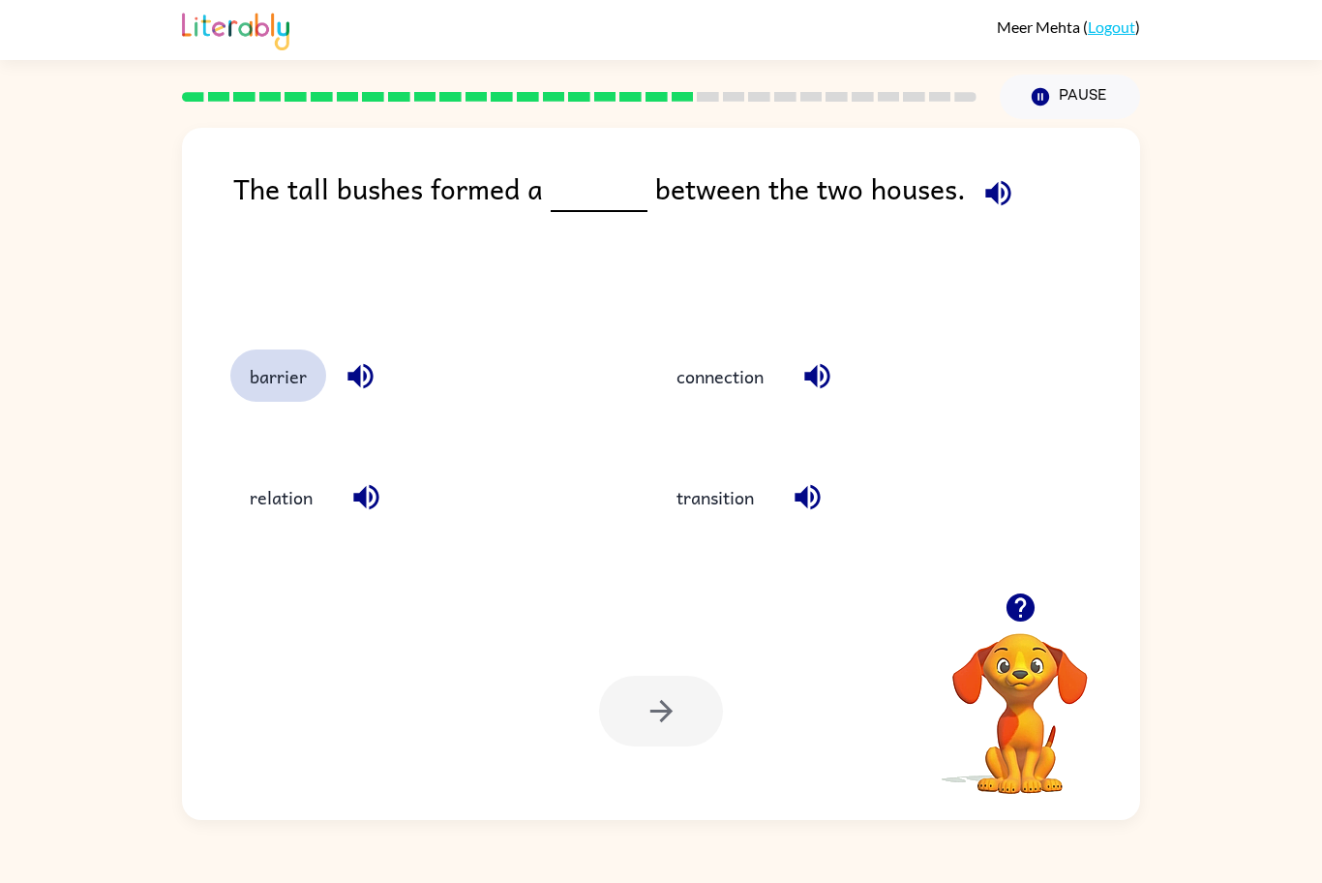
click at [268, 383] on button "barrier" at bounding box center [278, 375] width 96 height 52
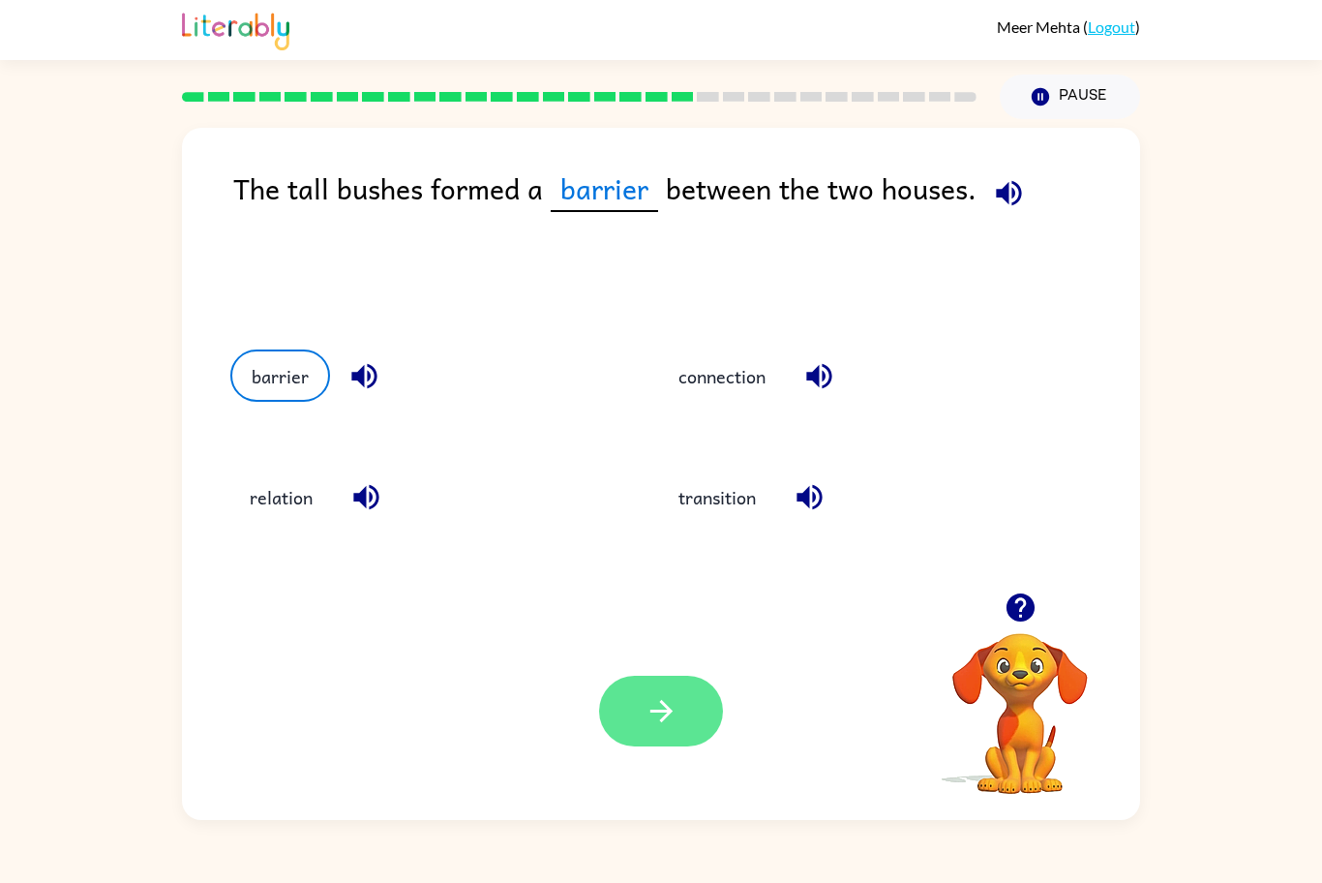
click at [679, 720] on button "button" at bounding box center [661, 711] width 124 height 71
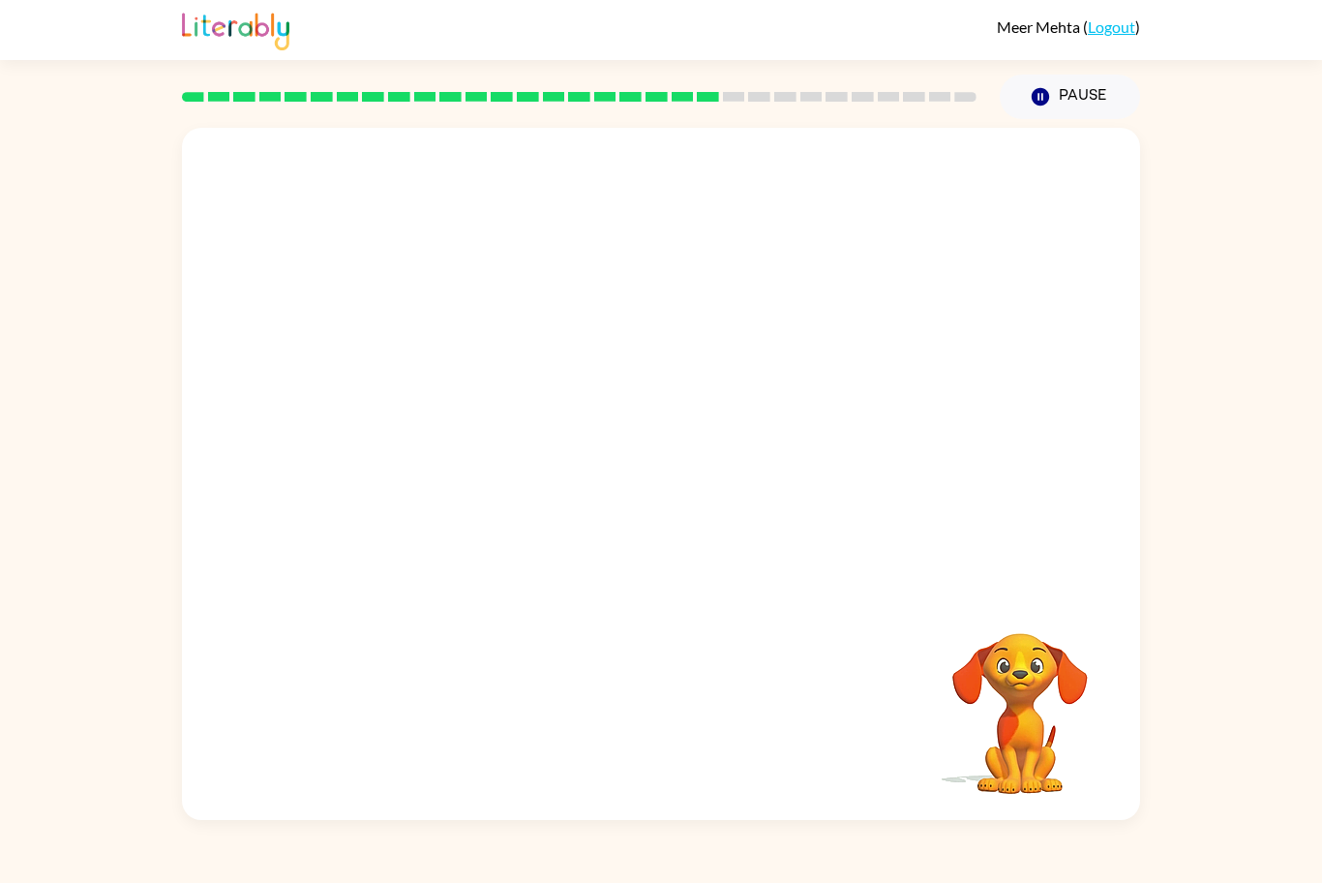
click at [400, 516] on video "Your browser must support playing .mp4 files to use Literably. Please try using…" at bounding box center [661, 360] width 958 height 465
click at [415, 516] on video "Your browser must support playing .mp4 files to use Literably. Please try using…" at bounding box center [661, 360] width 958 height 465
click at [414, 508] on video "Your browser must support playing .mp4 files to use Literably. Please try using…" at bounding box center [661, 360] width 958 height 465
click at [405, 502] on video "Your browser must support playing .mp4 files to use Literably. Please try using…" at bounding box center [661, 360] width 958 height 465
click at [483, 368] on video "Your browser must support playing .mp4 files to use Literably. Please try using…" at bounding box center [661, 360] width 958 height 465
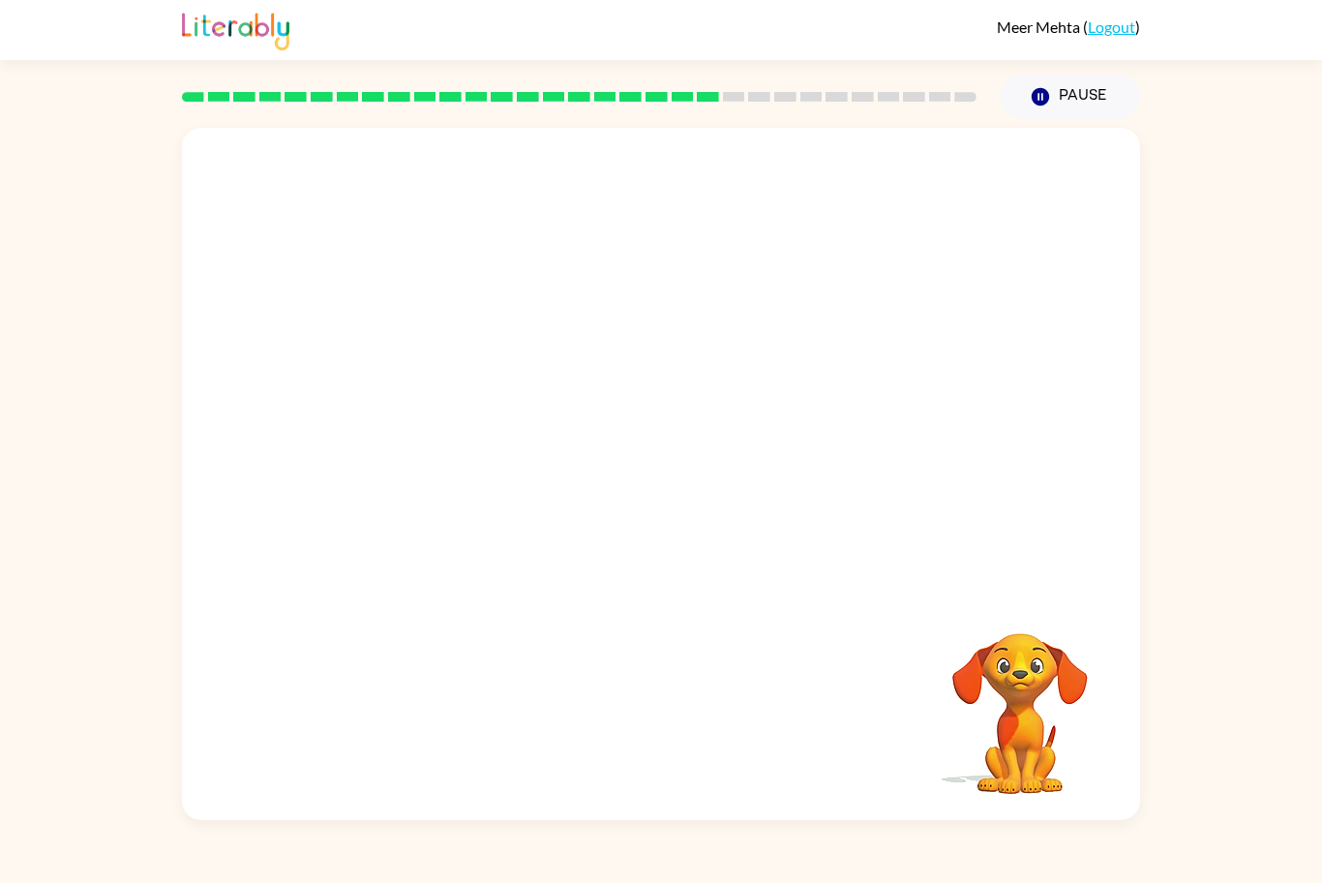
click at [426, 195] on video "Your browser must support playing .mp4 files to use Literably. Please try using…" at bounding box center [661, 360] width 958 height 465
click at [436, 193] on video "Your browser must support playing .mp4 files to use Literably. Please try using…" at bounding box center [661, 360] width 958 height 465
click at [421, 171] on video "Your browser must support playing .mp4 files to use Literably. Please try using…" at bounding box center [661, 360] width 958 height 465
click at [405, 548] on video "Your browser must support playing .mp4 files to use Literably. Please try using…" at bounding box center [661, 360] width 958 height 465
click at [675, 515] on button "button" at bounding box center [661, 483] width 124 height 71
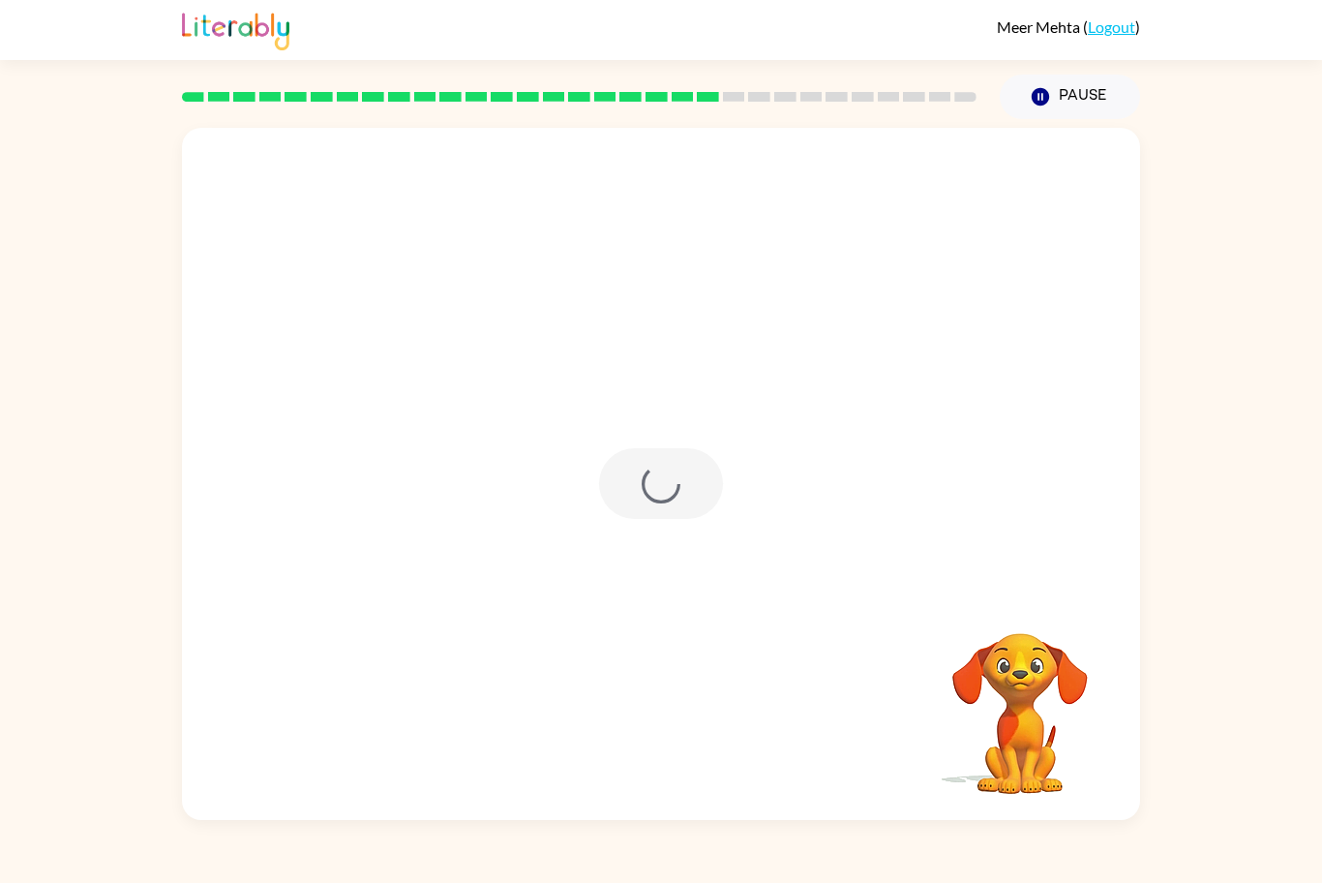
click at [705, 497] on div at bounding box center [661, 483] width 124 height 71
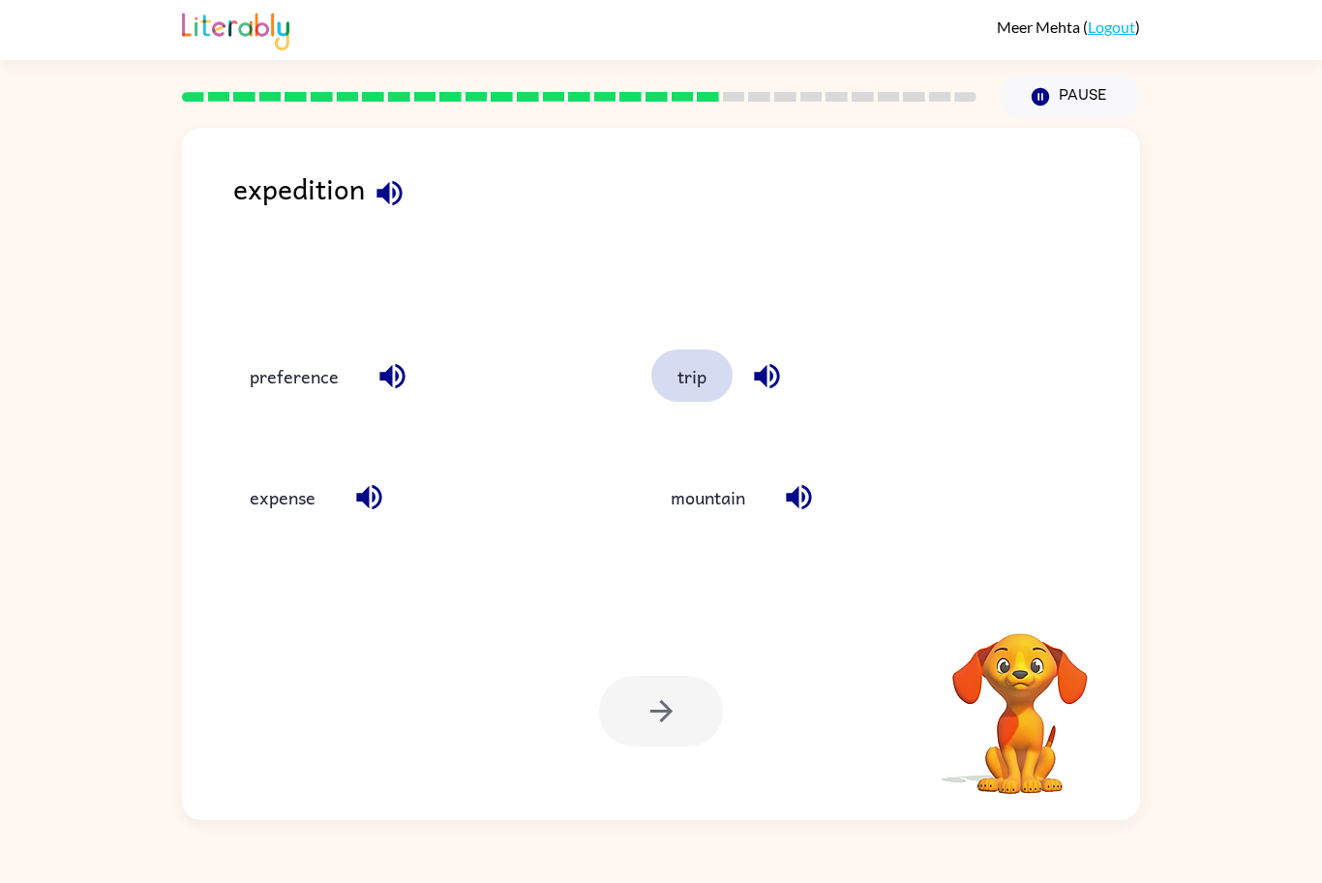
click at [718, 375] on button "trip" at bounding box center [691, 375] width 81 height 52
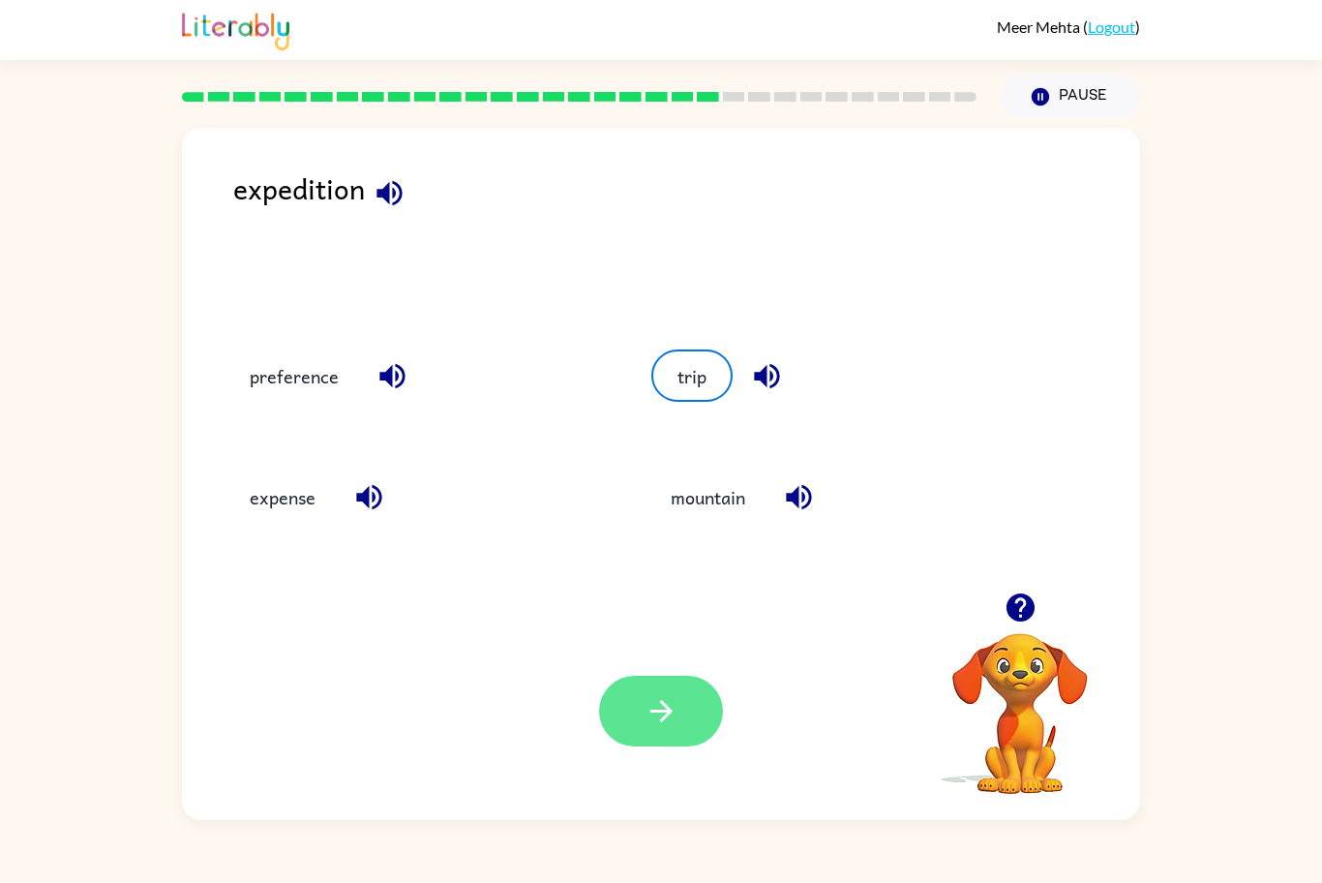
click at [648, 683] on button "button" at bounding box center [661, 711] width 124 height 71
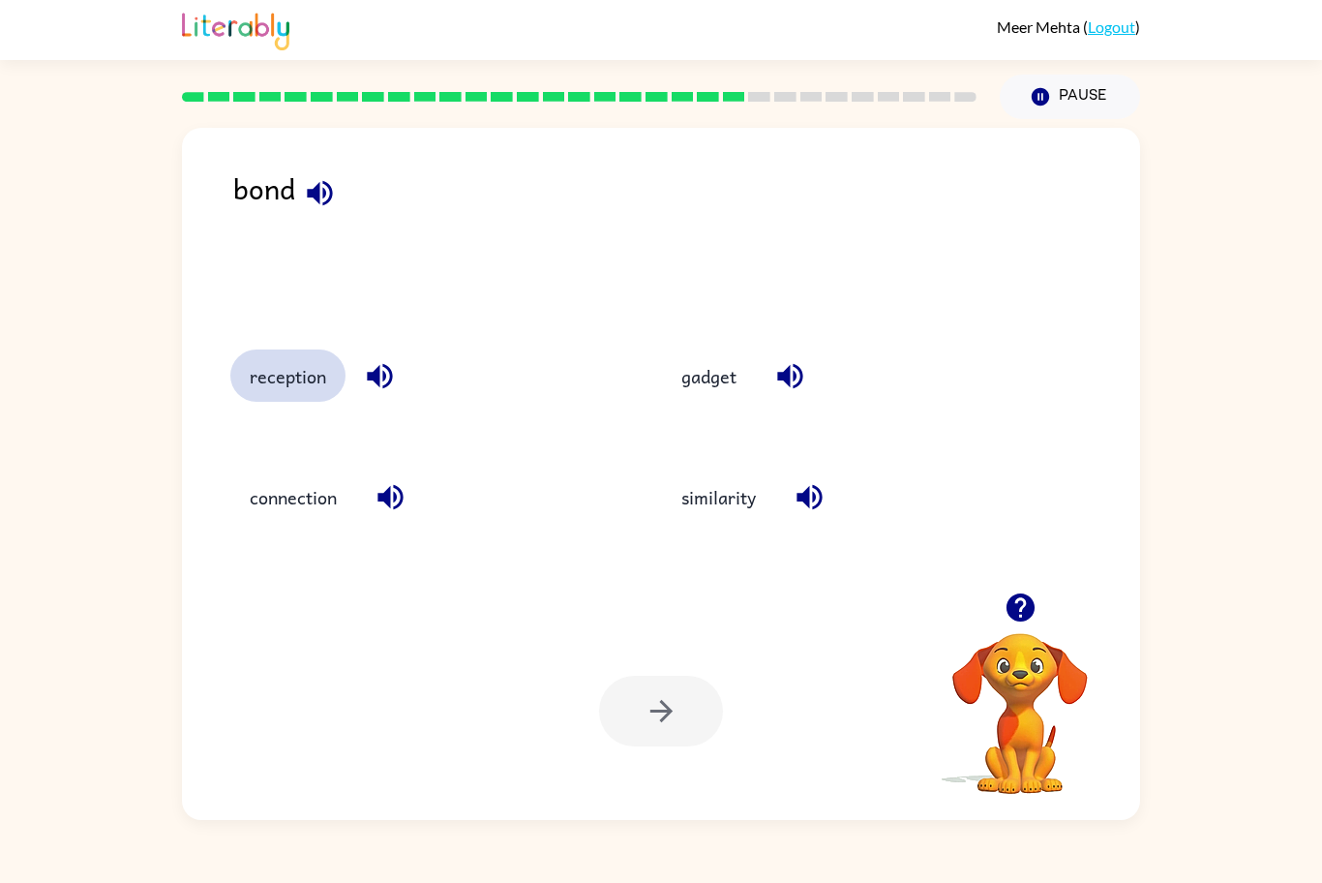
click at [276, 369] on button "reception" at bounding box center [287, 375] width 115 height 52
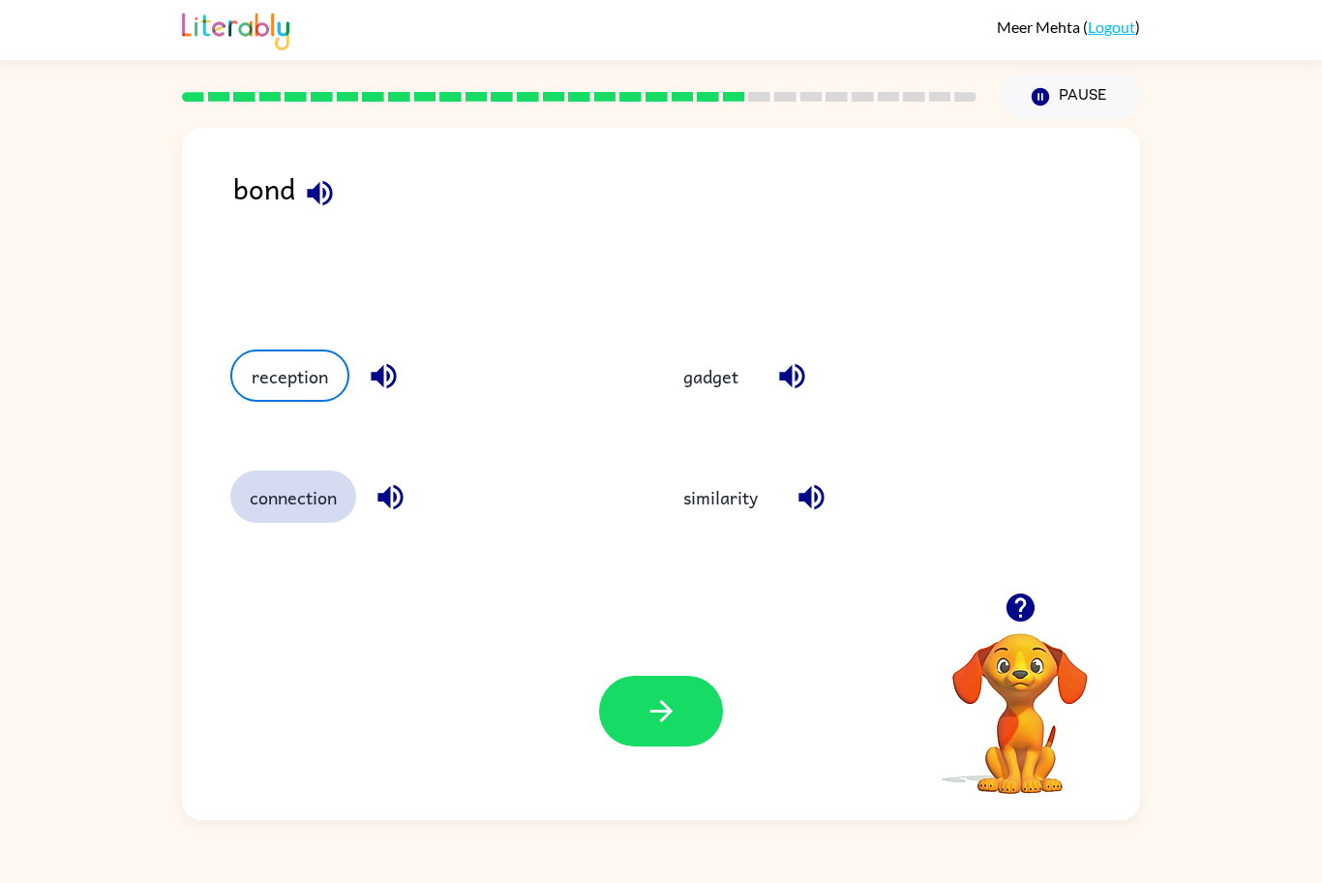
click at [276, 481] on button "connection" at bounding box center [293, 496] width 126 height 52
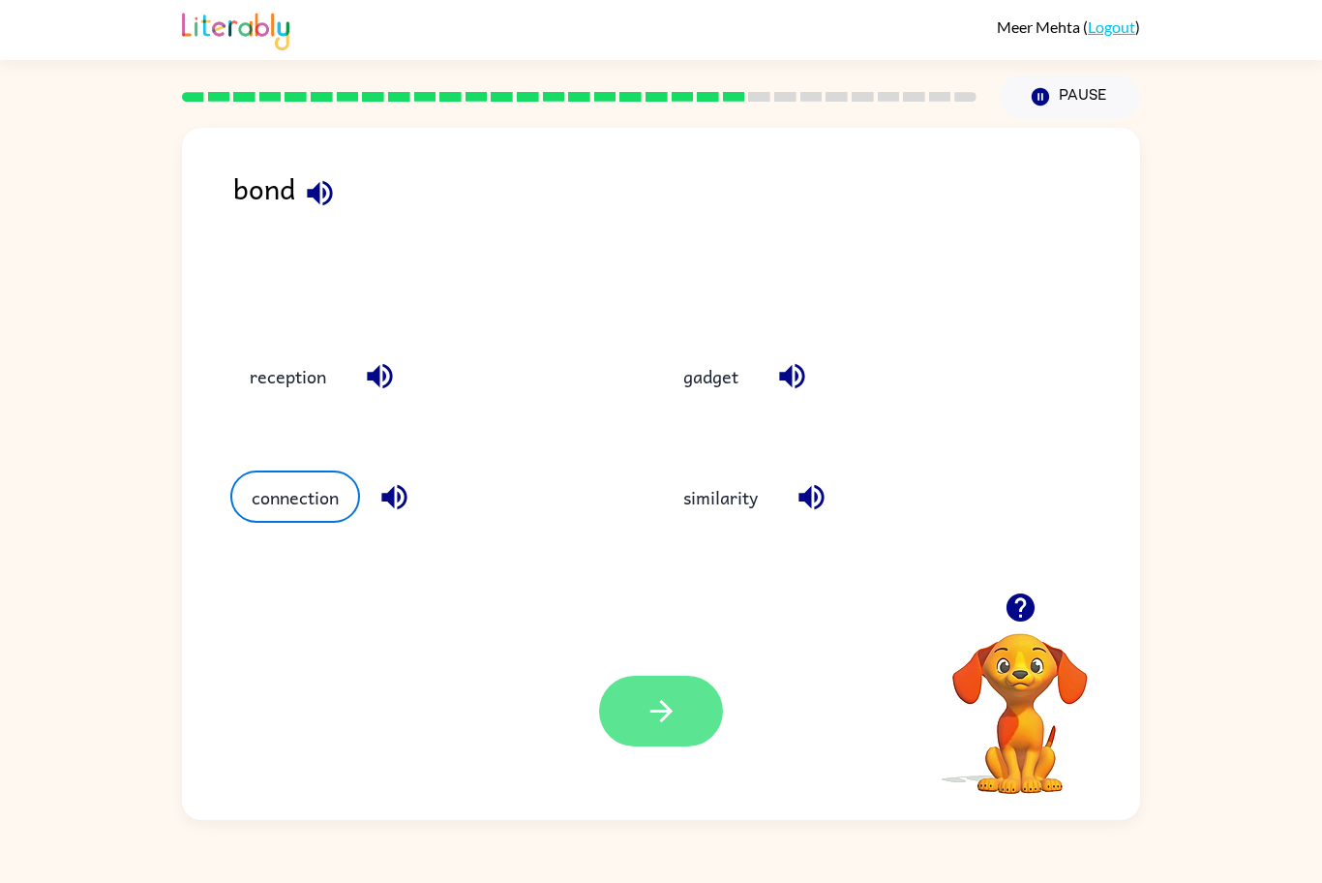
click at [605, 697] on button "button" at bounding box center [661, 711] width 124 height 71
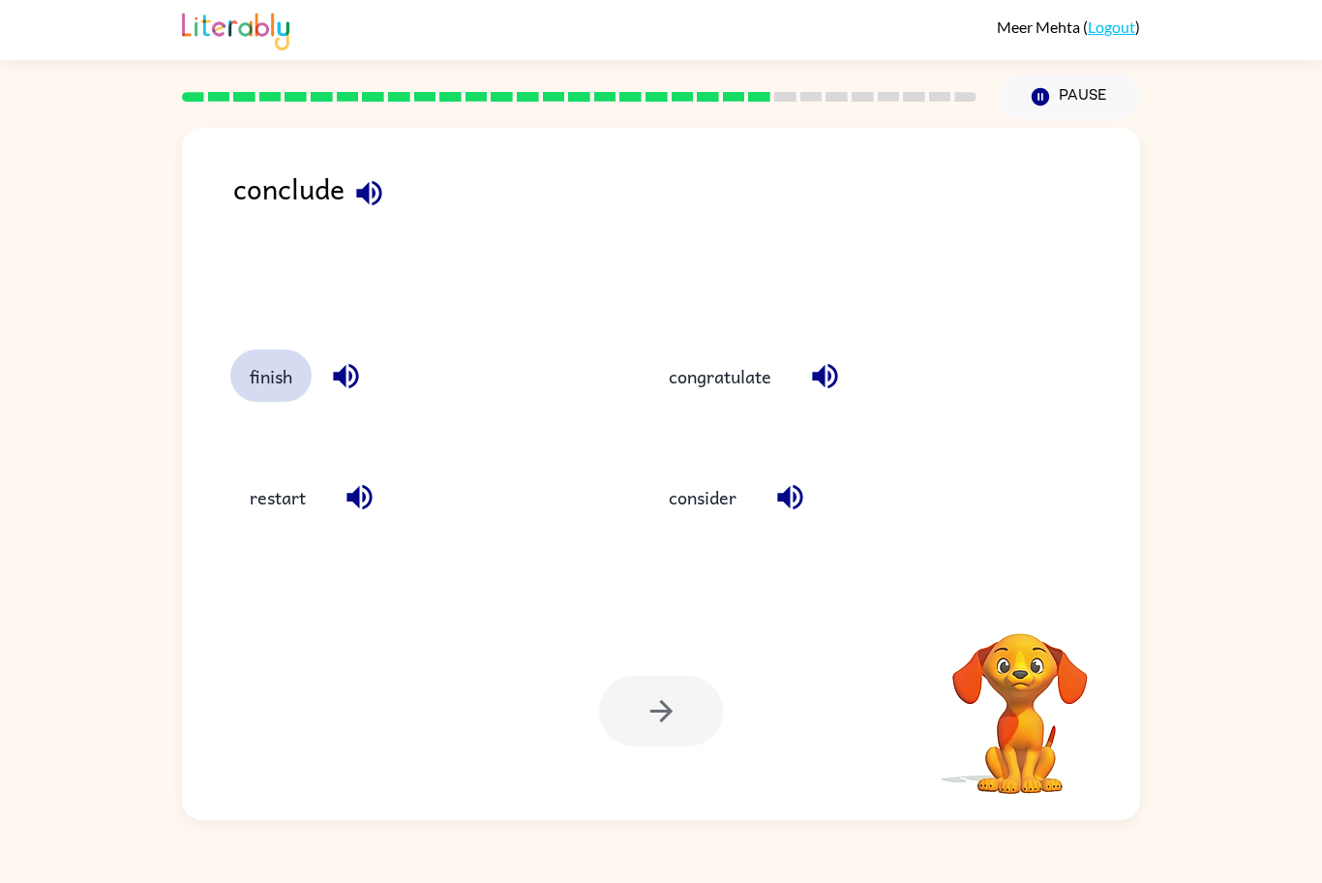
click at [281, 380] on button "finish" at bounding box center [270, 375] width 81 height 52
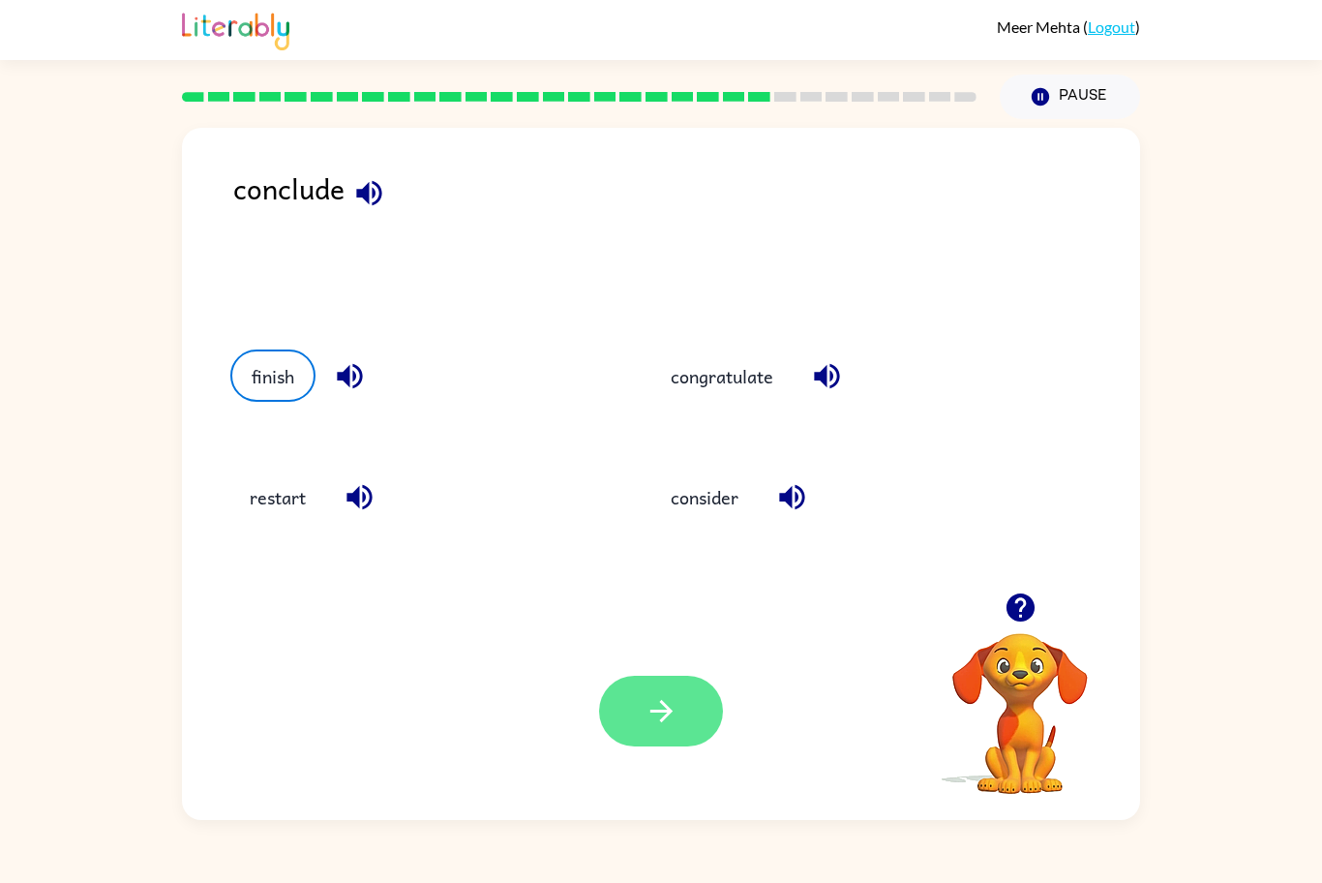
click at [630, 707] on button "button" at bounding box center [661, 711] width 124 height 71
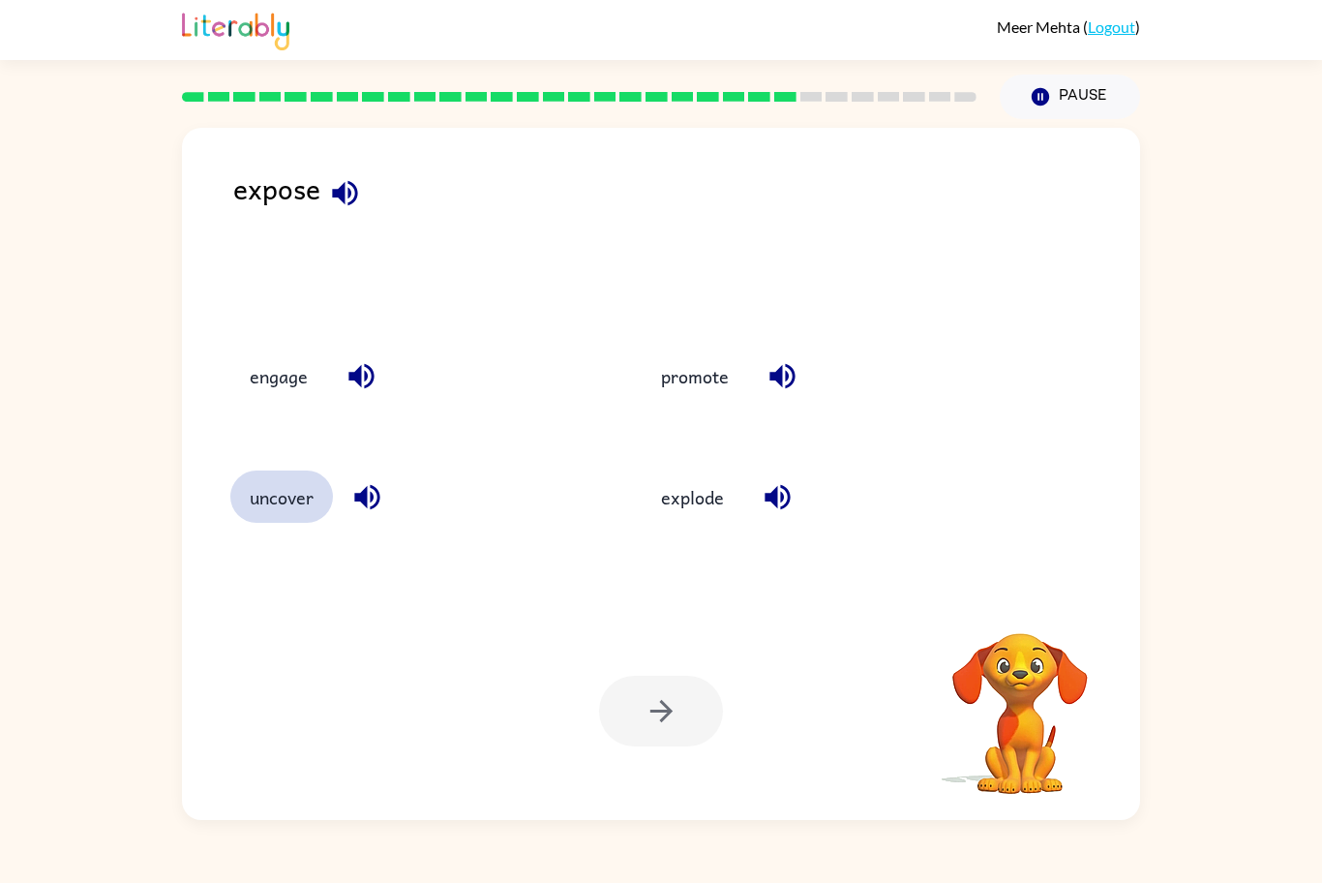
click at [304, 497] on button "uncover" at bounding box center [281, 496] width 103 height 52
click at [275, 508] on button "uncover" at bounding box center [281, 496] width 103 height 52
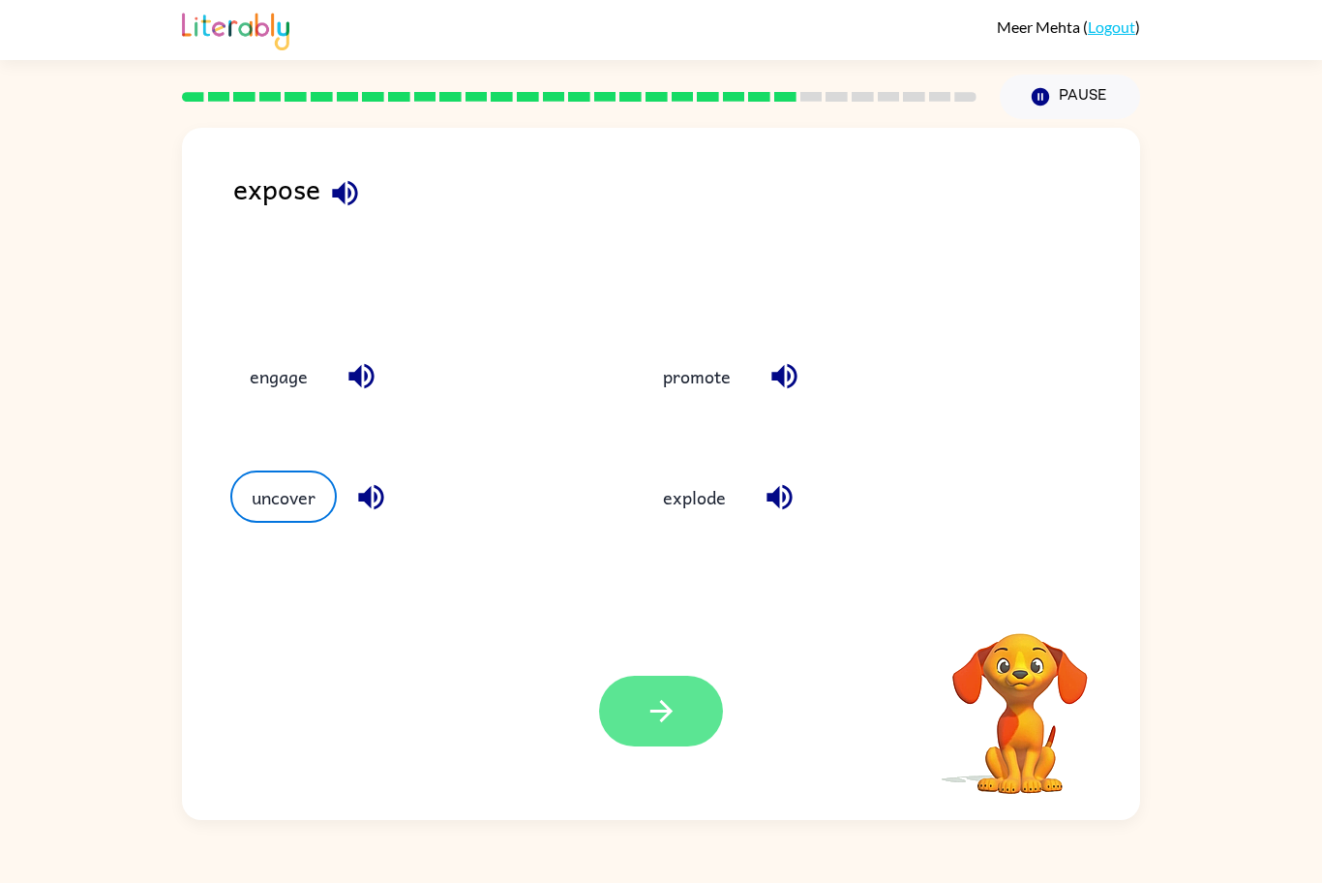
click at [672, 689] on button "button" at bounding box center [661, 711] width 124 height 71
click at [663, 692] on div at bounding box center [661, 711] width 124 height 71
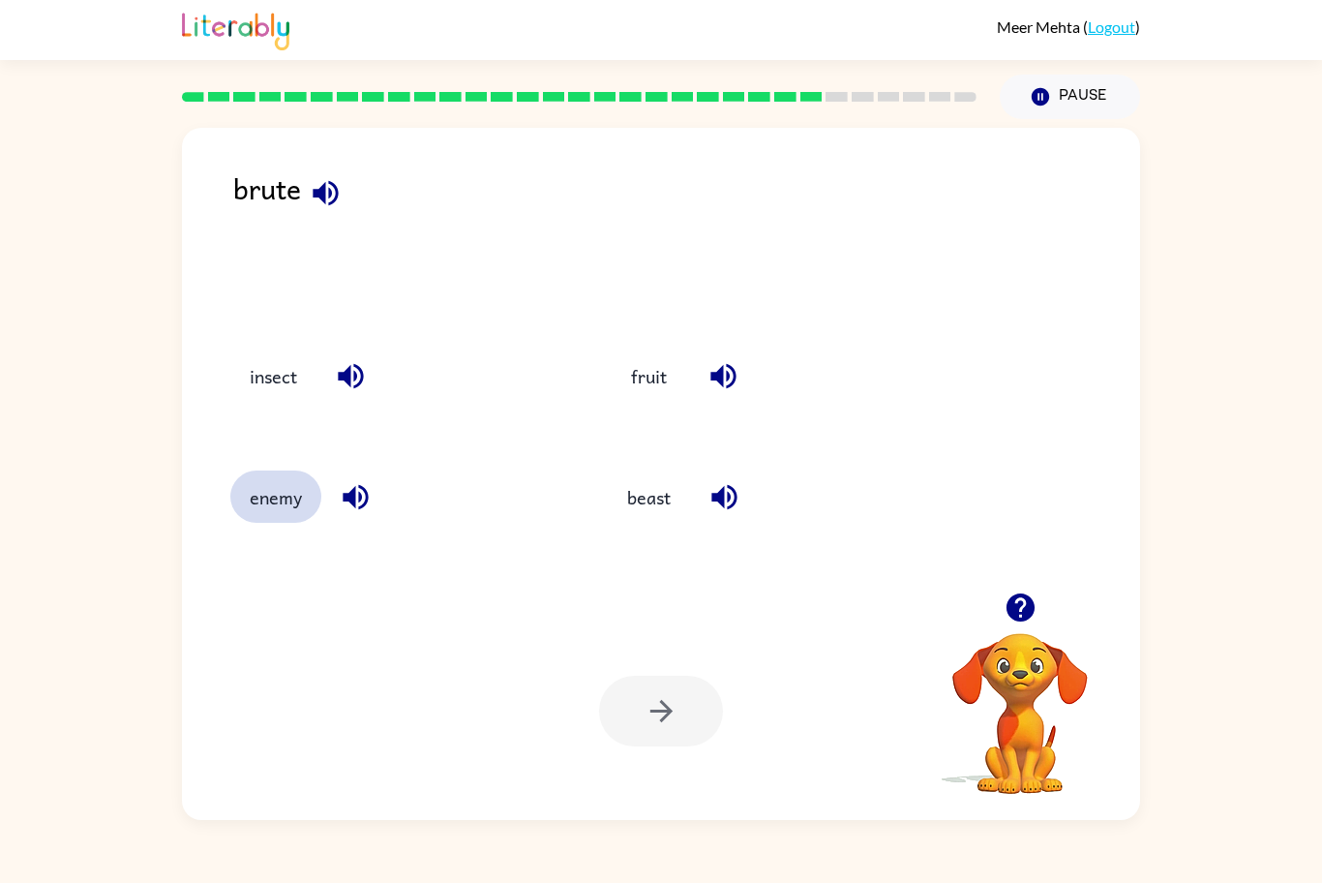
click at [263, 497] on button "enemy" at bounding box center [275, 496] width 91 height 52
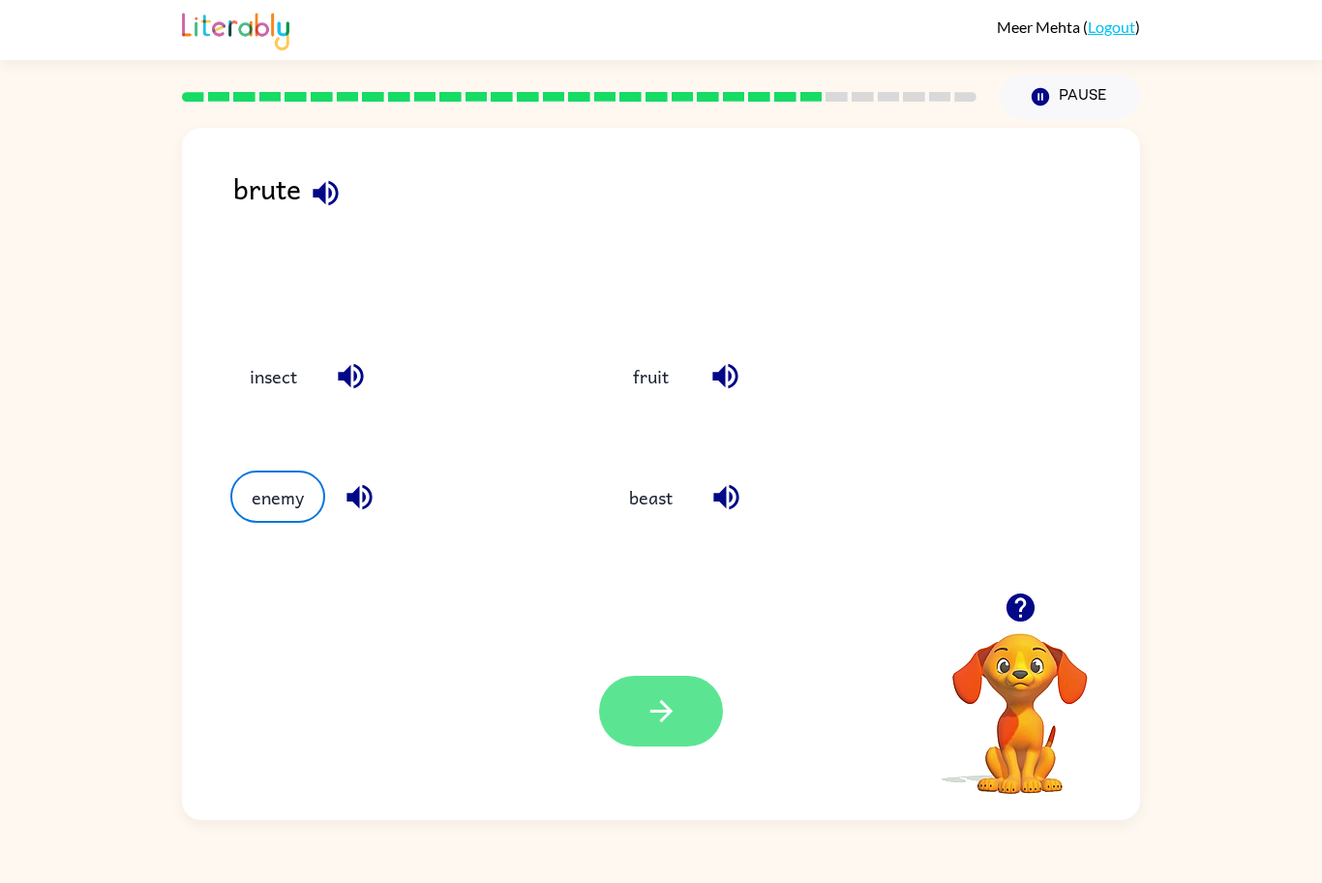
click at [658, 706] on icon "button" at bounding box center [662, 711] width 34 height 34
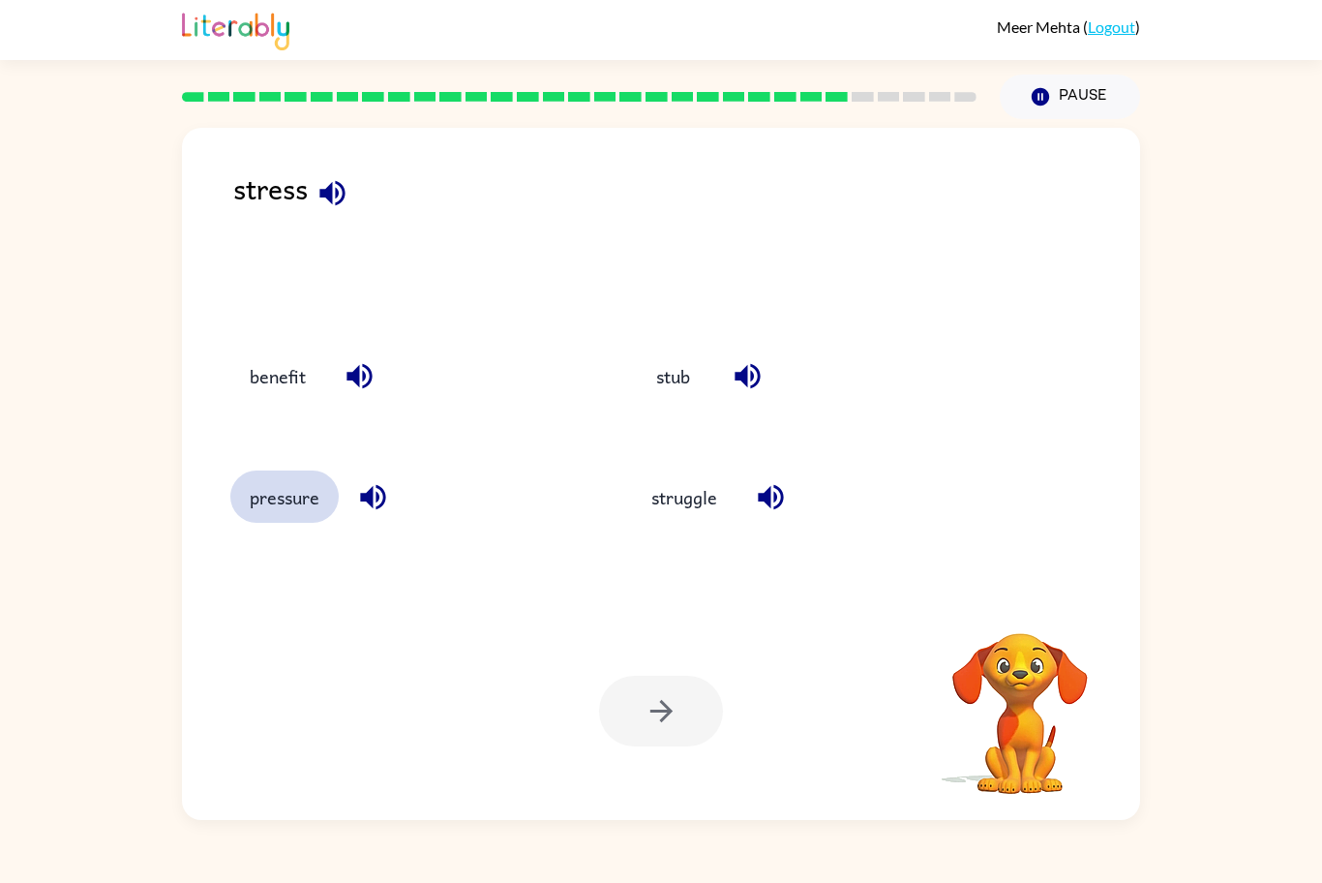
click at [314, 497] on button "pressure" at bounding box center [284, 496] width 108 height 52
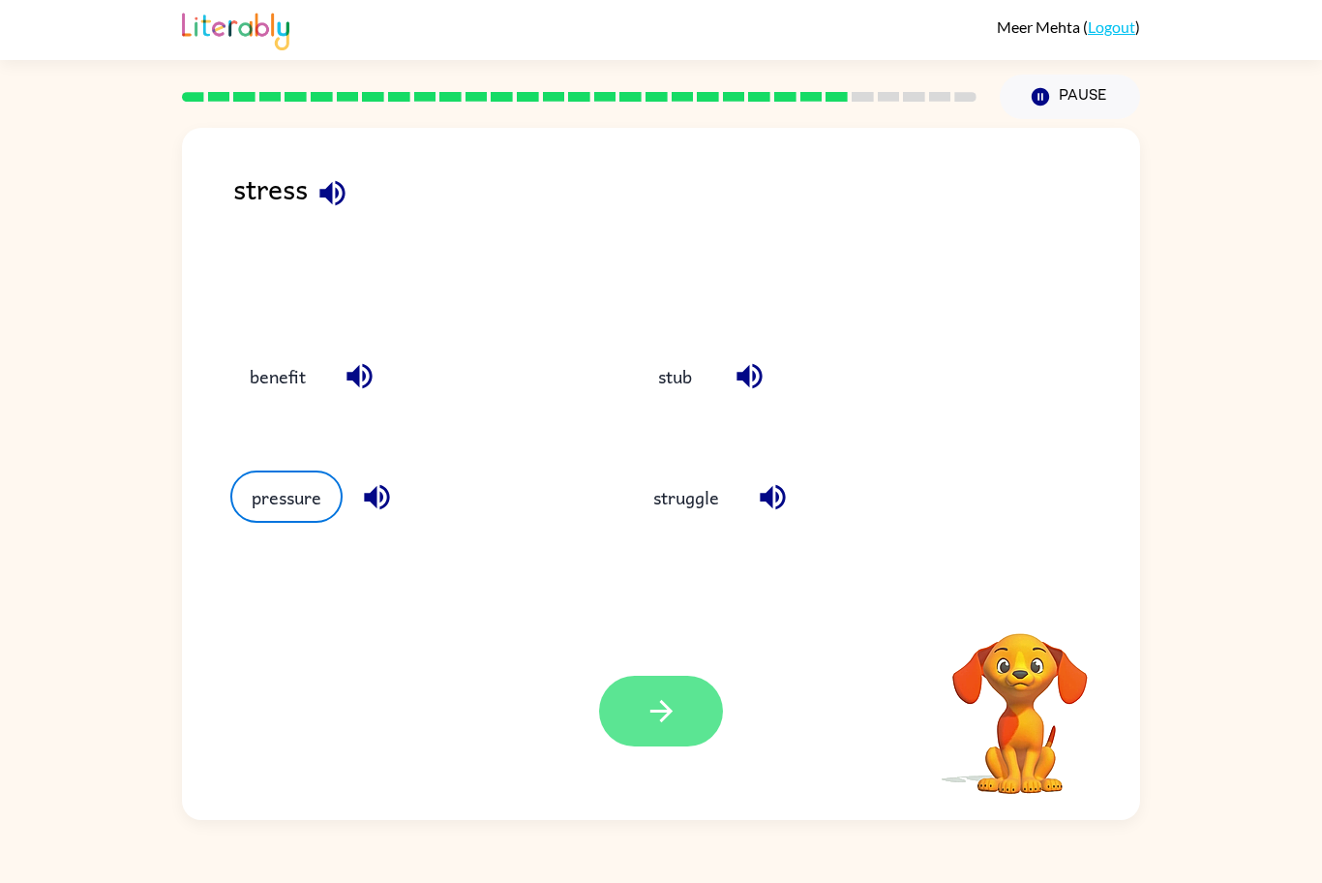
click at [656, 714] on icon "button" at bounding box center [662, 711] width 34 height 34
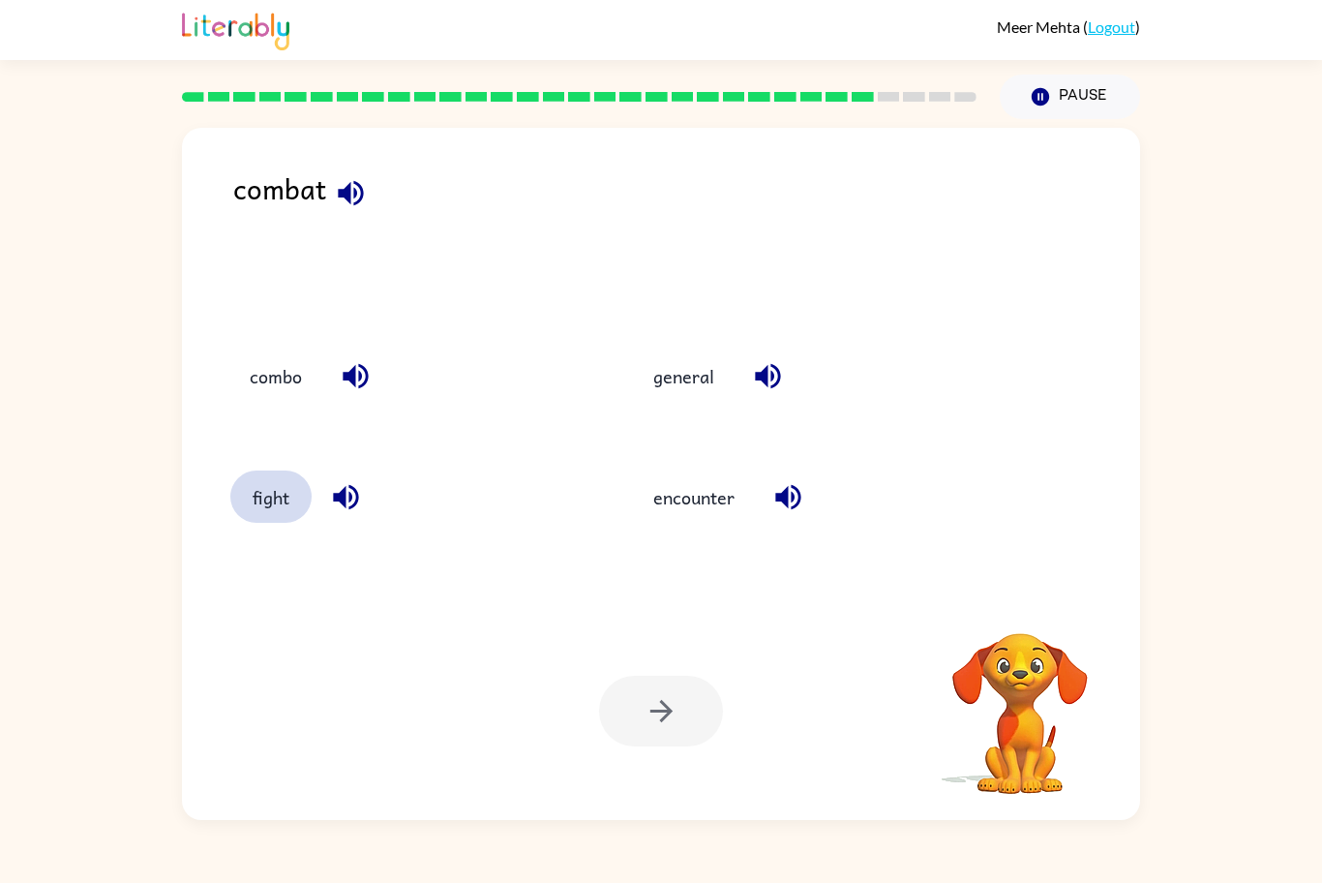
click at [280, 497] on button "fight" at bounding box center [270, 496] width 81 height 52
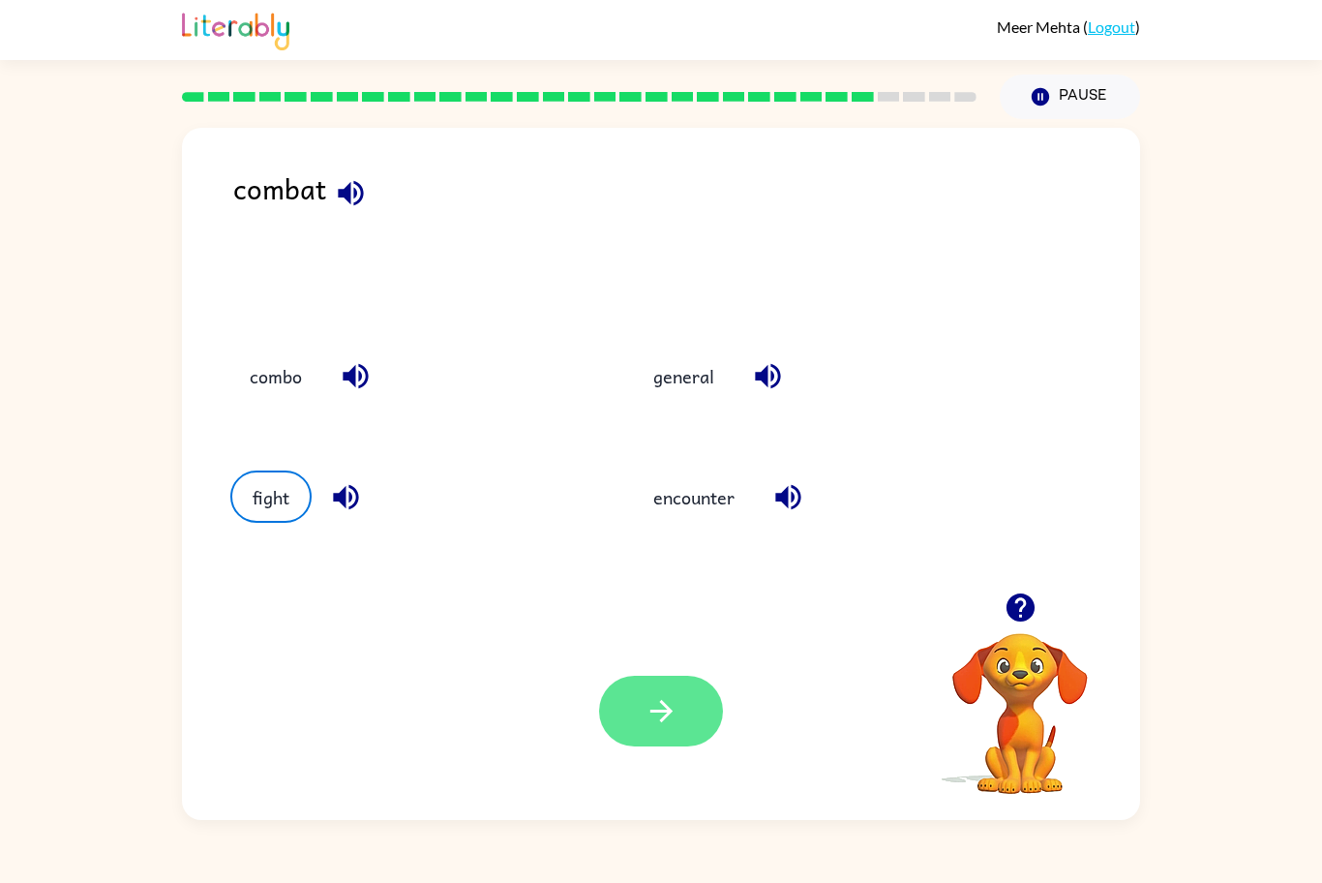
click at [661, 678] on button "button" at bounding box center [661, 711] width 124 height 71
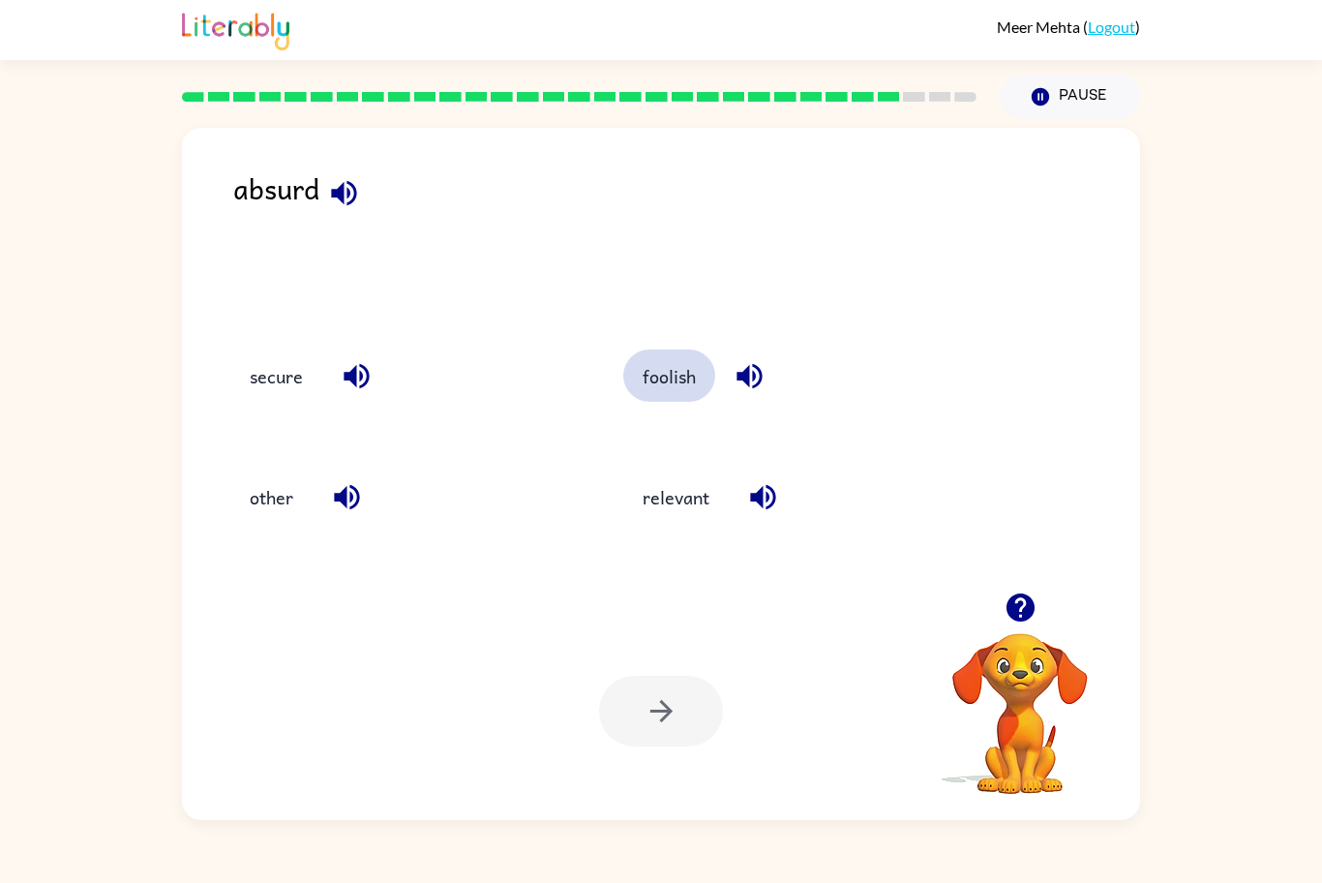
click at [672, 376] on button "foolish" at bounding box center [669, 375] width 92 height 52
click at [687, 694] on button "button" at bounding box center [661, 711] width 124 height 71
click at [675, 688] on button "button" at bounding box center [661, 711] width 124 height 71
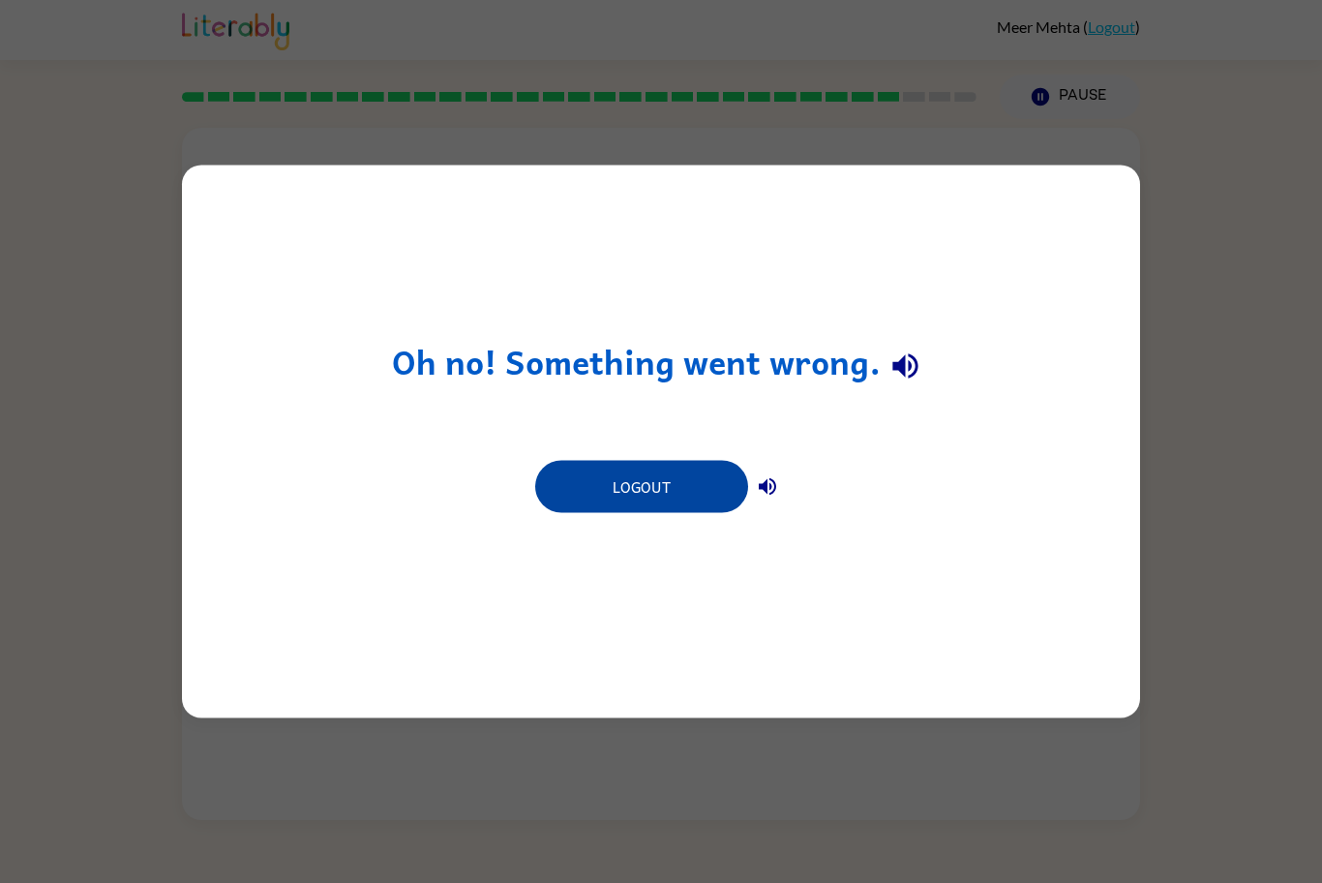
click at [724, 487] on button "Logout" at bounding box center [641, 487] width 213 height 52
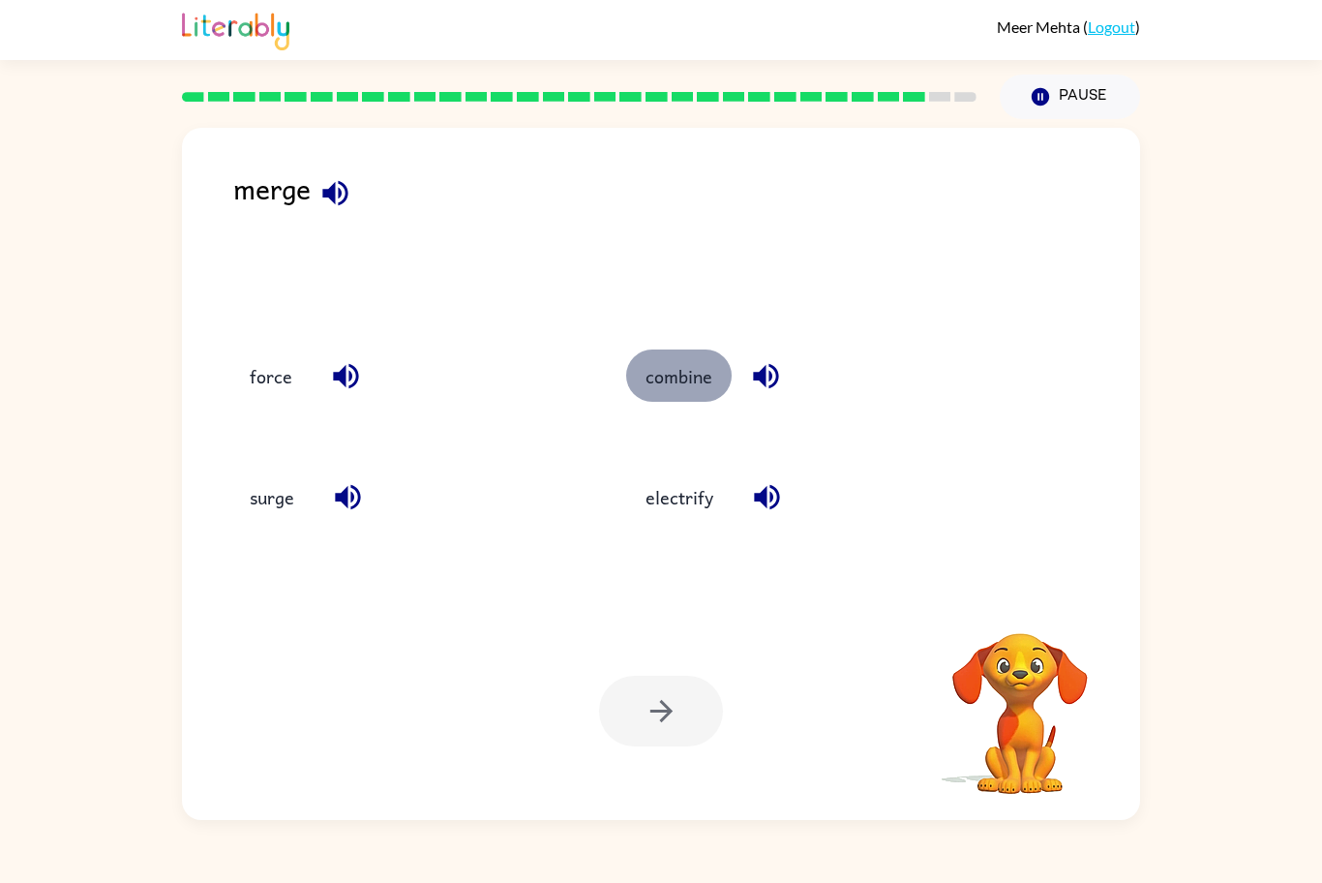
click at [664, 387] on button "combine" at bounding box center [678, 375] width 105 height 52
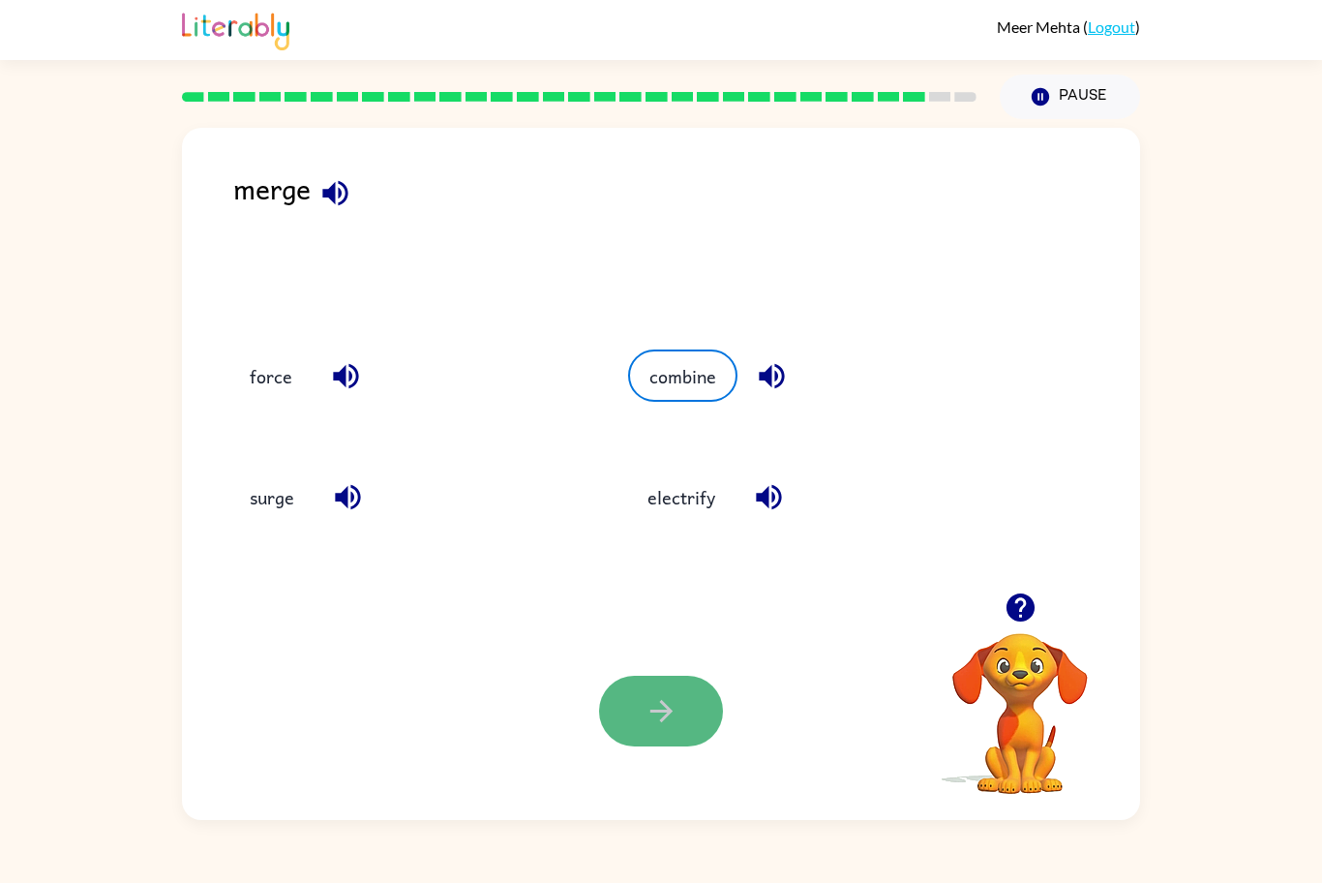
click at [675, 677] on button "button" at bounding box center [661, 711] width 124 height 71
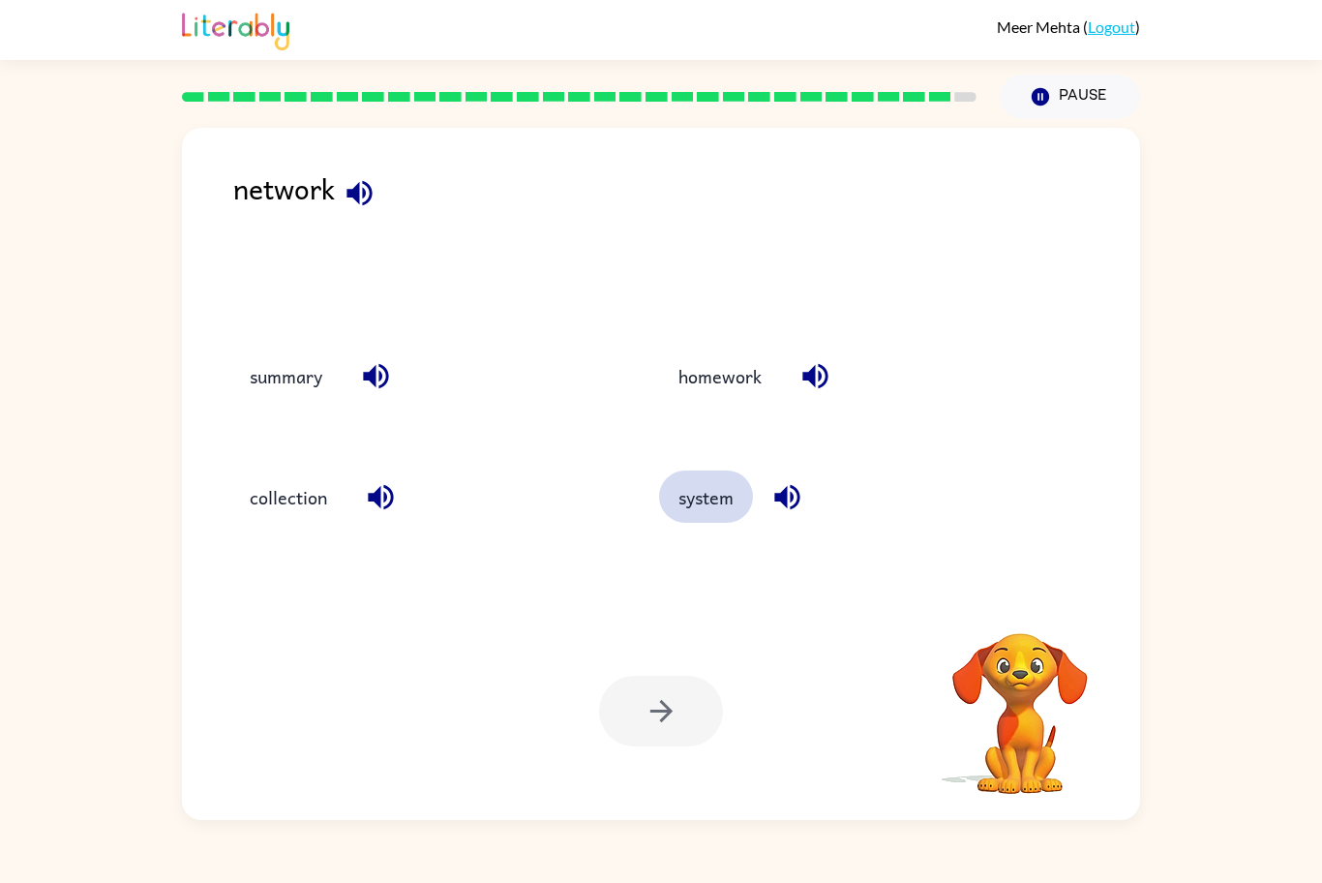
click at [722, 499] on button "system" at bounding box center [706, 496] width 94 height 52
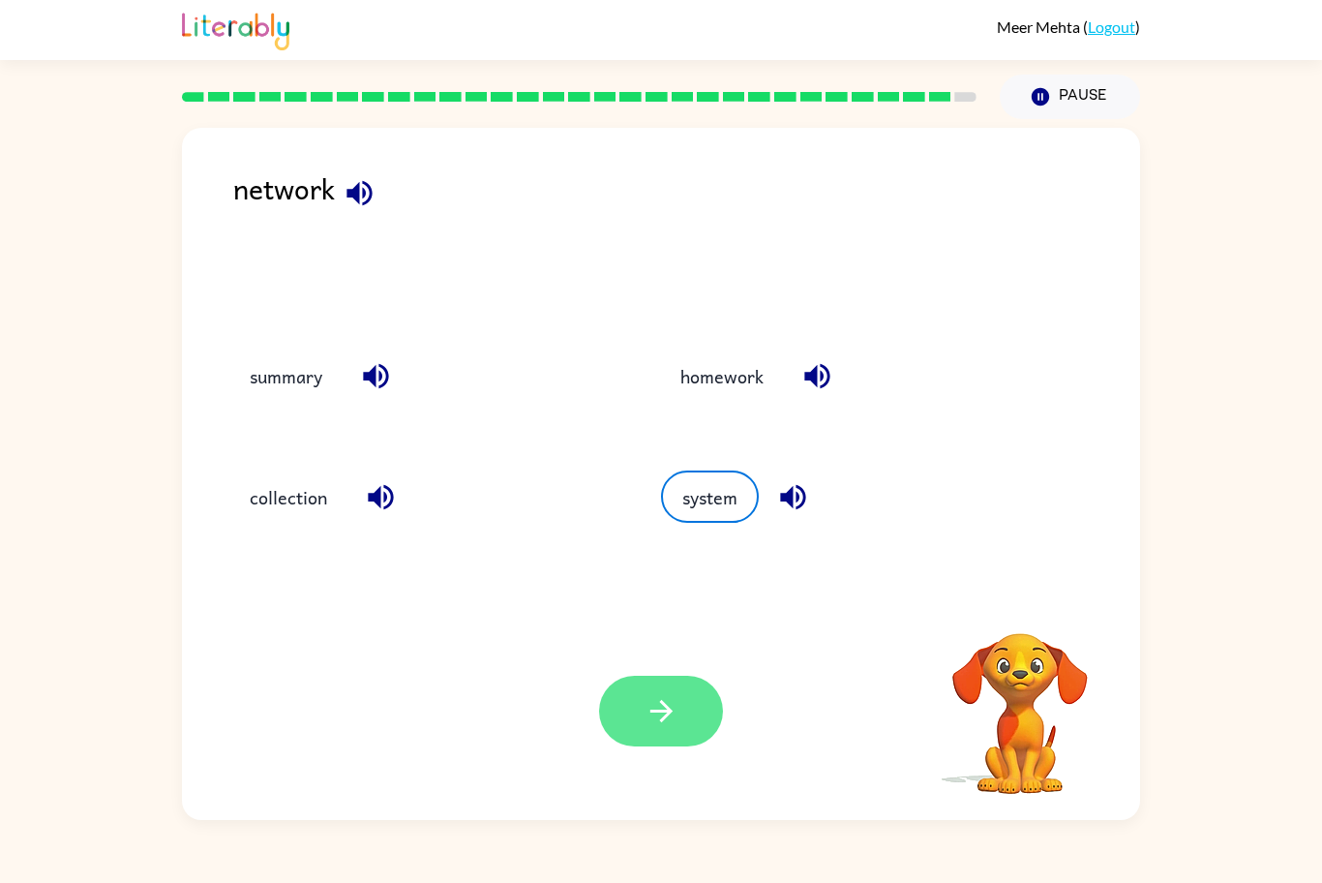
click at [680, 697] on button "button" at bounding box center [661, 711] width 124 height 71
